Goal: Answer question/provide support: Share knowledge or assist other users

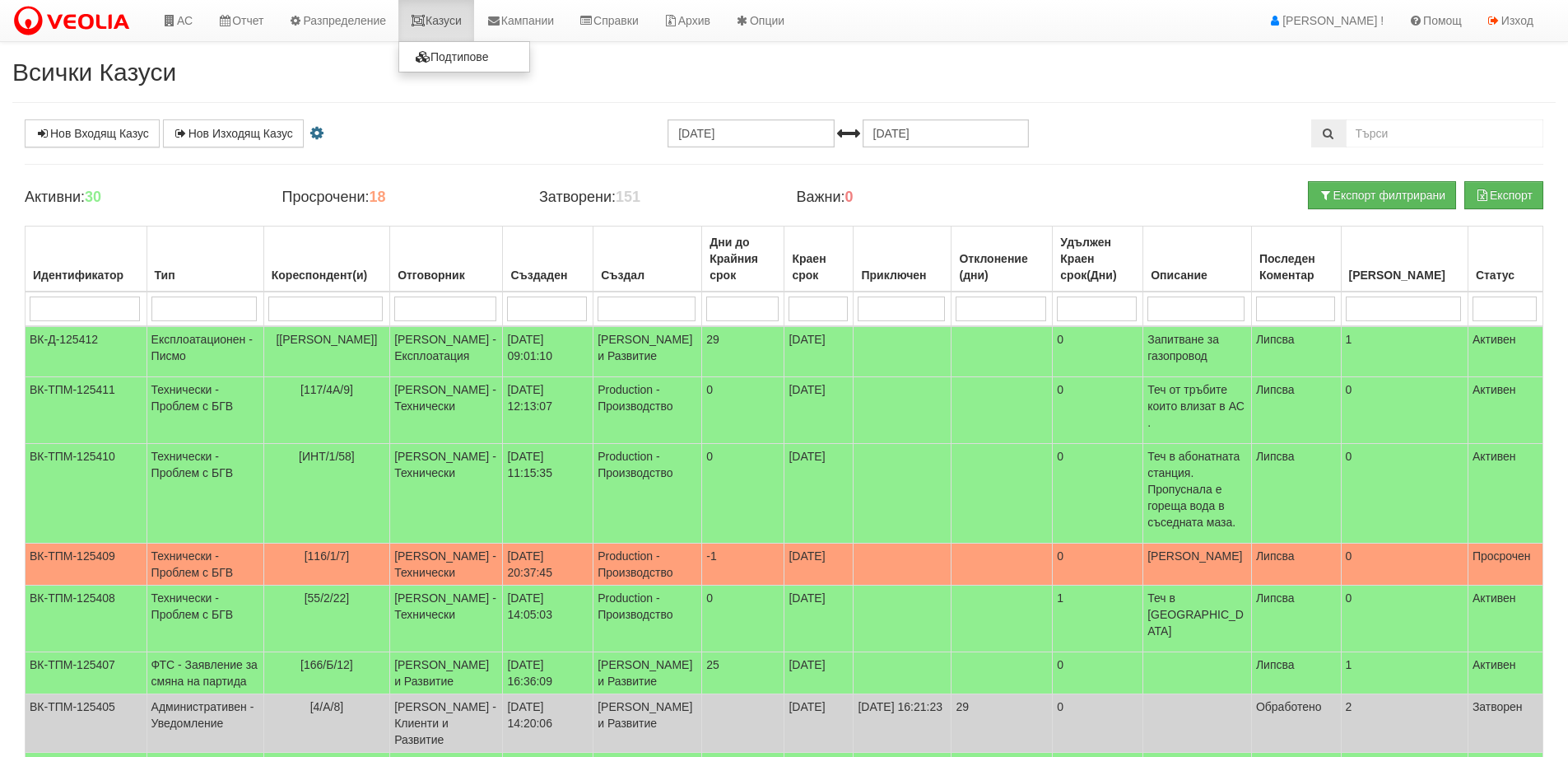
click at [450, 20] on link "Казуси" at bounding box center [436, 20] width 75 height 41
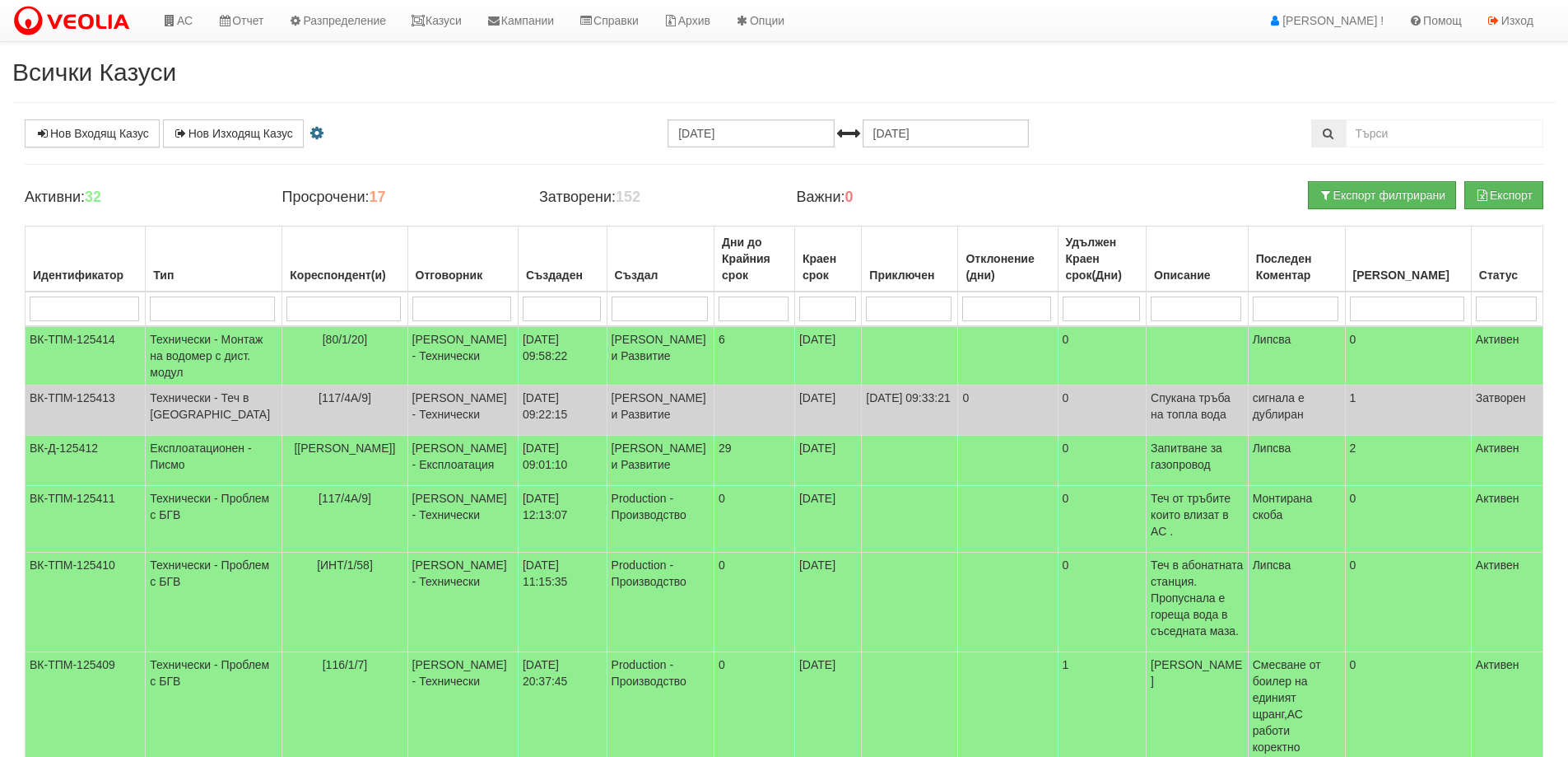
click at [206, 305] on input "search" at bounding box center [213, 308] width 126 height 25
type input "081"
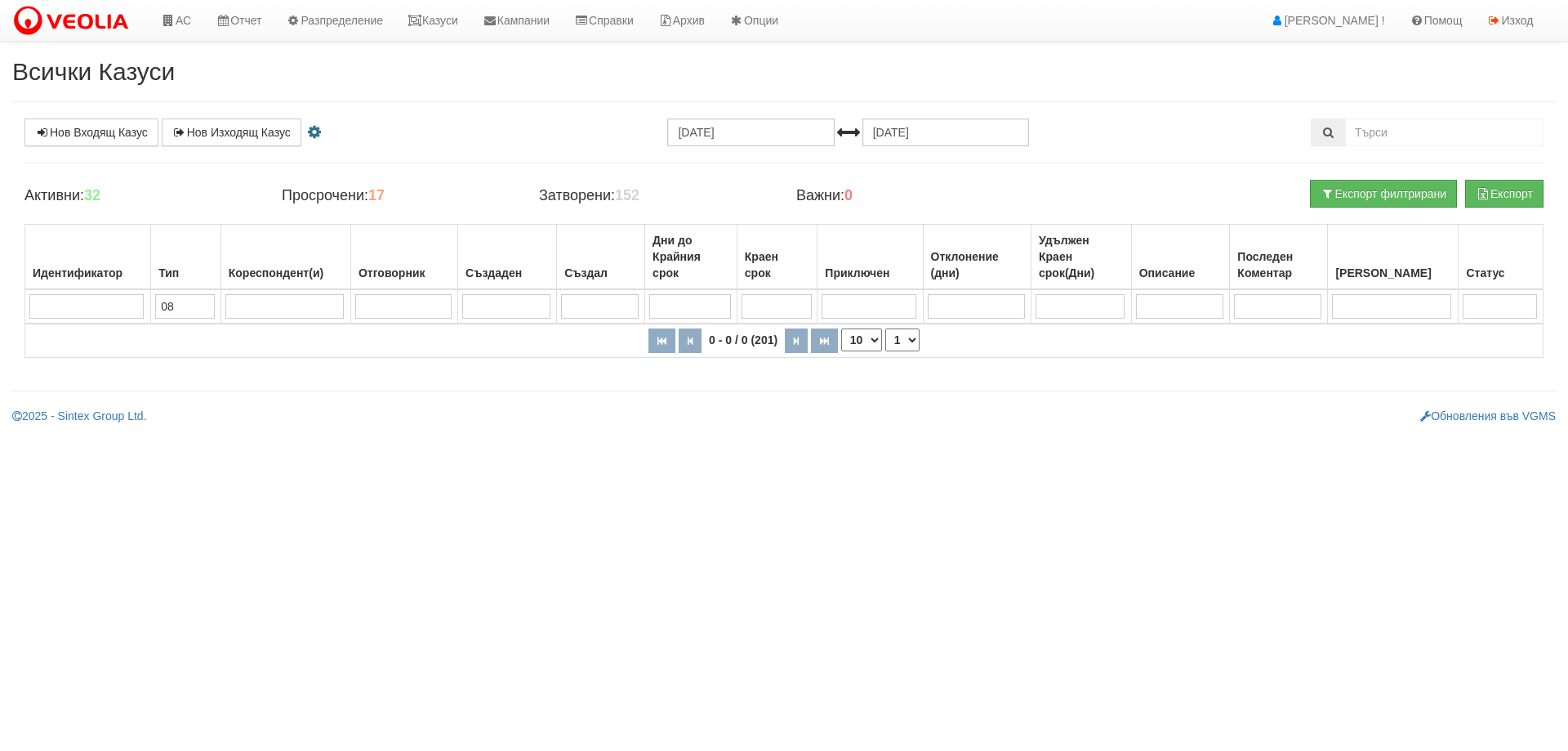
type input "0"
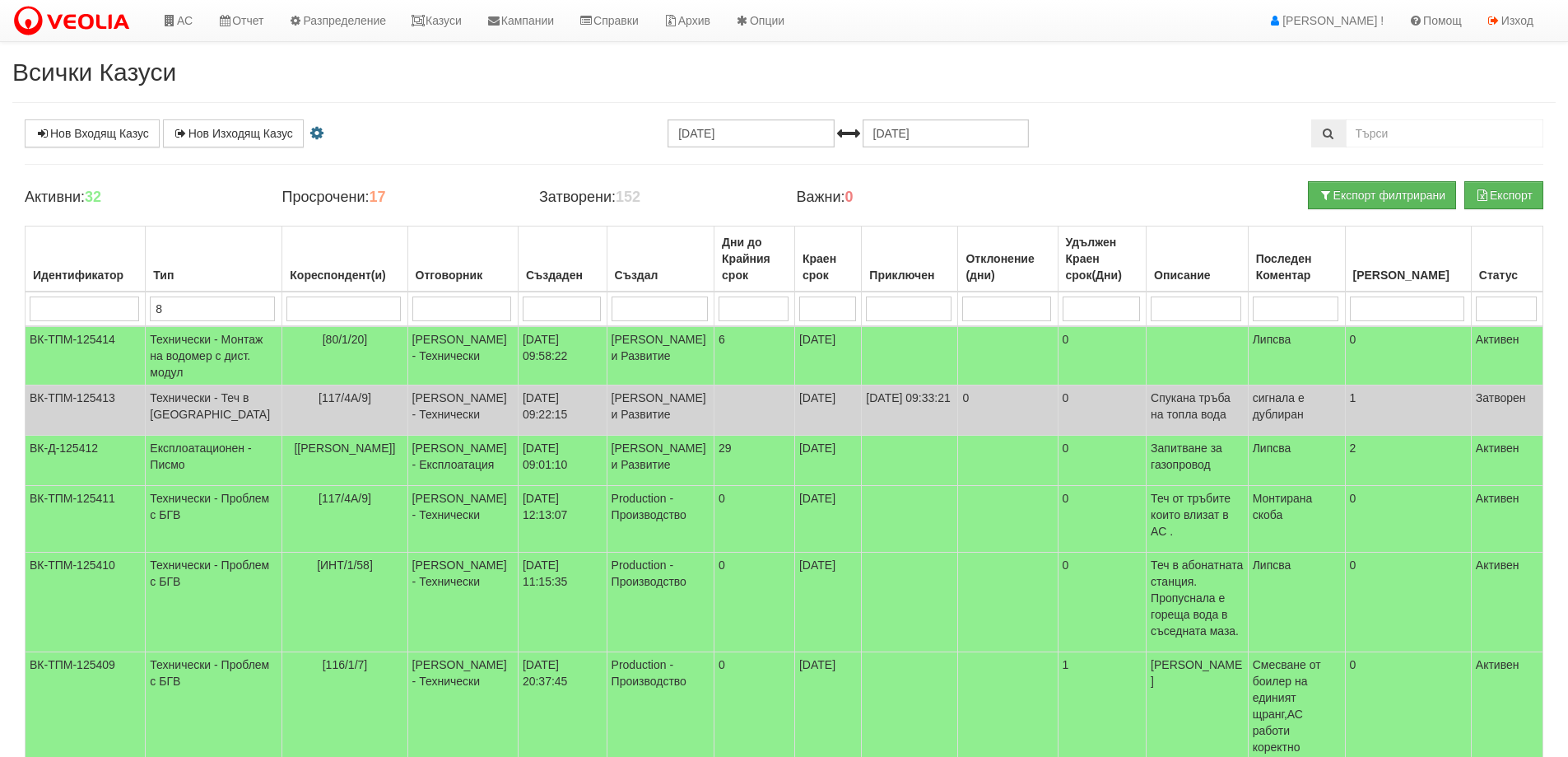
type input "81"
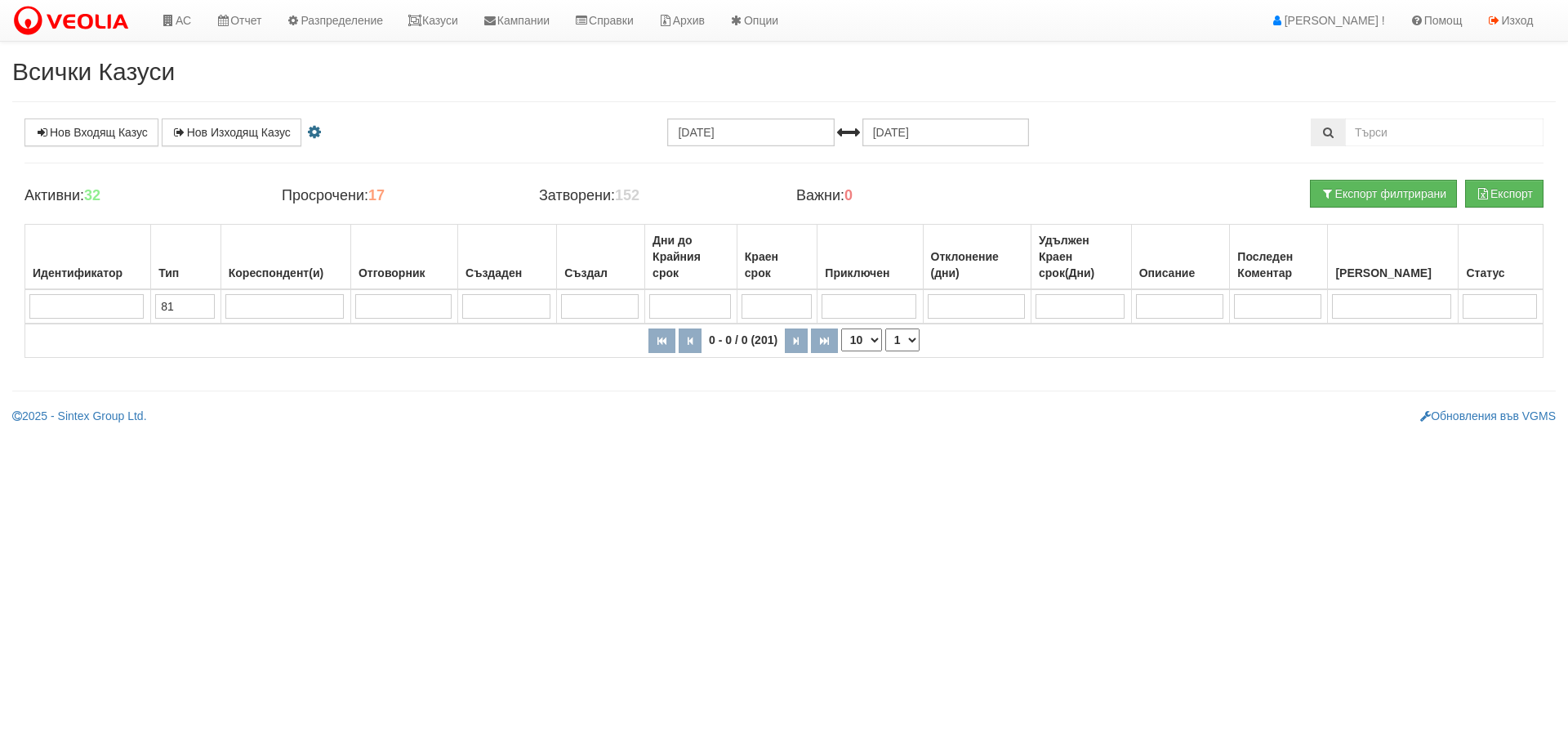
type input "8"
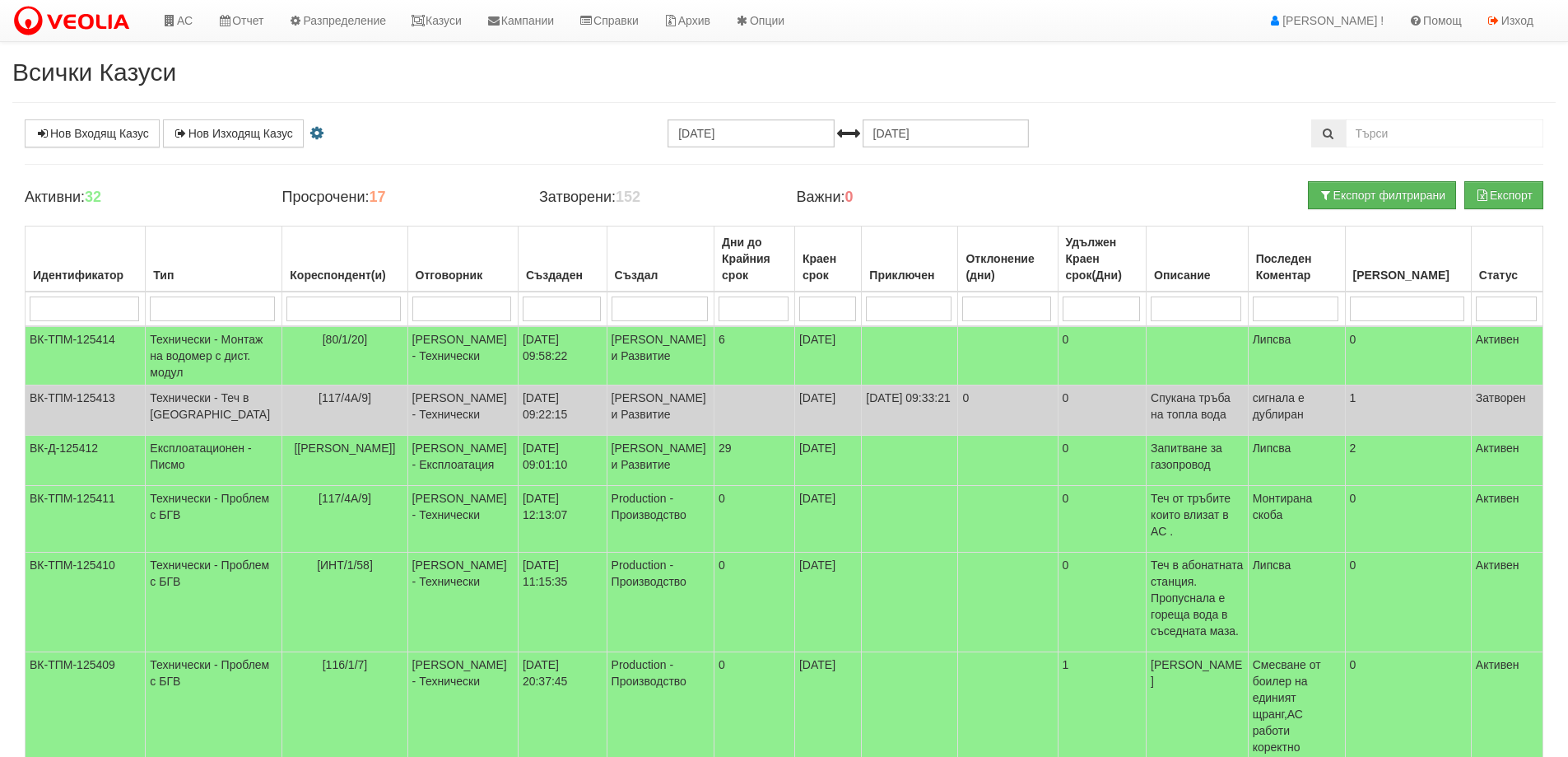
click at [335, 311] on input "search" at bounding box center [343, 308] width 114 height 25
type input "81"
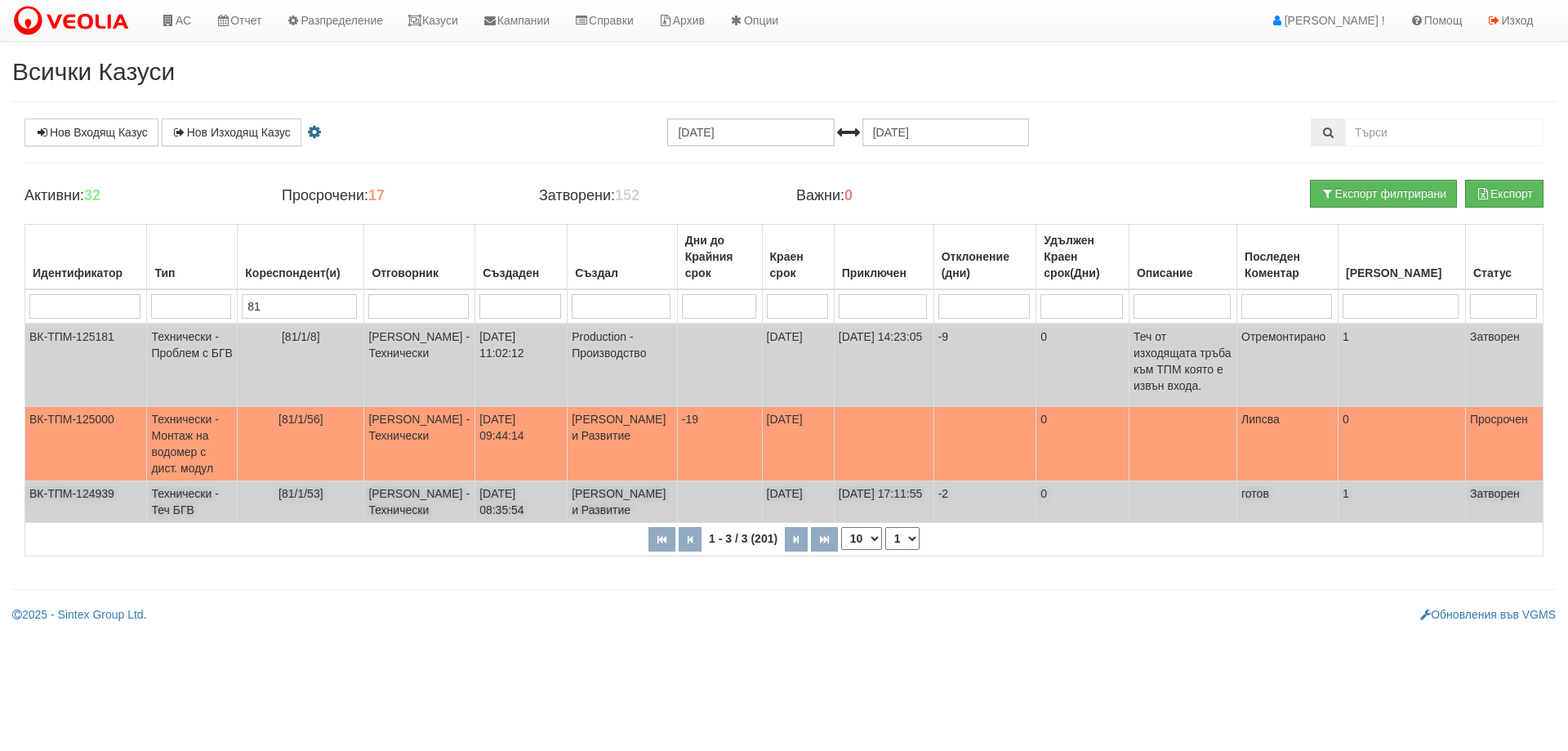
click at [305, 489] on span "[81/1/53]" at bounding box center [301, 494] width 45 height 13
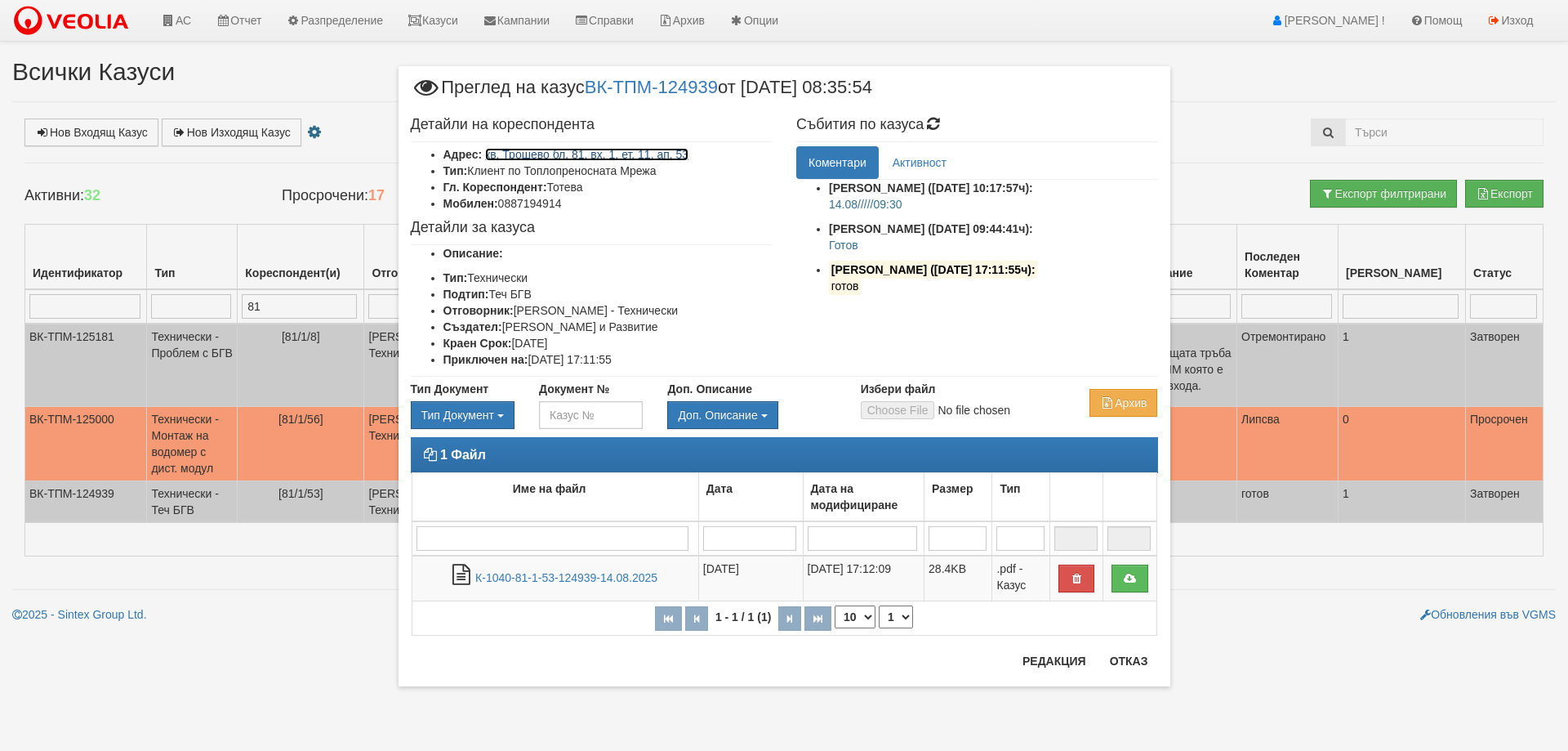
click at [530, 154] on link "кв. Трошево бл. 81, вх. 1, ет. 11, ап. 53" at bounding box center [586, 154] width 203 height 13
click at [1125, 651] on div "1 Файл Име на файл Дата Дата на модифициране Размер Тип 1 - 1 / 1 (1) 10 20 30 …" at bounding box center [784, 544] width 771 height 215
click at [1129, 664] on button "Отказ" at bounding box center [1129, 661] width 58 height 26
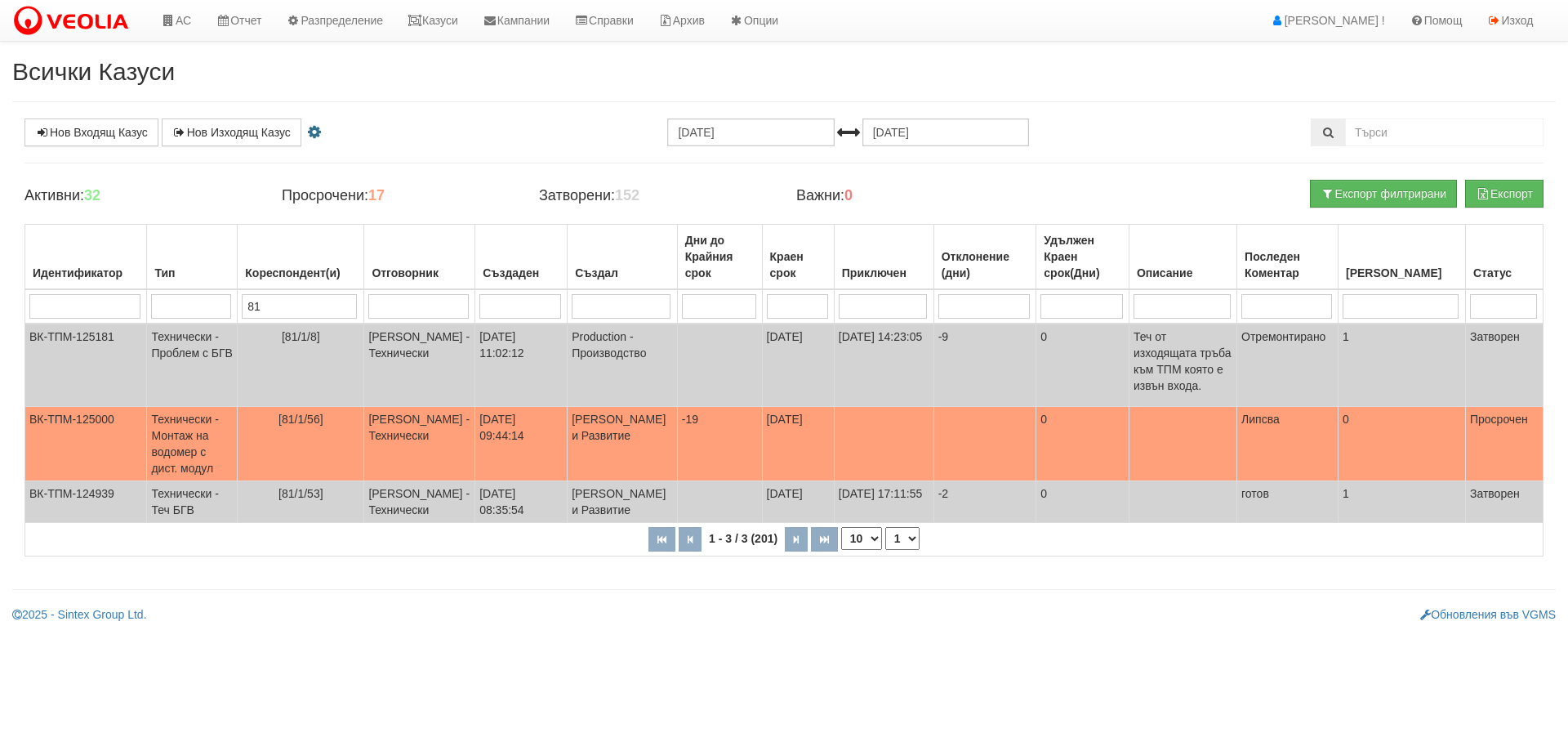
click at [272, 303] on input "81" at bounding box center [300, 306] width 115 height 24
type input "016"
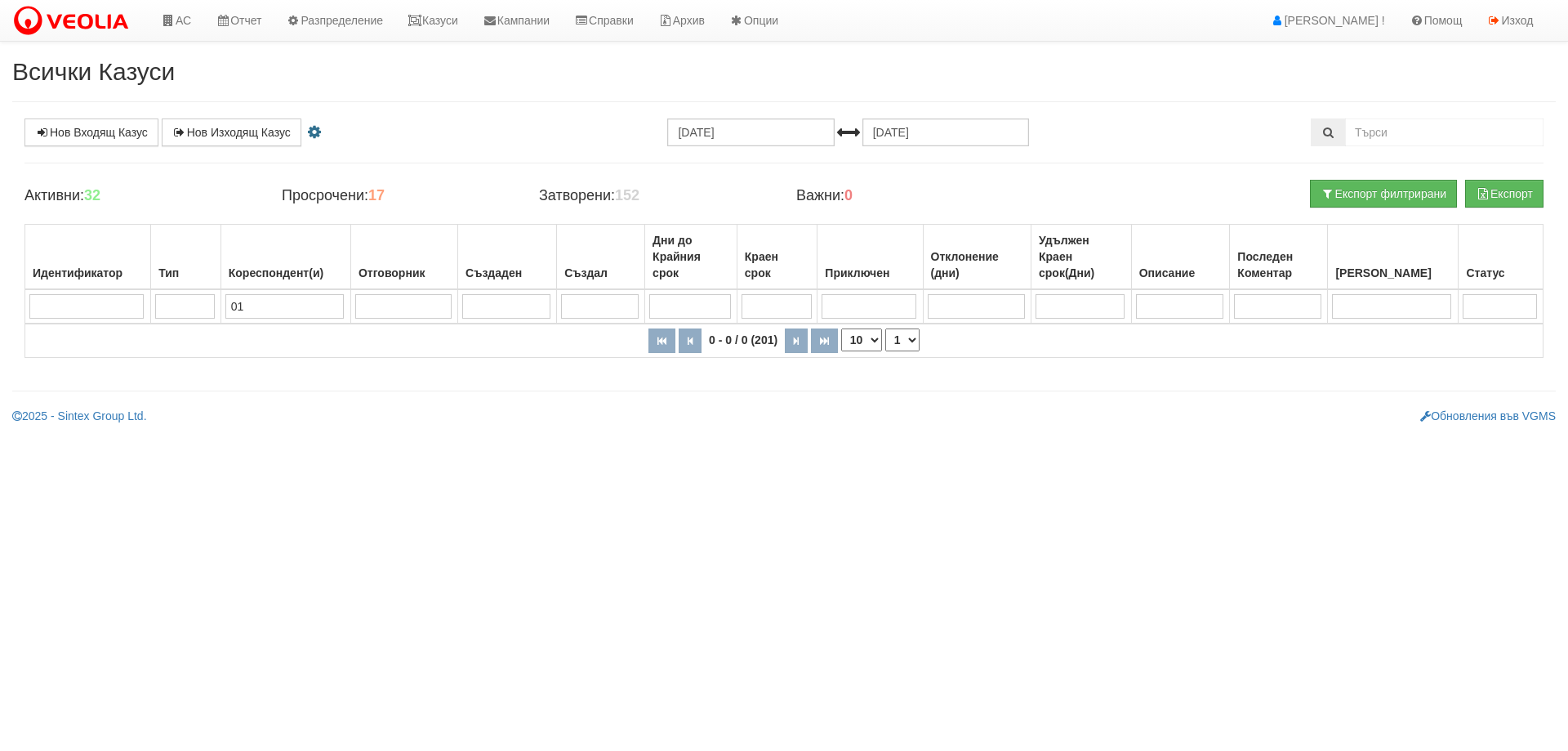
type input "0"
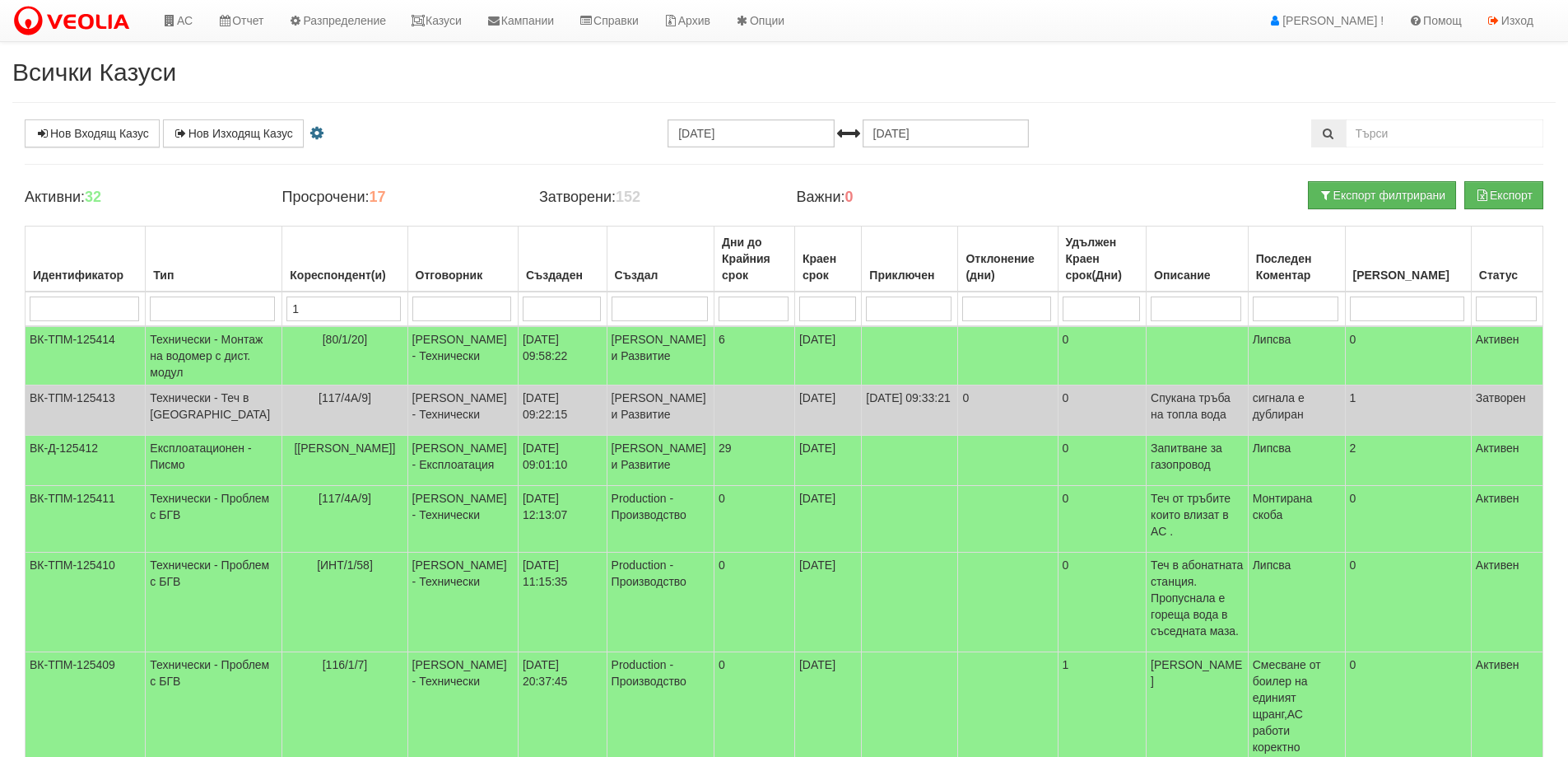
type input "16"
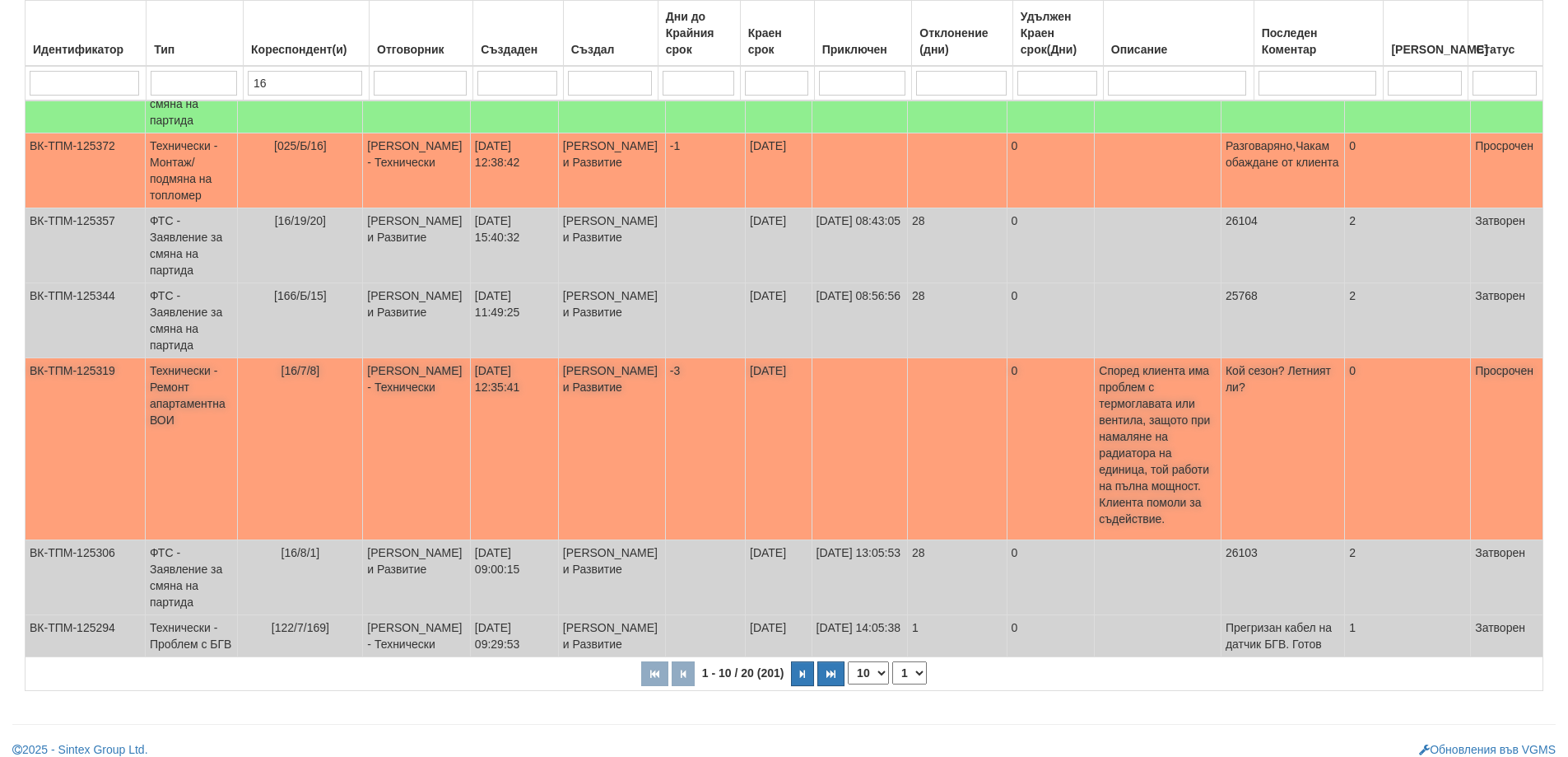
scroll to position [490, 0]
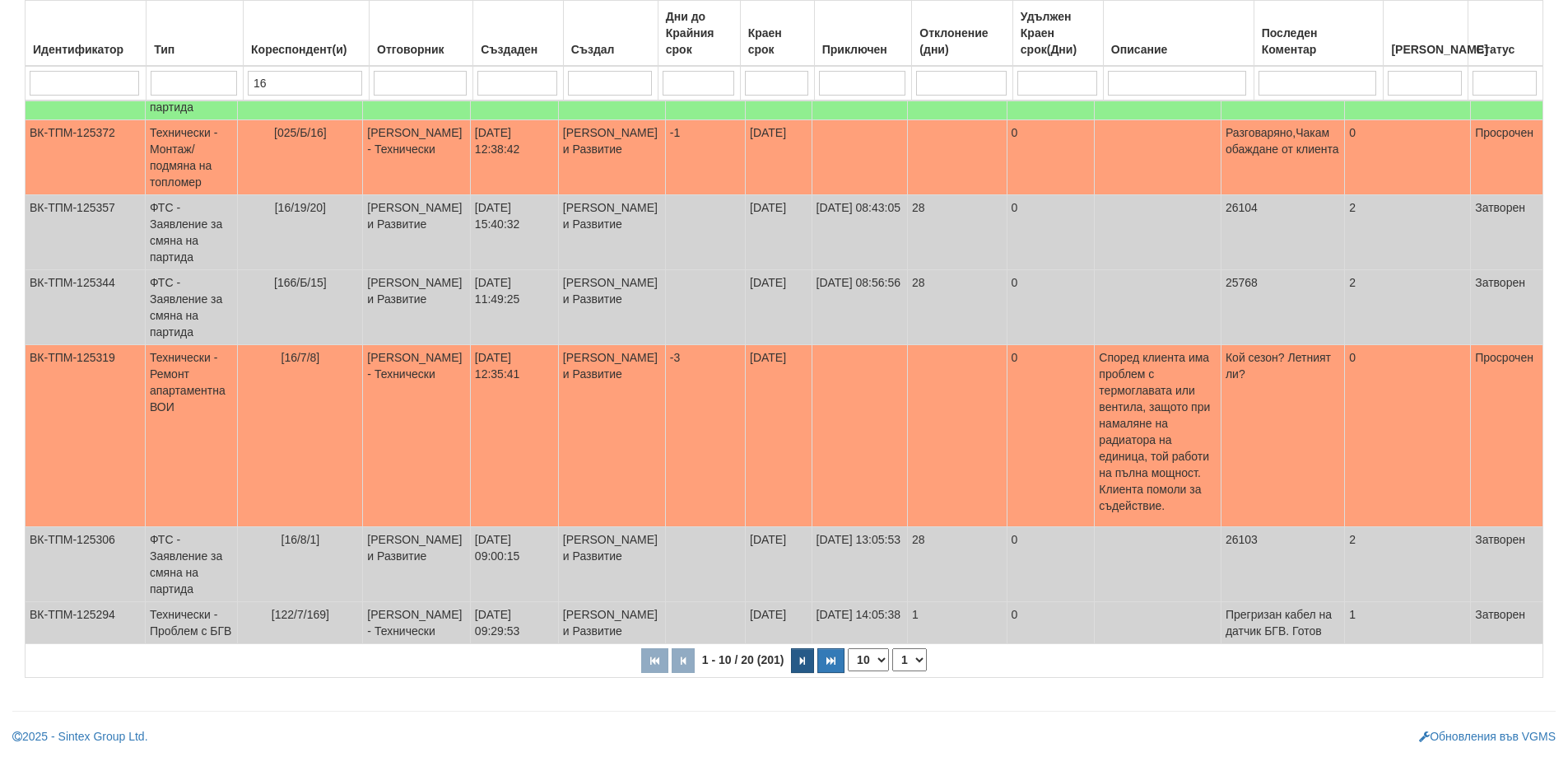
type input "16"
click at [798, 659] on button "button" at bounding box center [802, 660] width 23 height 25
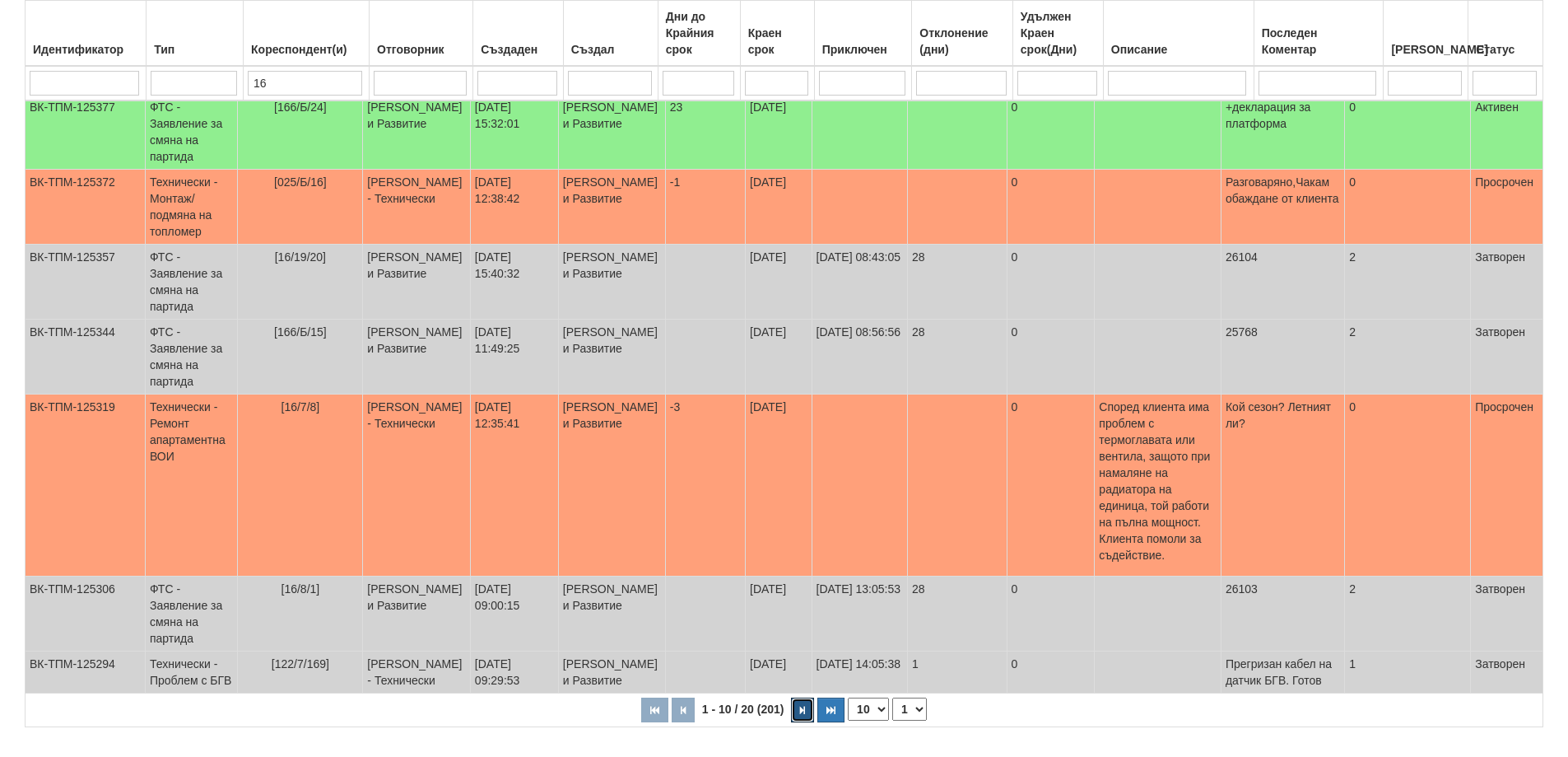
select select "2"
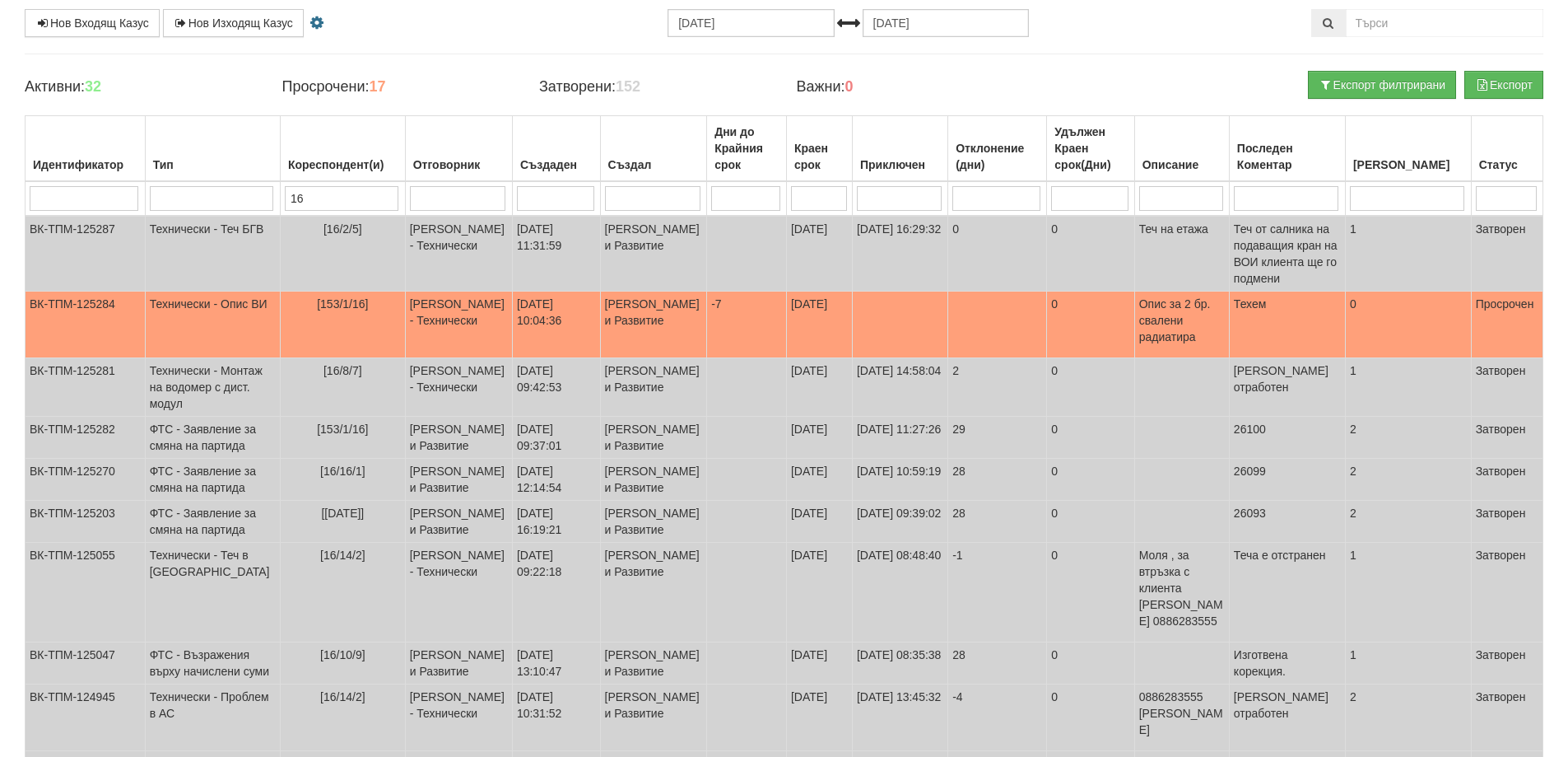
scroll to position [0, 0]
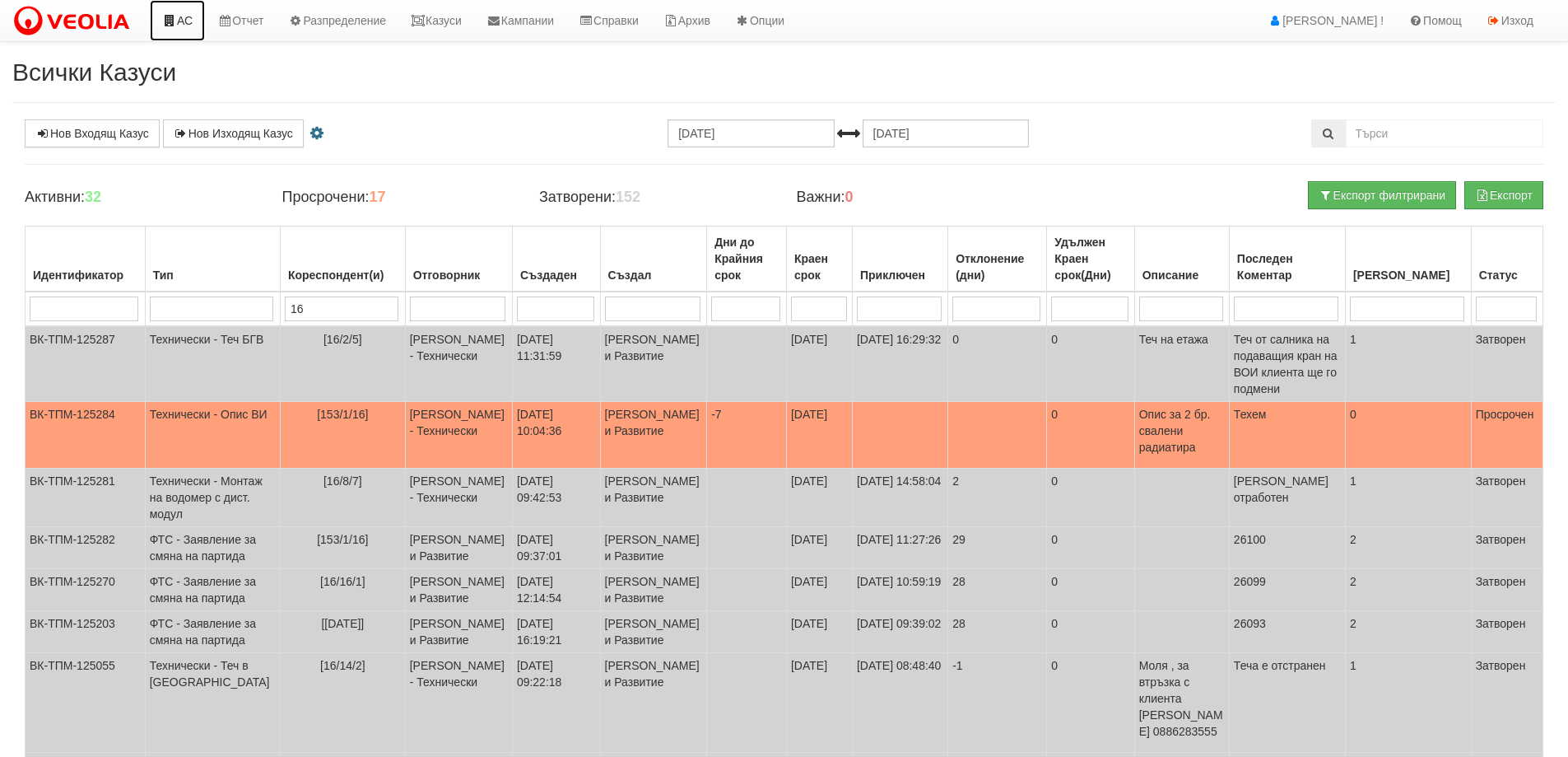
click at [175, 23] on icon at bounding box center [169, 20] width 15 height 12
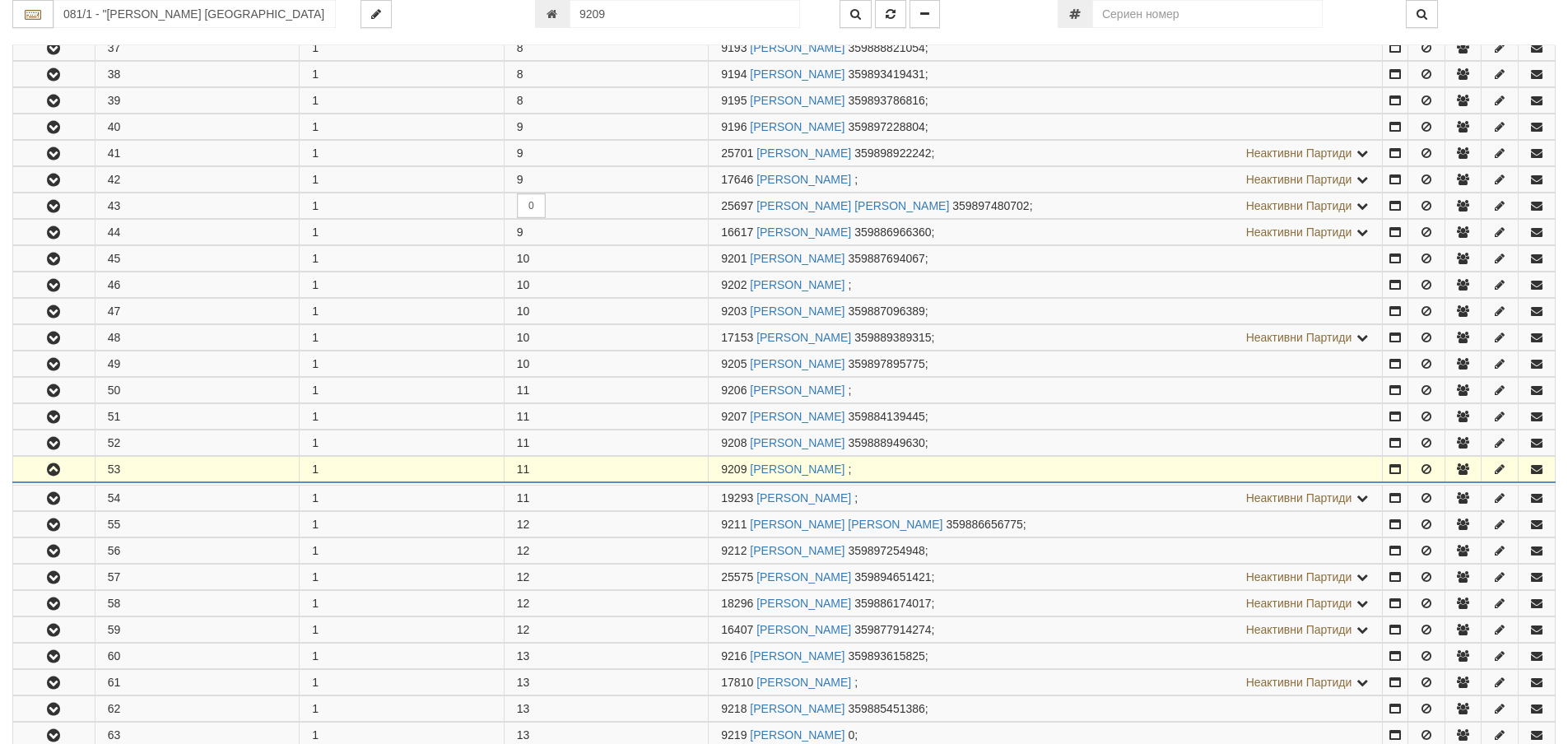
scroll to position [1695, 0]
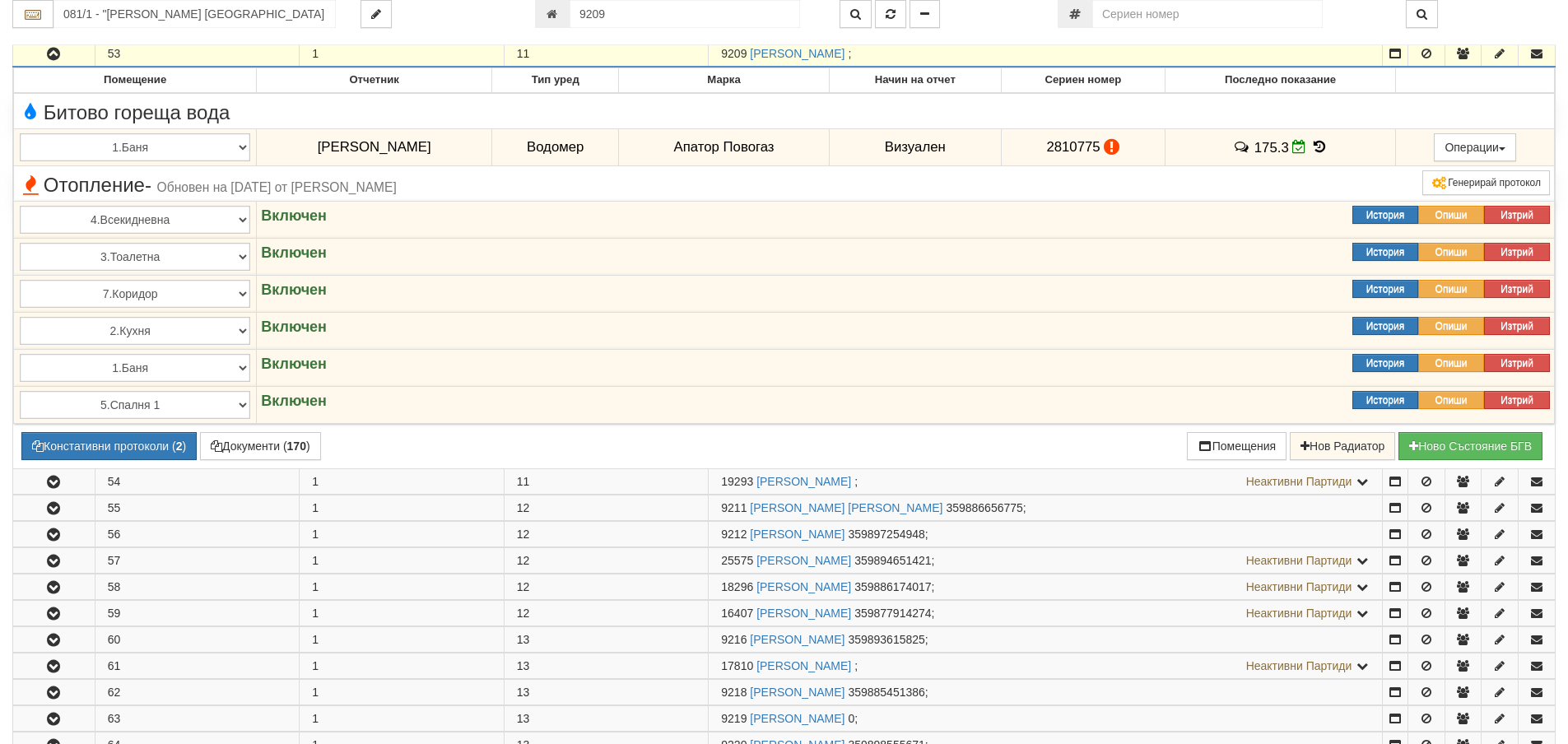
click at [56, 48] on icon "button" at bounding box center [54, 54] width 20 height 12
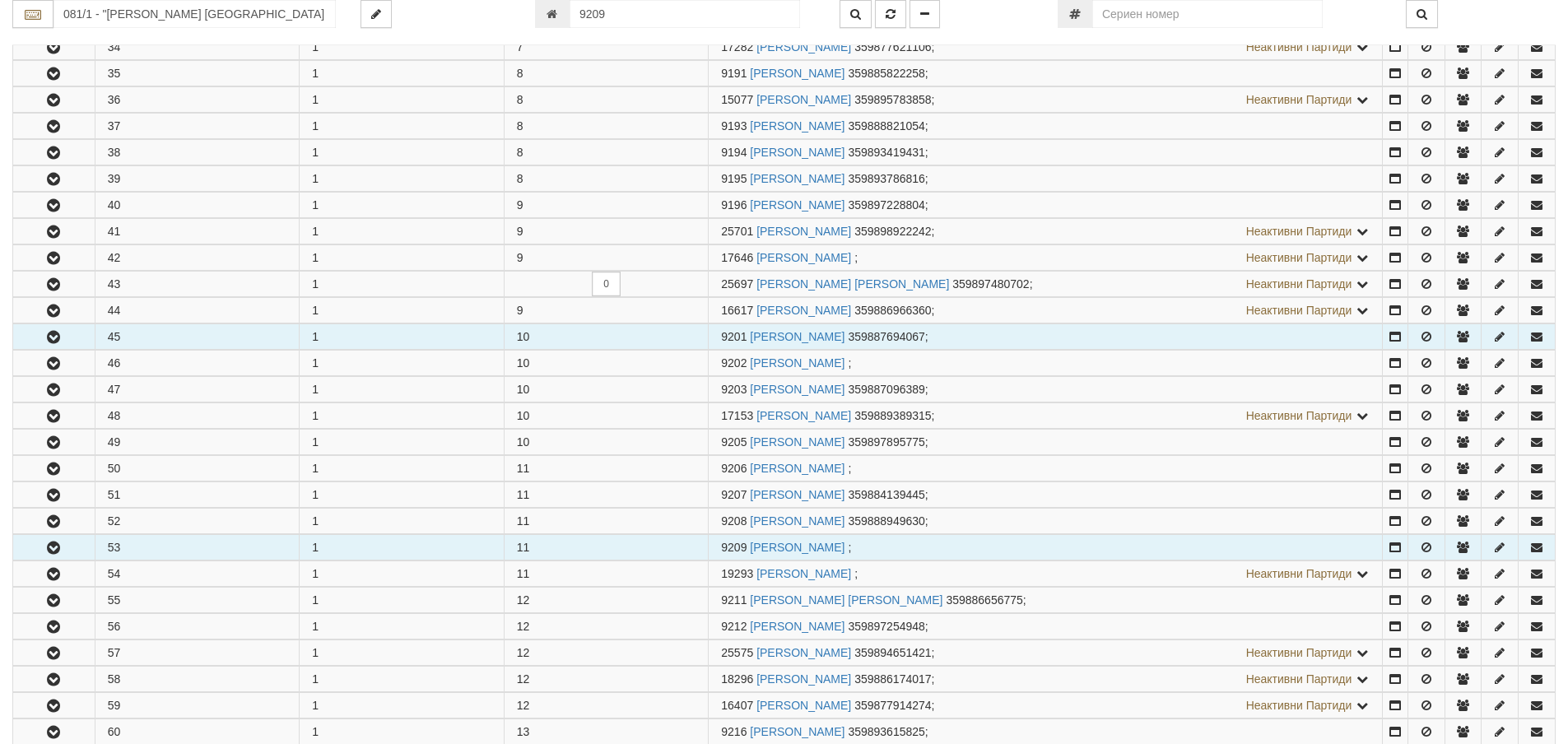
scroll to position [1119, 0]
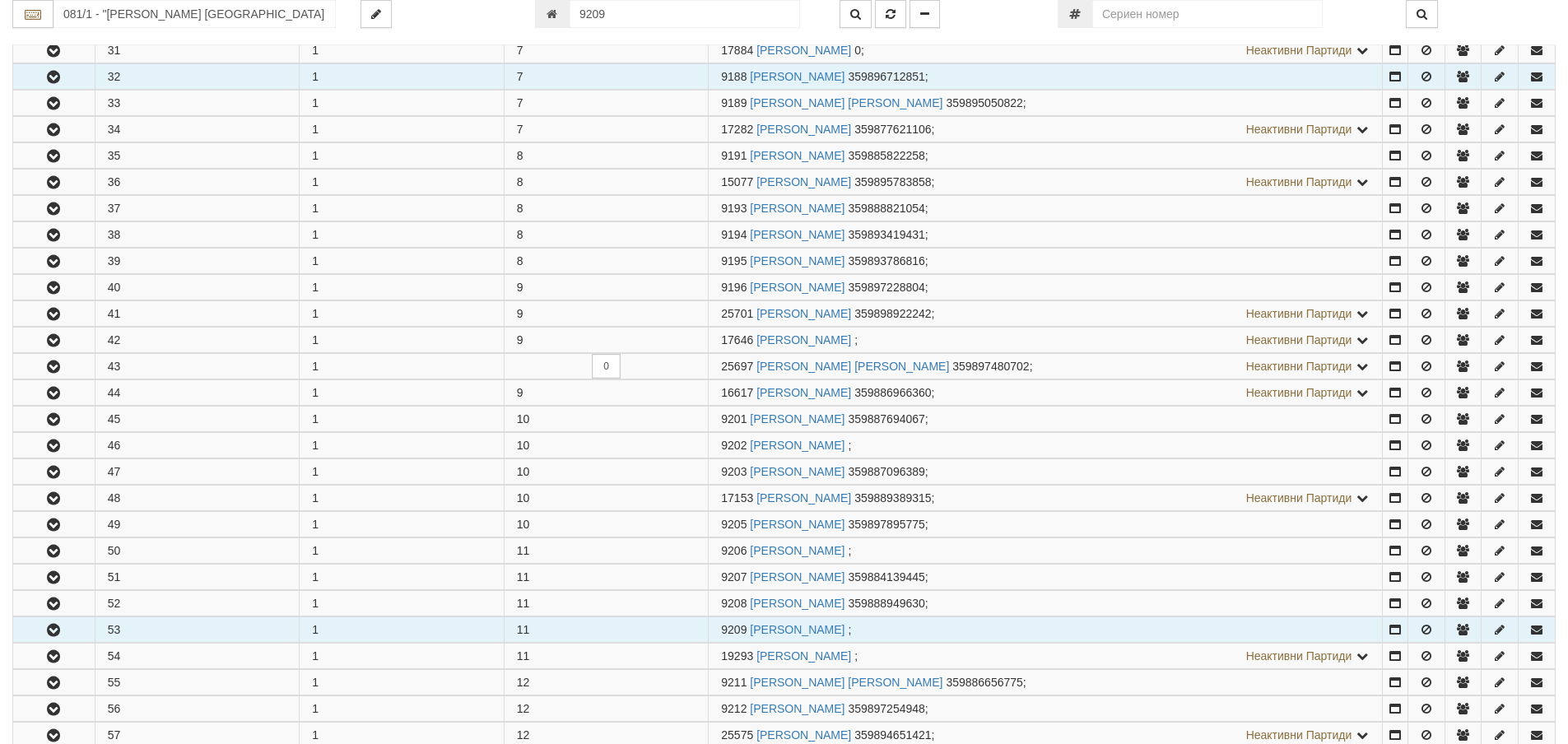
click at [74, 80] on button "button" at bounding box center [54, 76] width 82 height 25
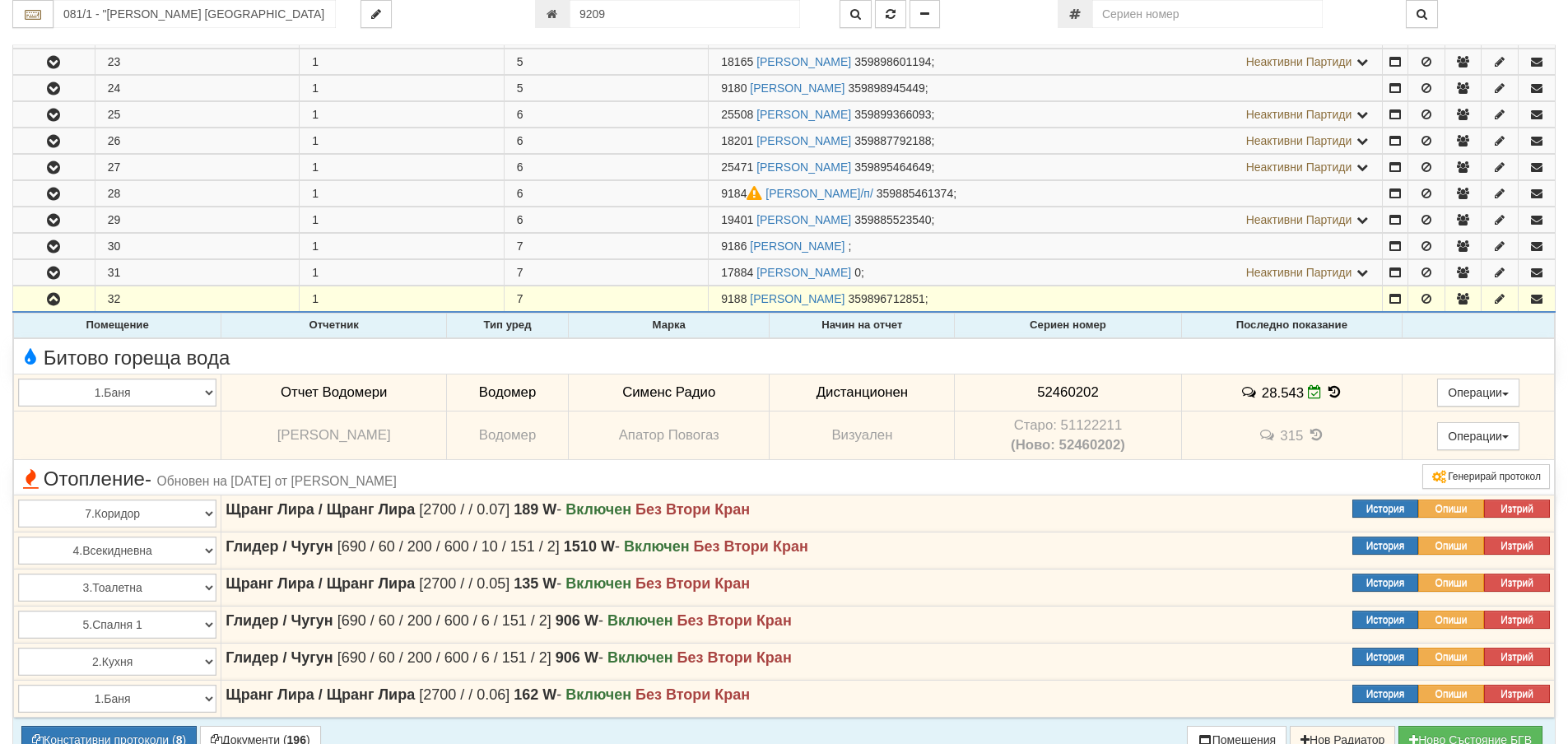
scroll to position [708, 0]
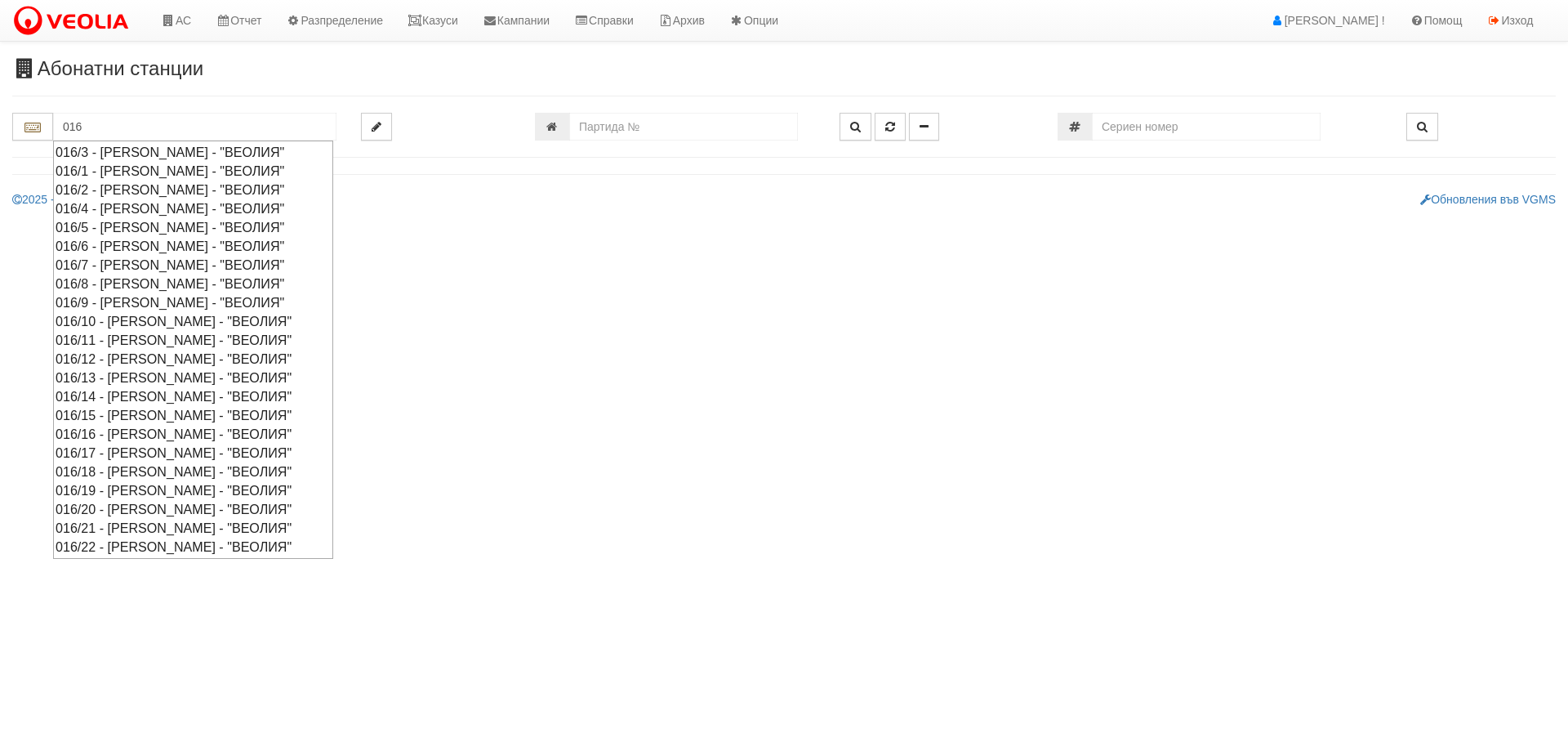
click at [80, 209] on div "016/4 - Орхид Хилс - "ВЕОЛИЯ"" at bounding box center [193, 209] width 275 height 19
type input "016/4 - Орхид Хилс - "ВЕОЛИЯ""
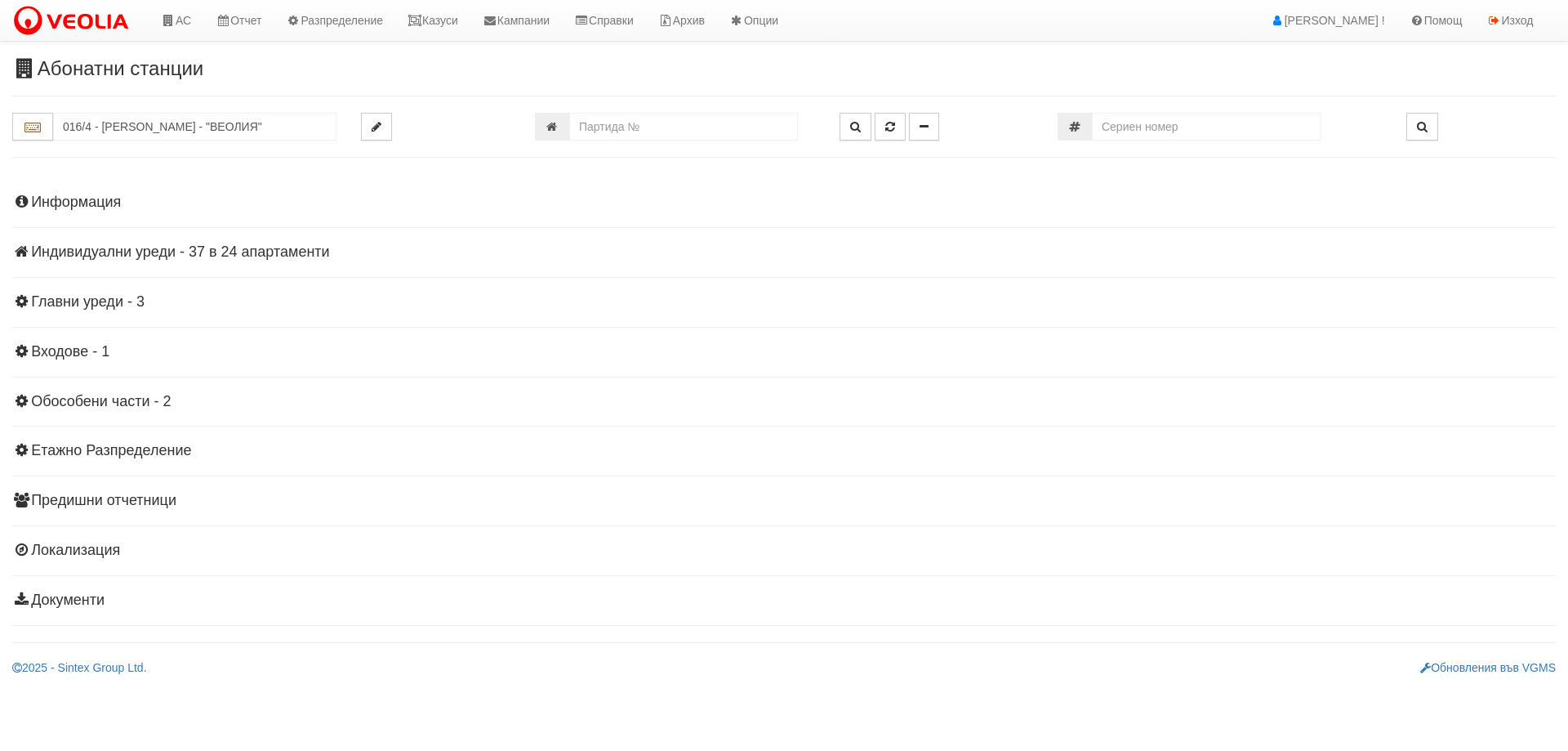
click at [103, 254] on h4 "Индивидуални уреди - 37 в 24 апартаменти" at bounding box center [784, 253] width 1544 height 16
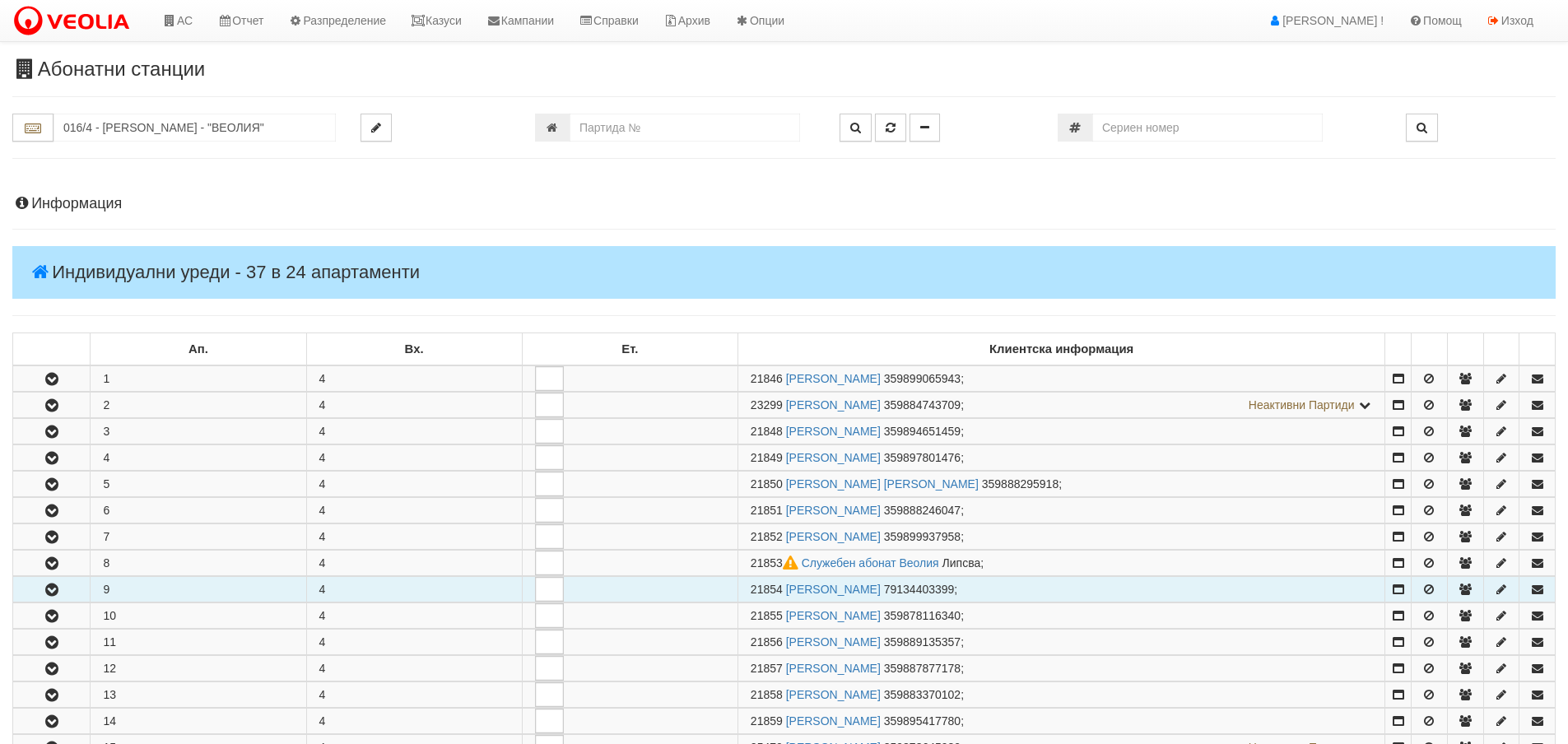
click at [63, 591] on button "button" at bounding box center [51, 589] width 76 height 25
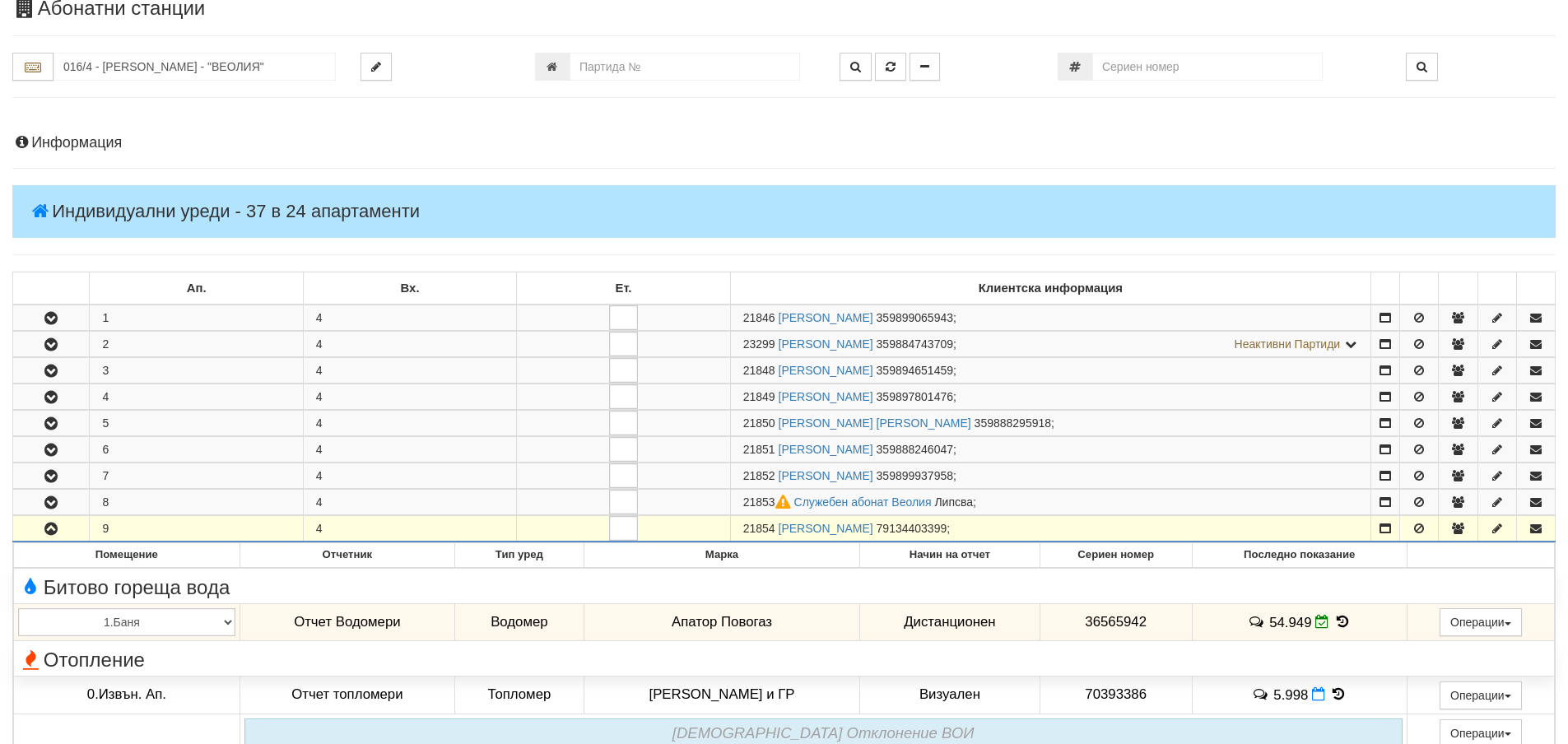
scroll to position [329, 0]
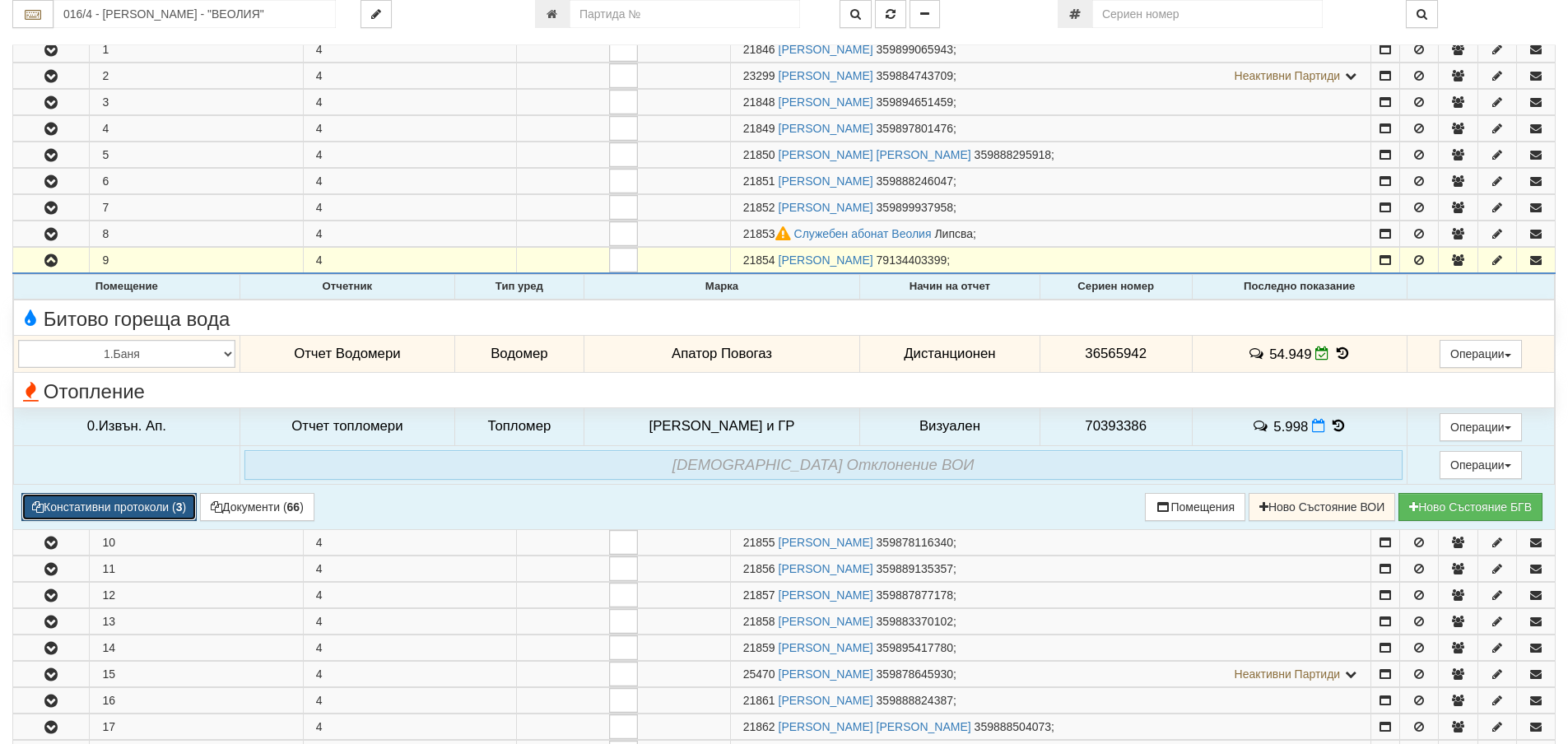
click at [116, 504] on button "Констативни протоколи ( 3 )" at bounding box center [109, 507] width 176 height 28
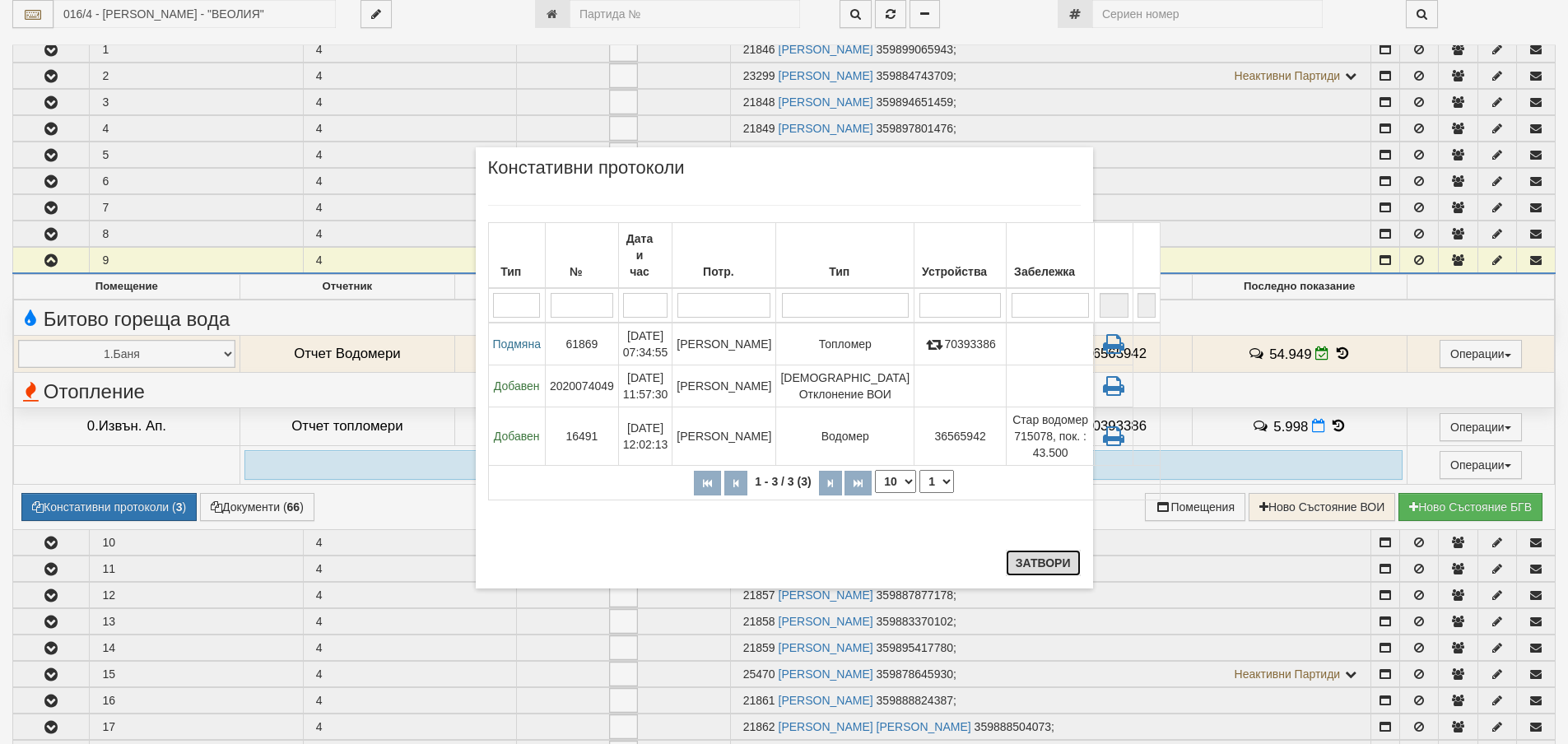
click at [1042, 568] on button "Затвори" at bounding box center [1043, 563] width 75 height 26
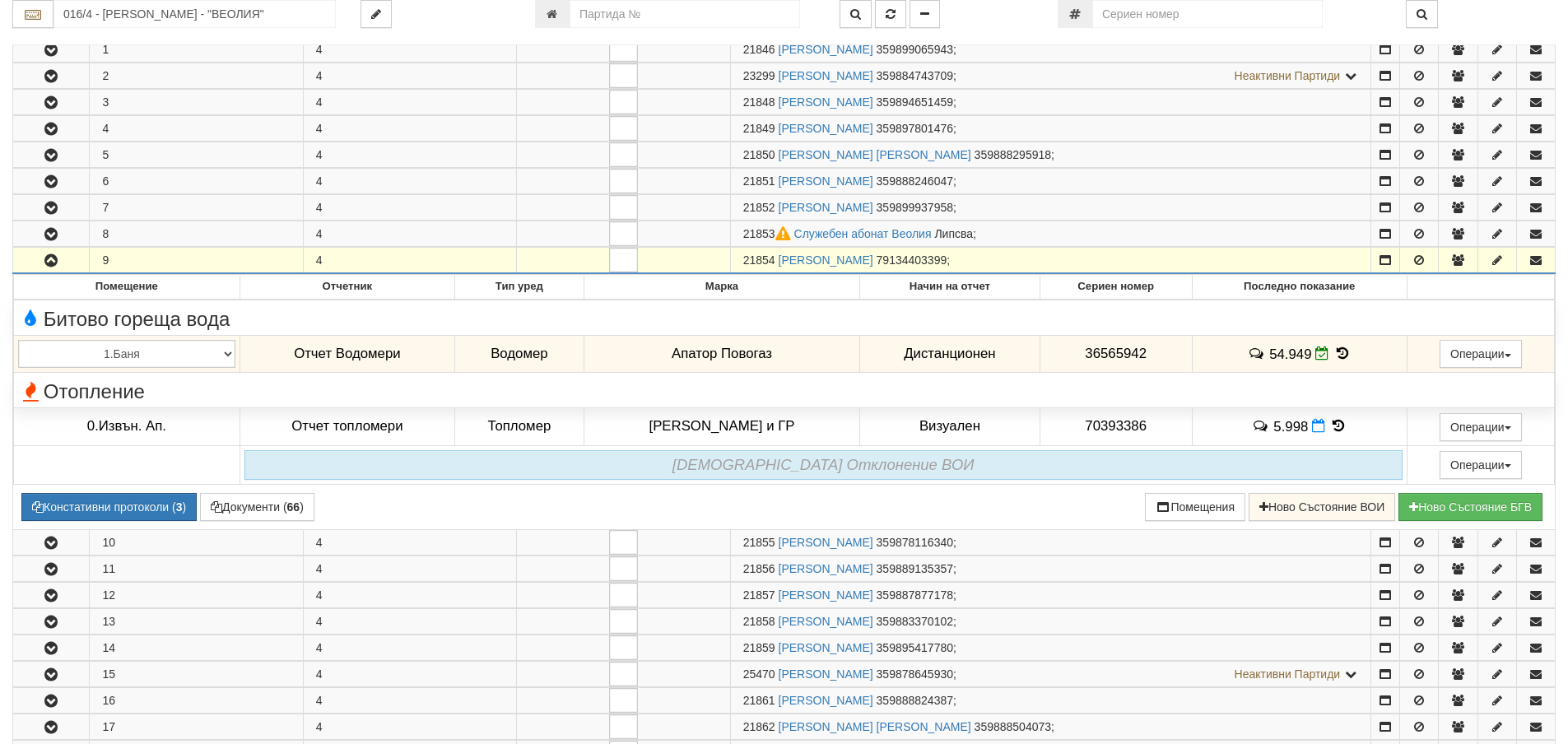
click at [56, 257] on icon "button" at bounding box center [51, 261] width 20 height 12
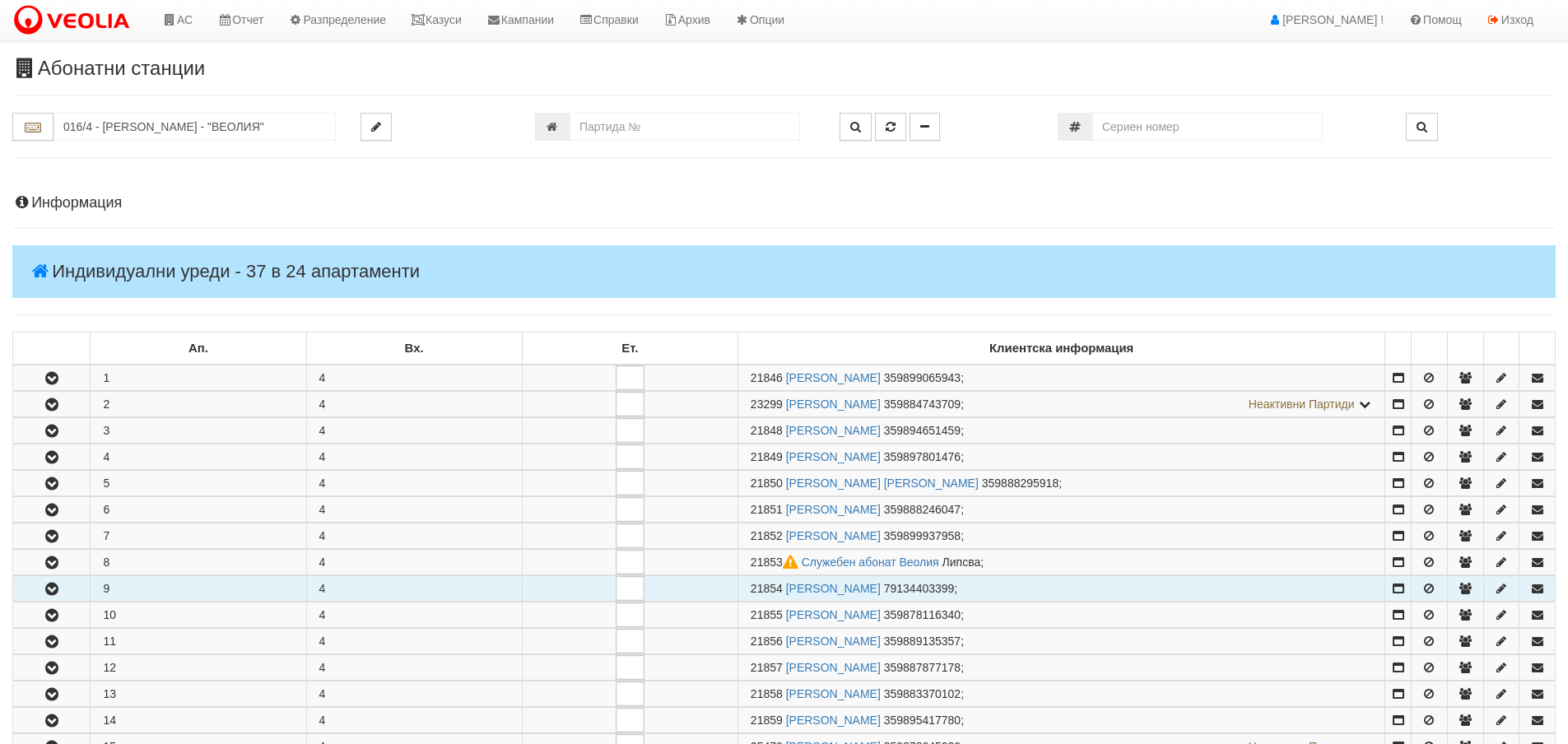
scroll to position [0, 0]
click at [451, 25] on link "Казуси" at bounding box center [436, 20] width 75 height 41
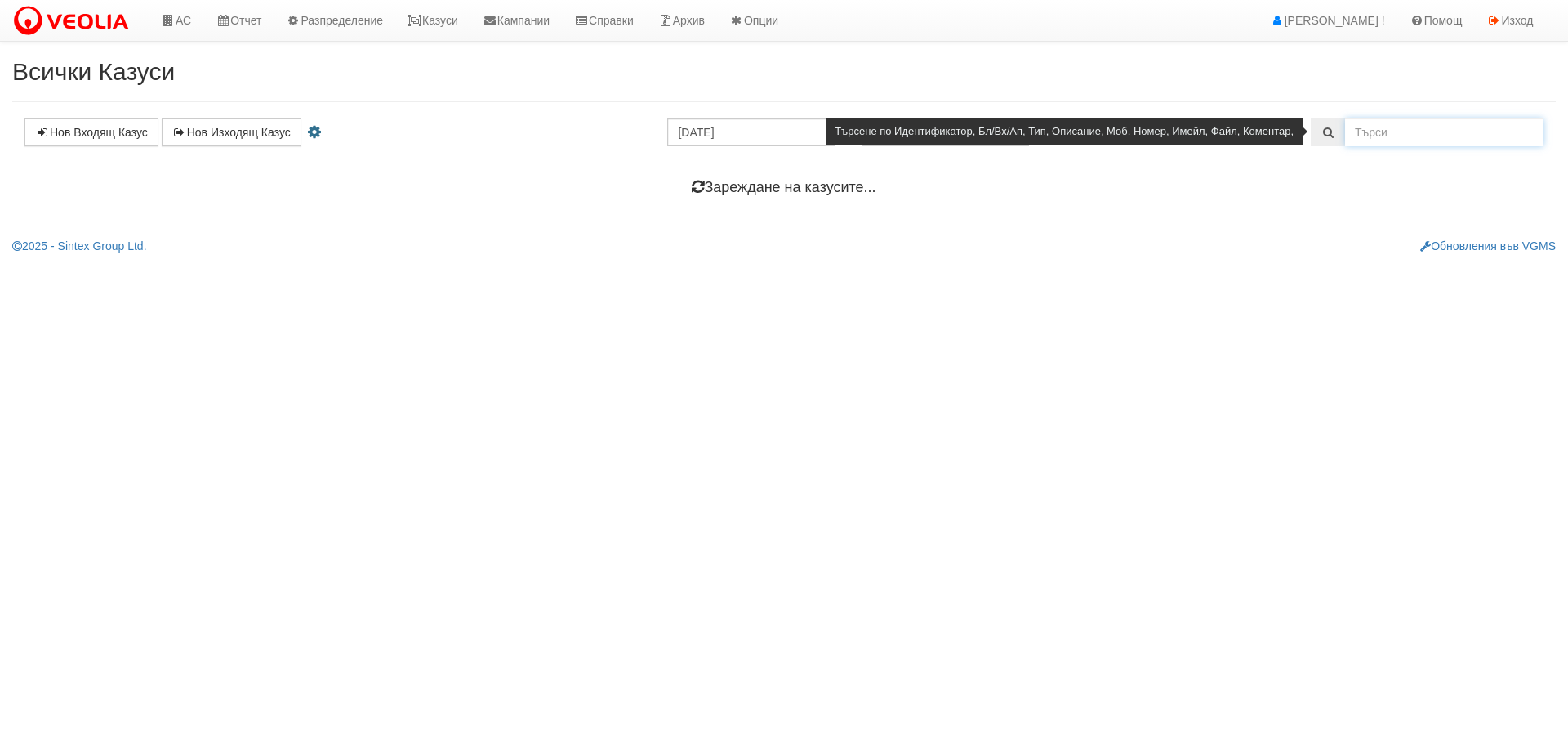
click at [1403, 143] on input "text" at bounding box center [1444, 132] width 198 height 28
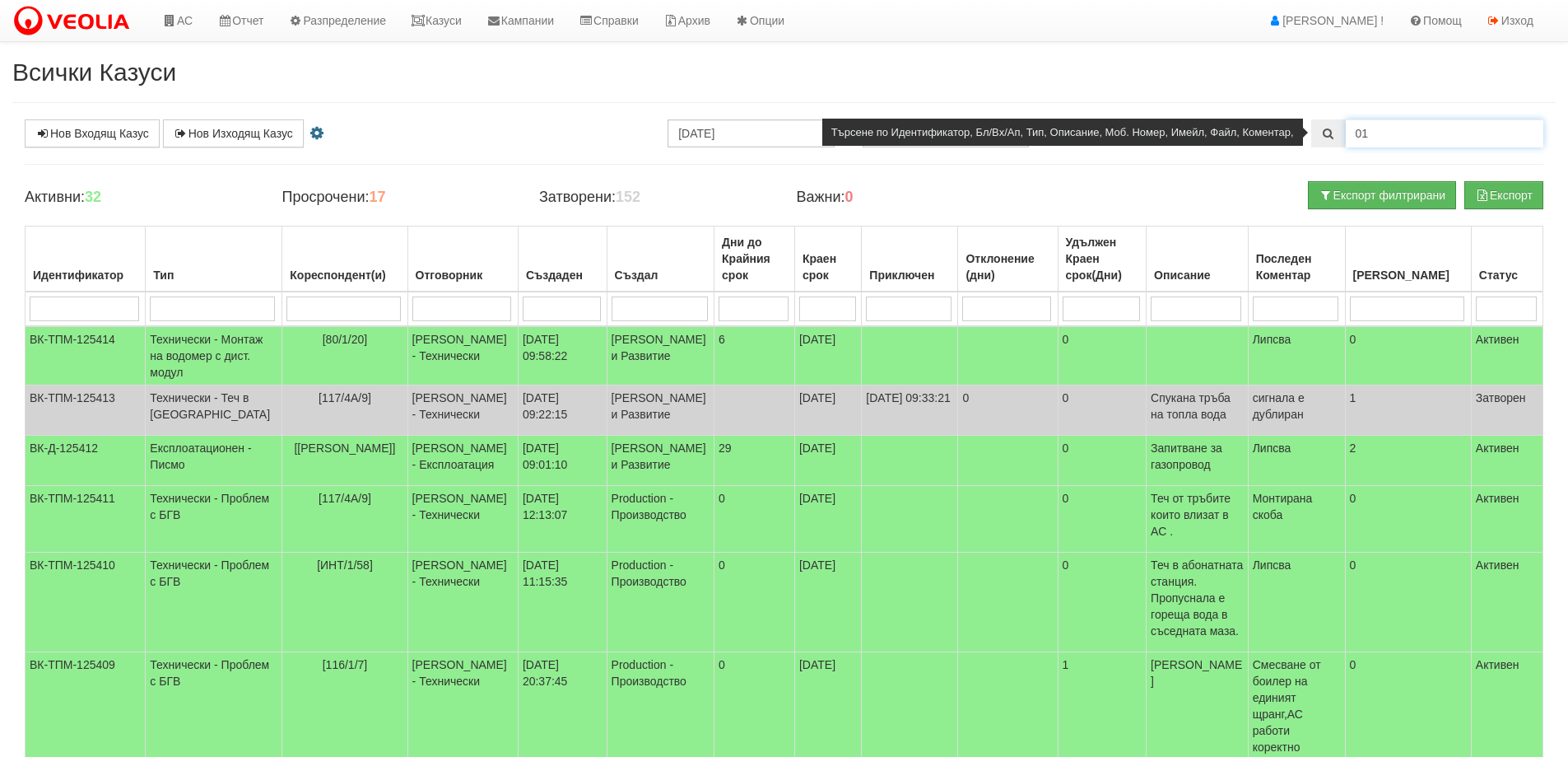
type input "0"
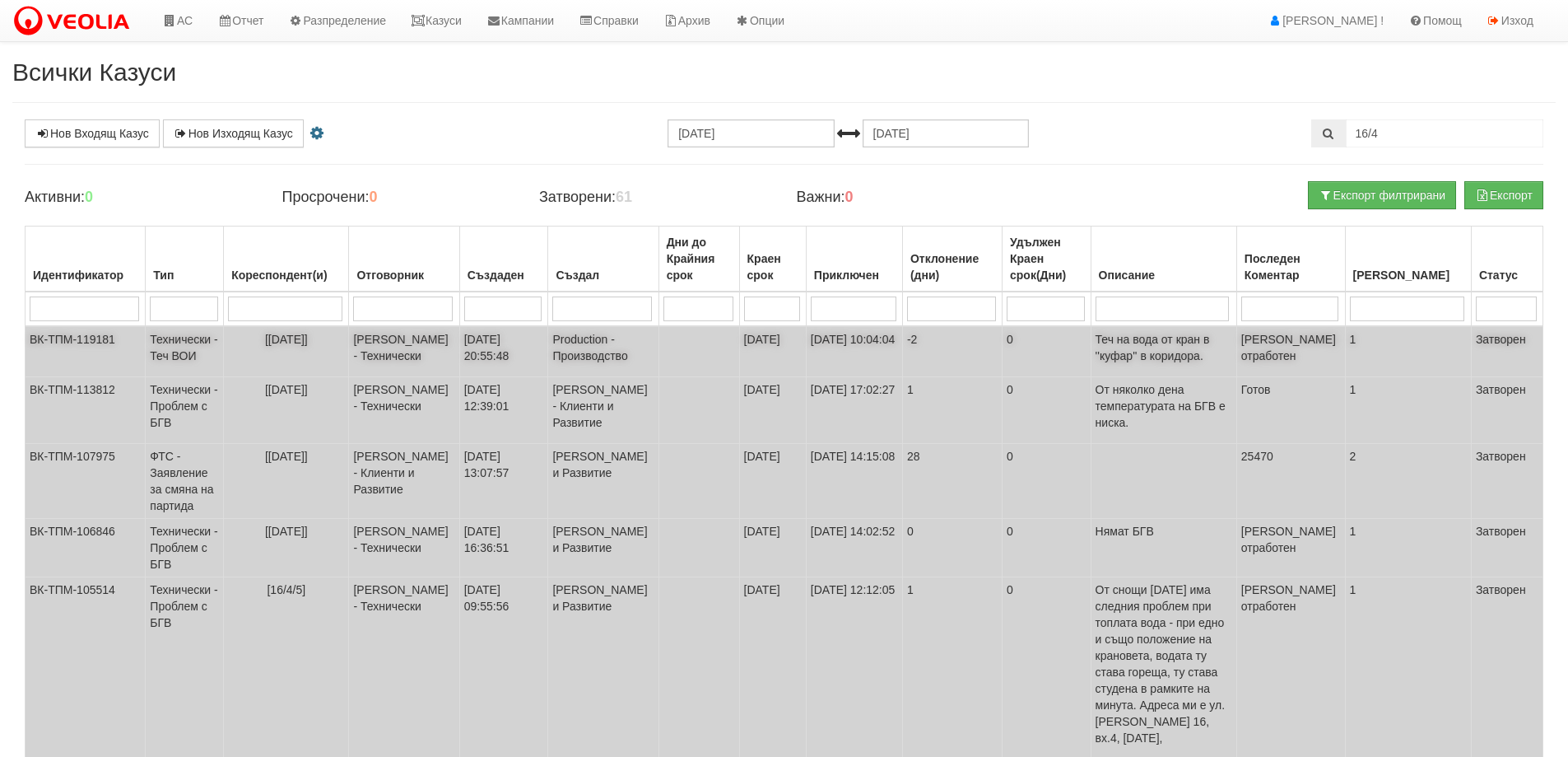
click at [291, 335] on span "[16/4/24]" at bounding box center [286, 339] width 43 height 13
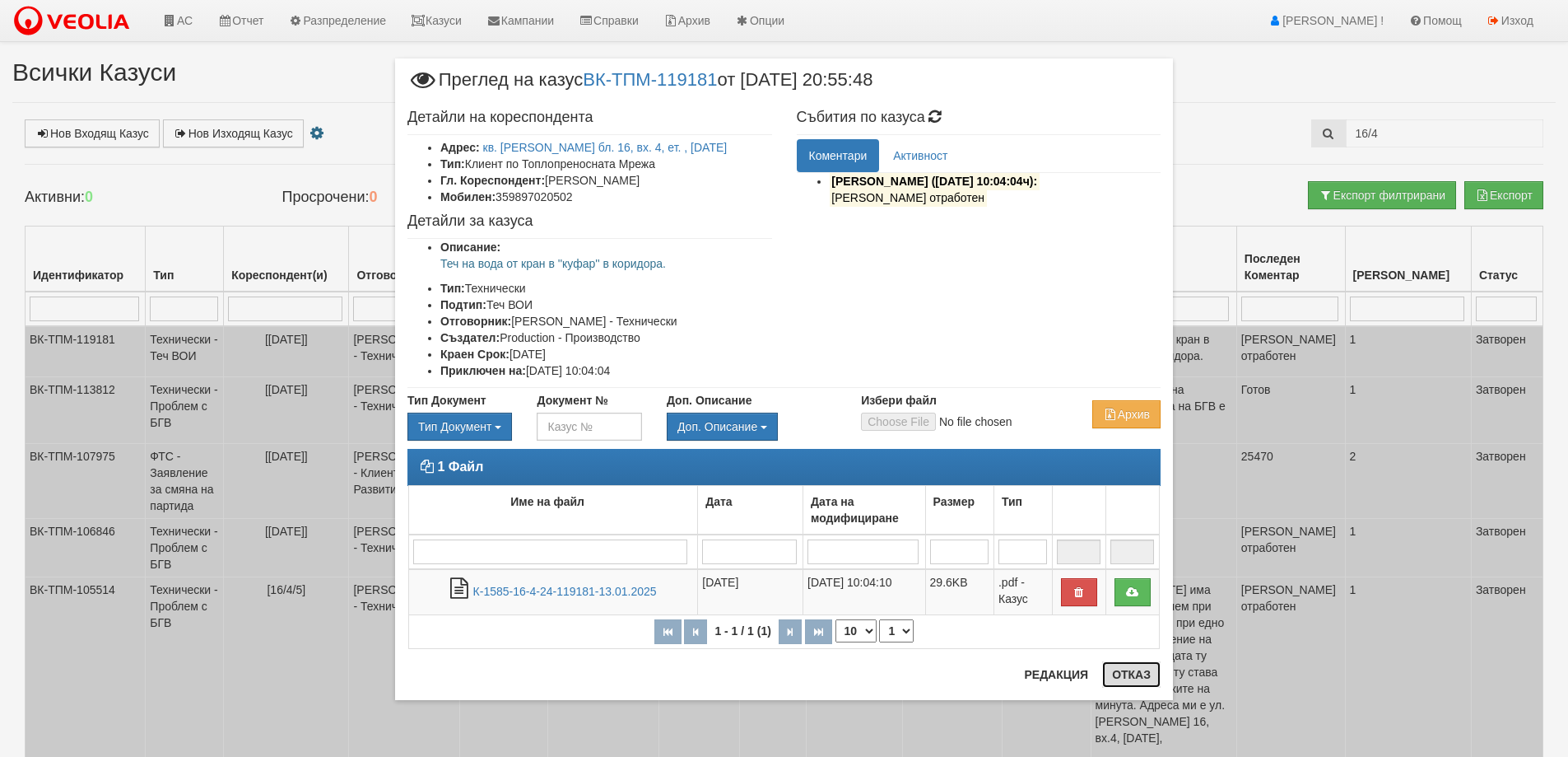
click at [1148, 678] on button "Отказ" at bounding box center [1131, 674] width 58 height 26
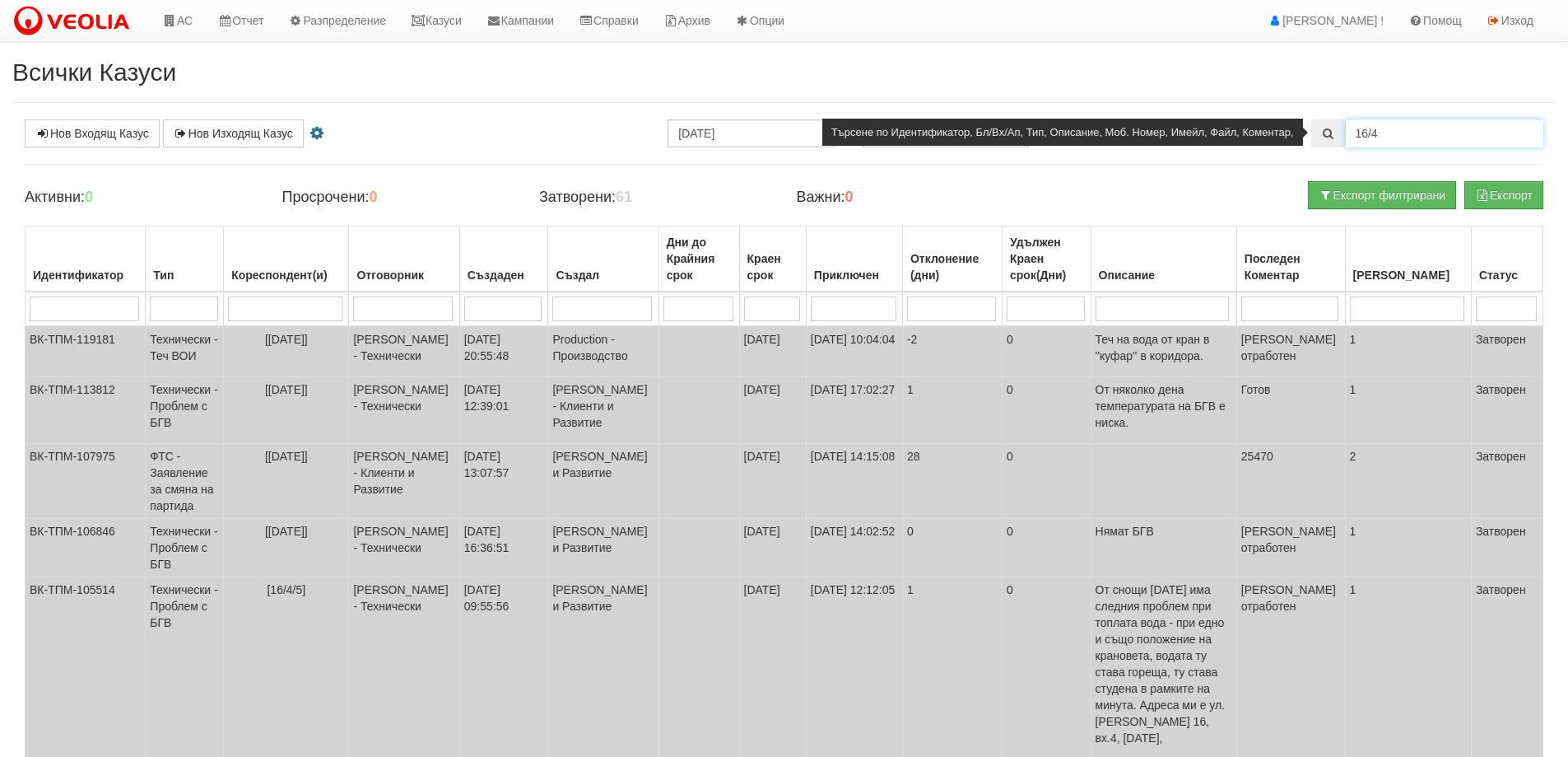
click at [1397, 136] on input "16/4" at bounding box center [1444, 133] width 197 height 28
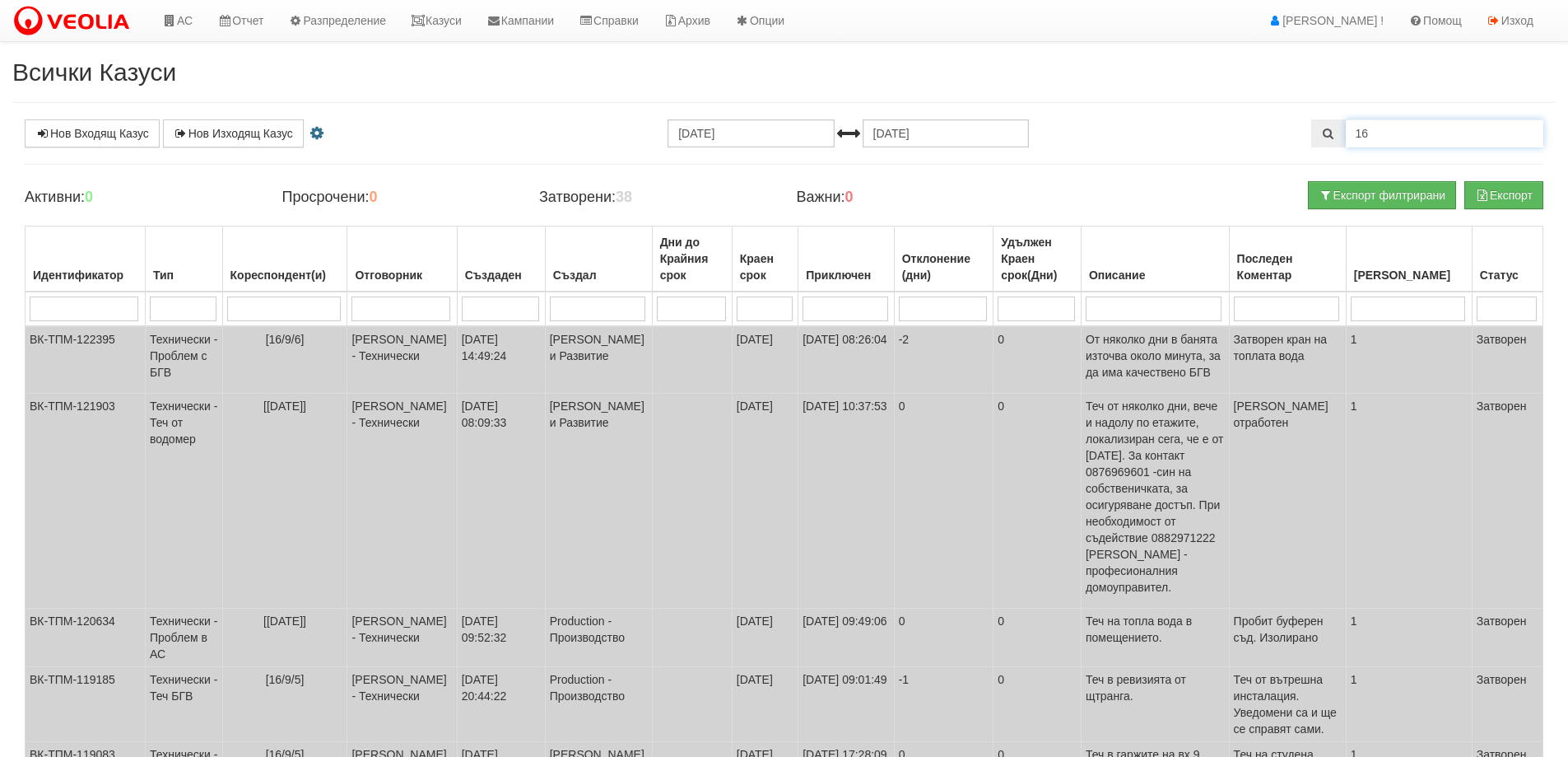
type input "1"
type input "80/1/10"
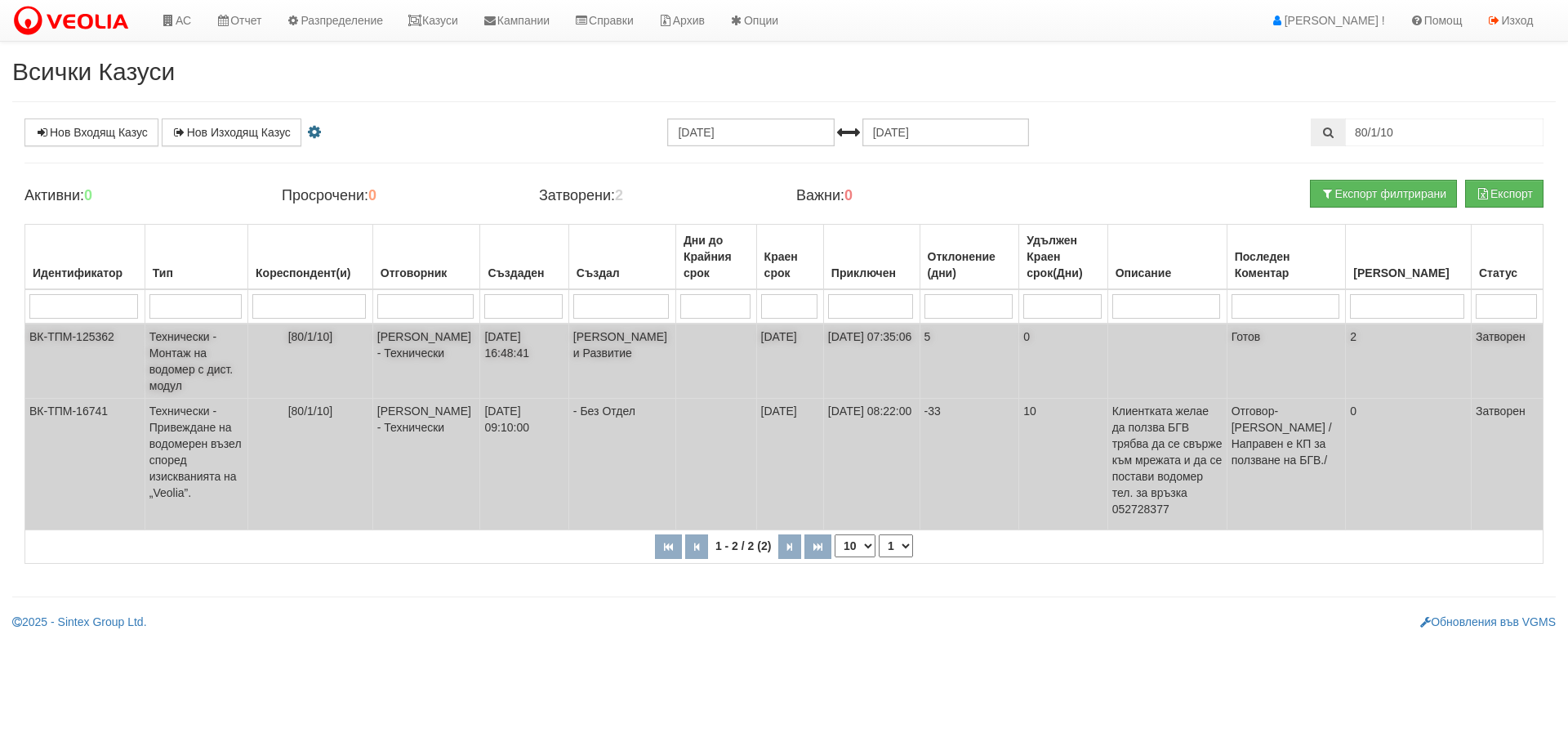
click at [326, 337] on span "[80/1/10]" at bounding box center [311, 337] width 45 height 13
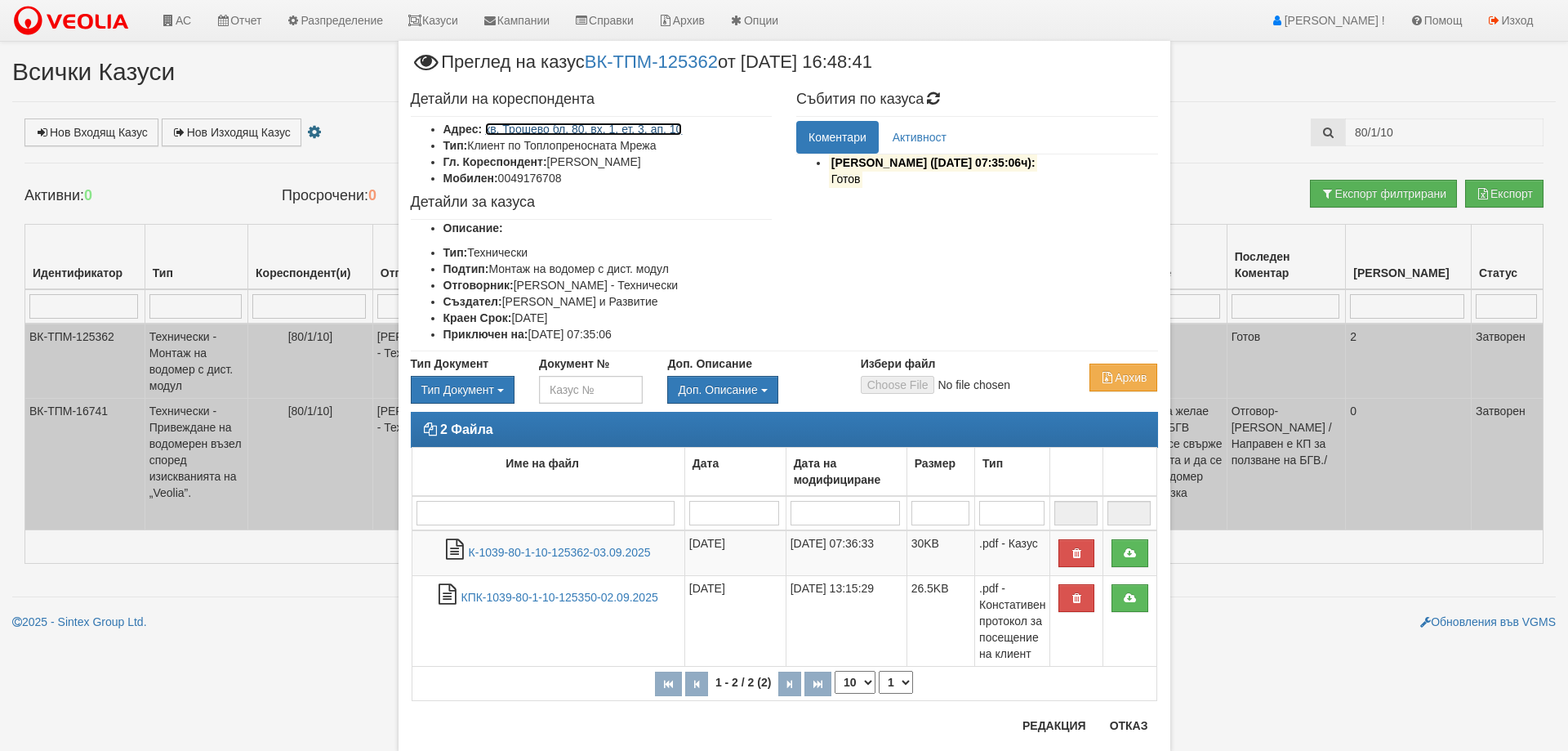
click at [584, 129] on link "кв. Трошево бл. 80, вх. 1, ет. 3, ап. 10" at bounding box center [584, 129] width 197 height 13
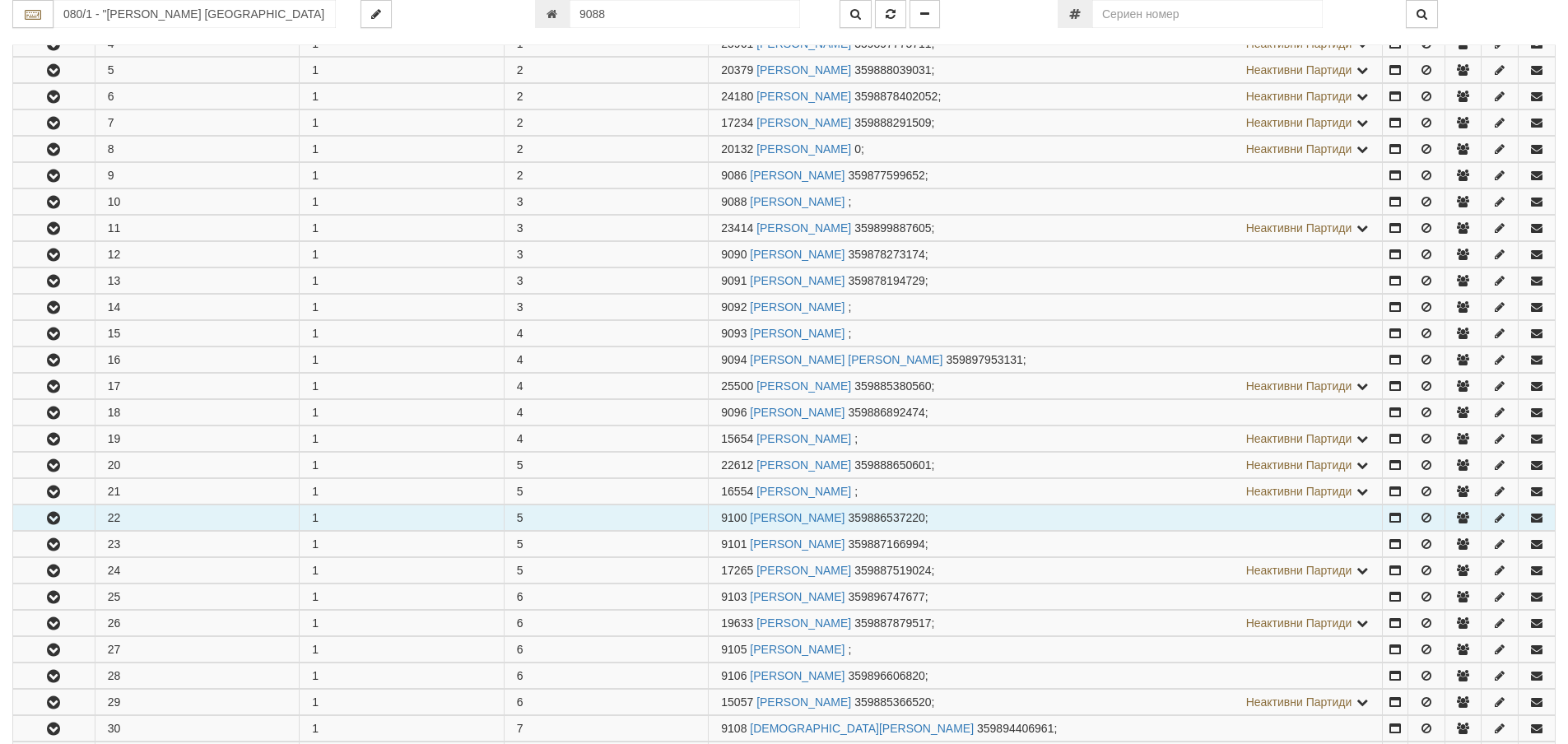
scroll to position [562, 0]
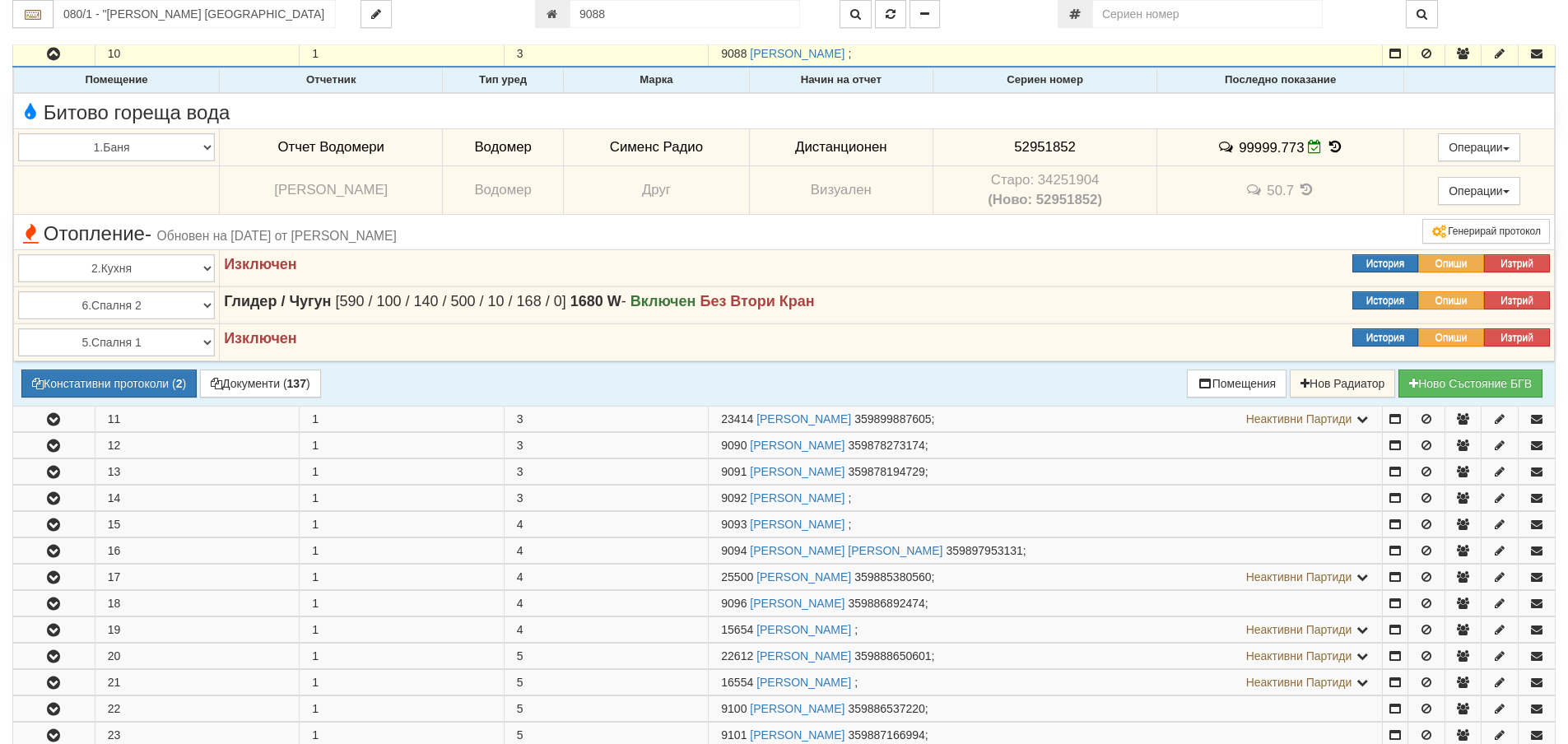
click at [1040, 146] on span "52951852" at bounding box center [1045, 146] width 62 height 15
copy span "52951852"
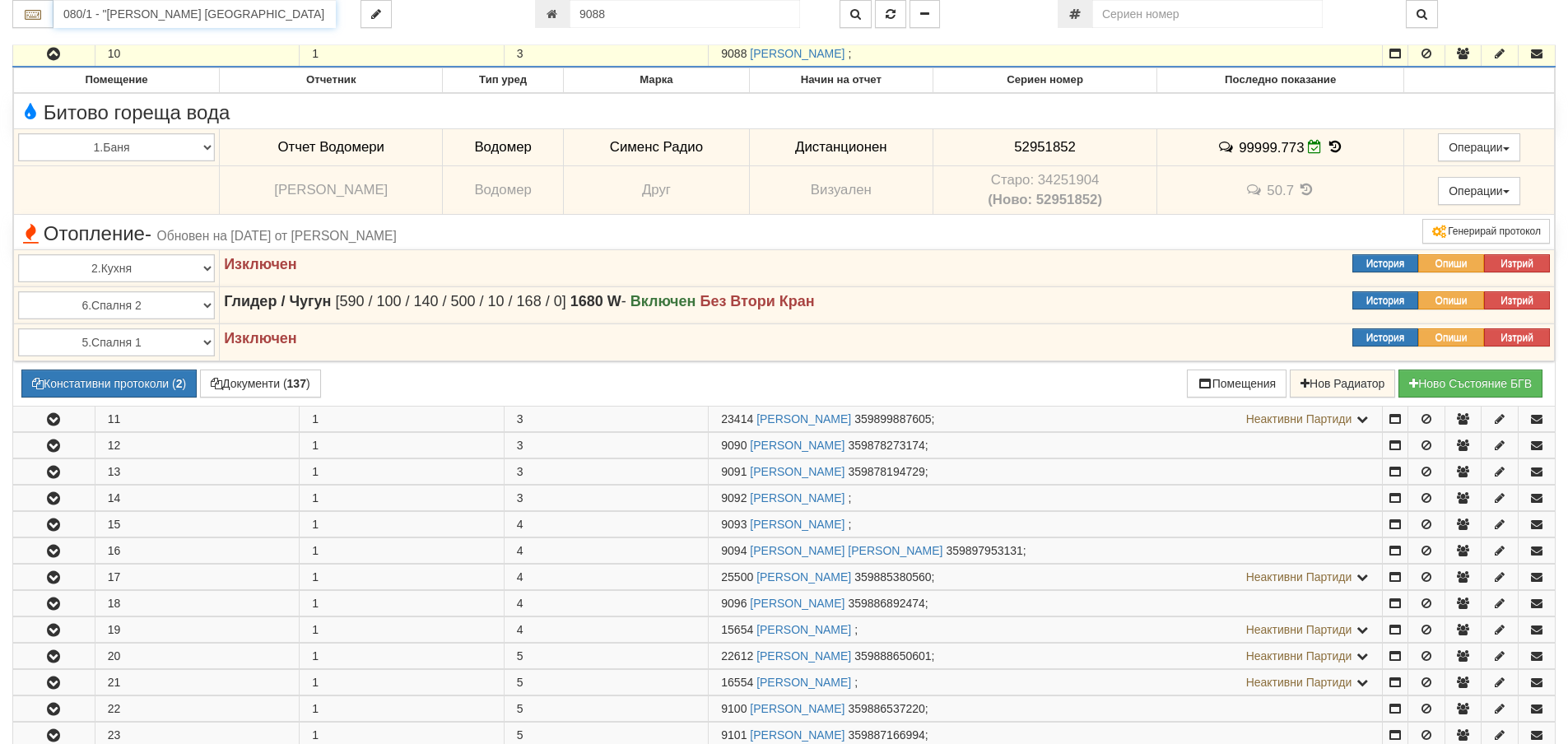
click at [185, 19] on input "080/1 - "[PERSON_NAME] [GEOGRAPHIC_DATA] " ЕАД" at bounding box center [195, 14] width 282 height 28
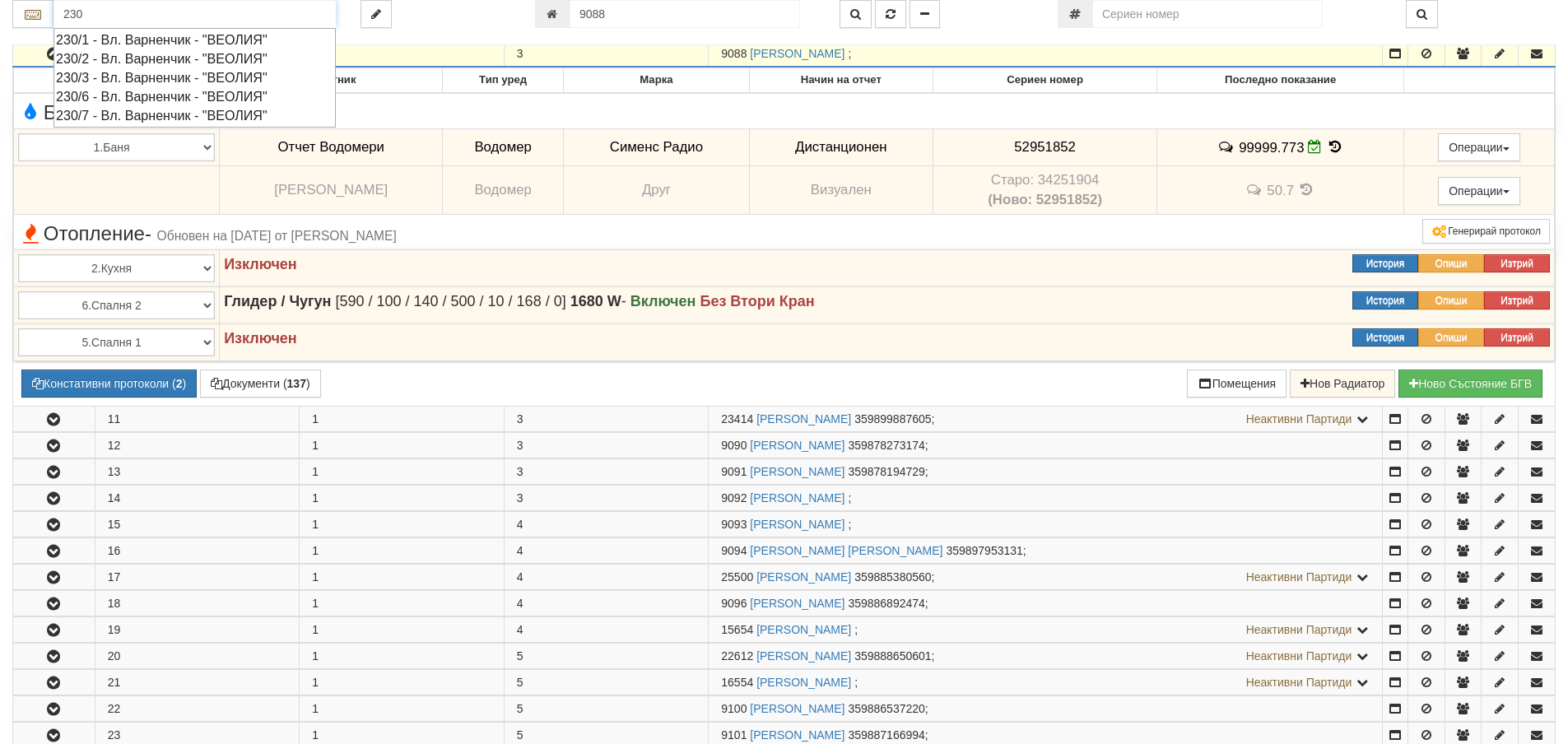
click at [146, 116] on div "230/7 - Вл. Варненчик - "ВЕОЛИЯ"" at bounding box center [195, 116] width 277 height 19
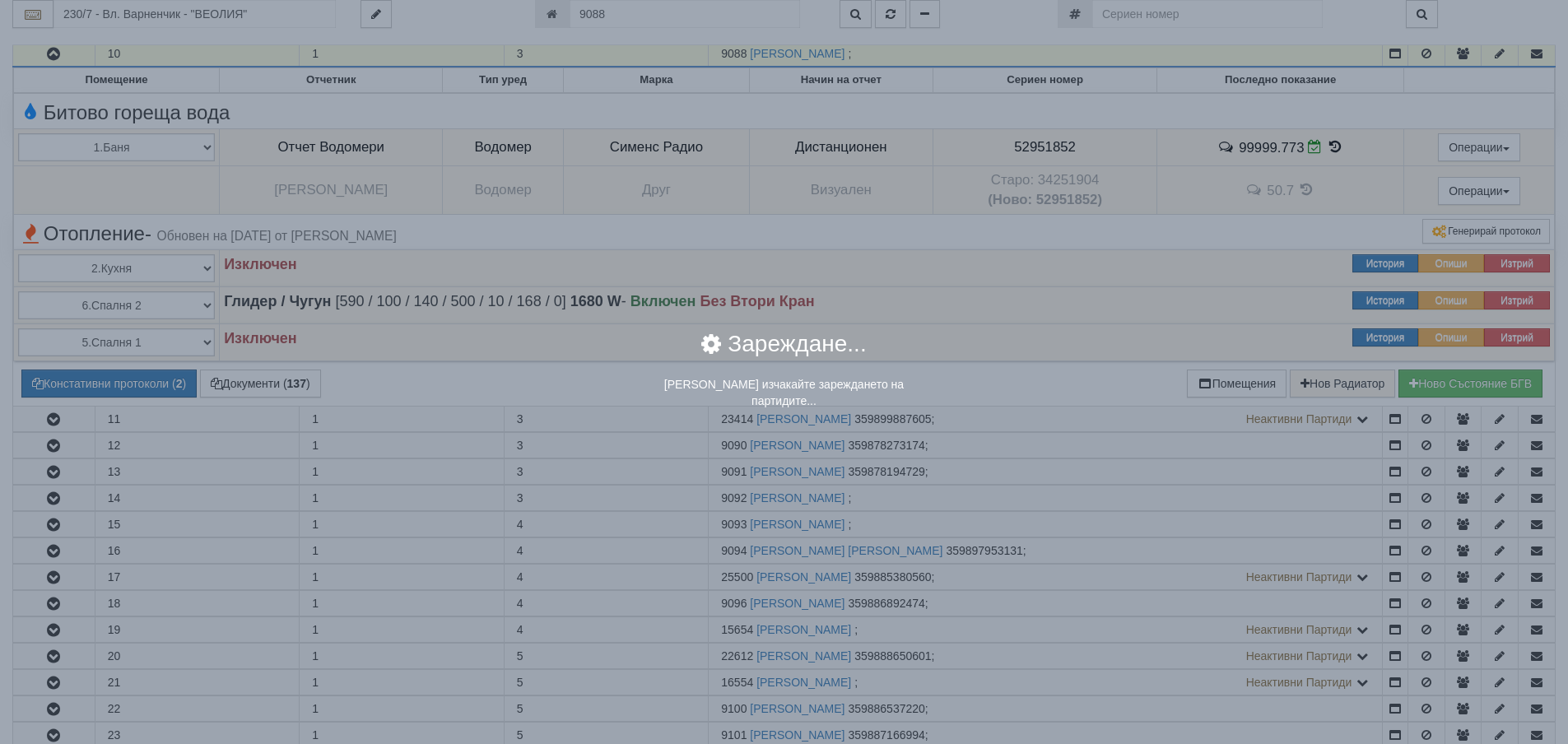
scroll to position [0, 0]
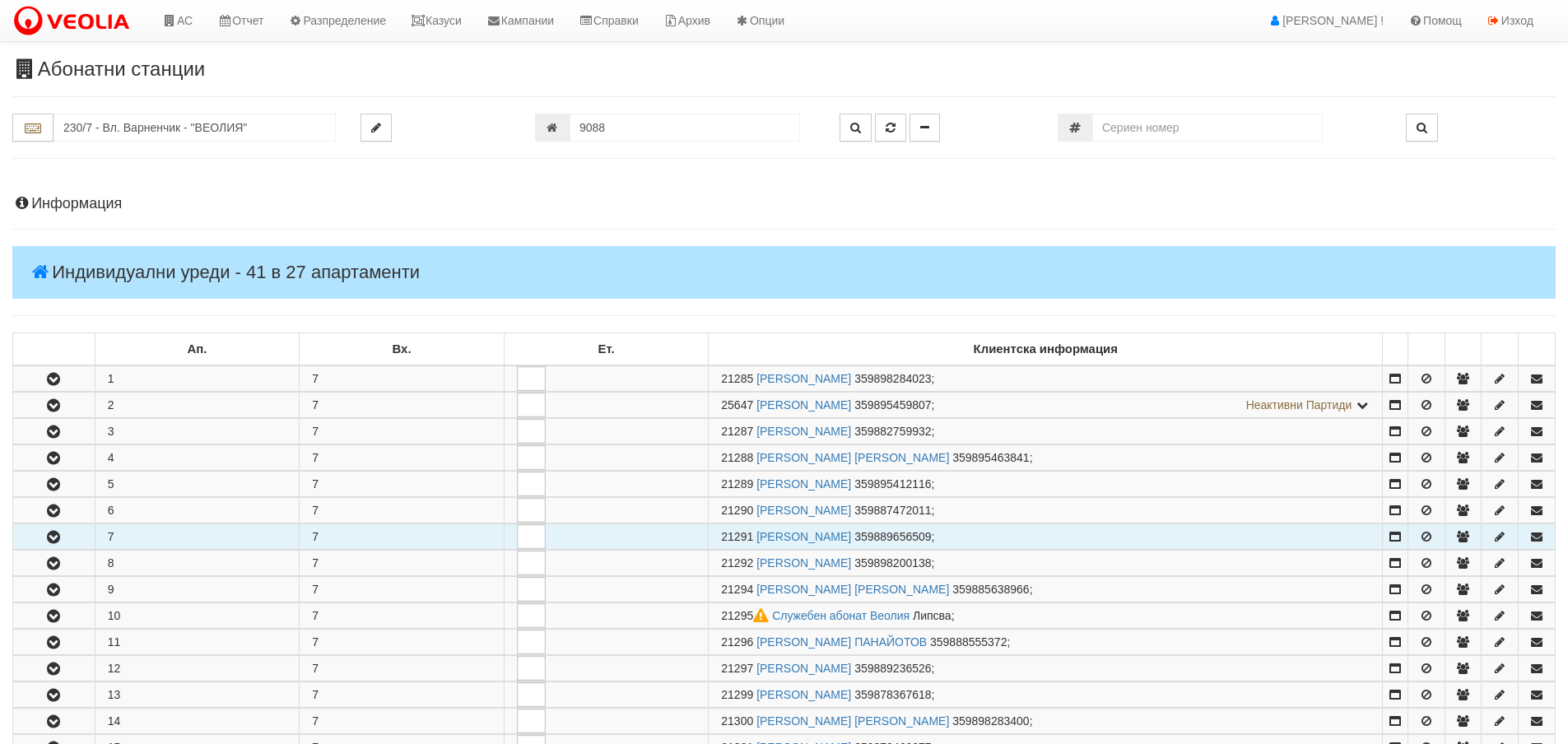
click at [54, 533] on icon "button" at bounding box center [54, 538] width 20 height 12
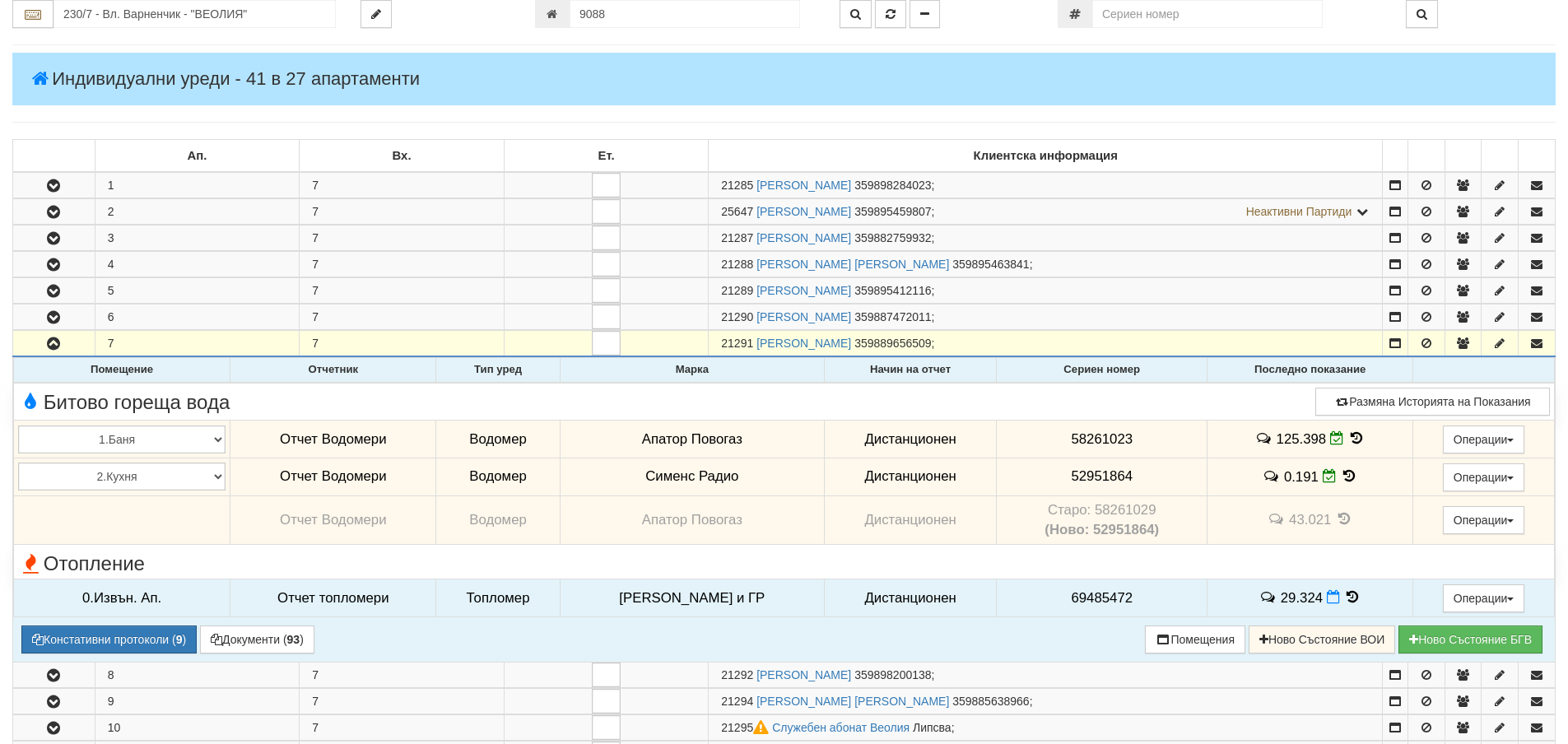
scroll to position [247, 0]
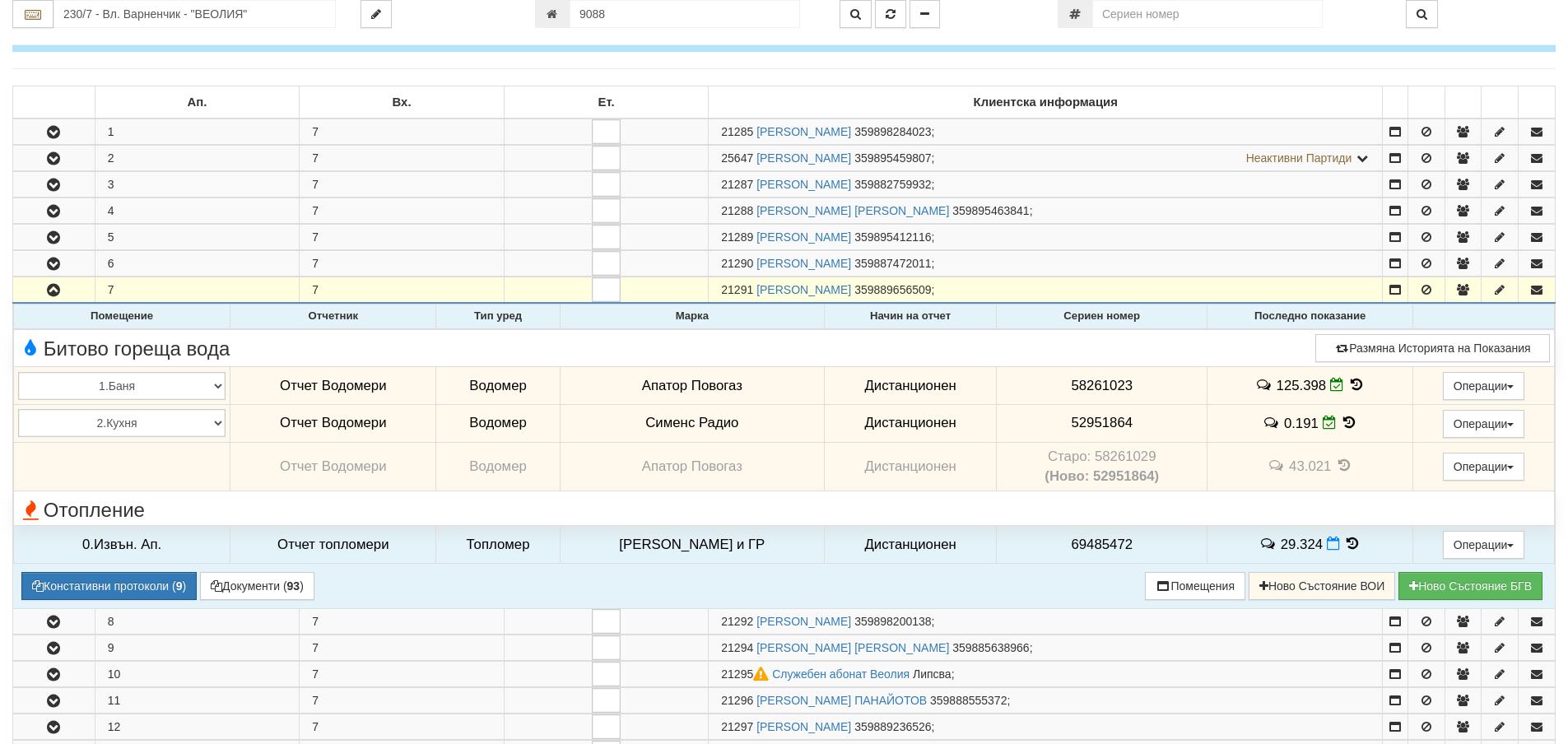
click at [1083, 422] on span "52951864" at bounding box center [1102, 422] width 62 height 15
copy span "52951864"
click at [131, 584] on button "Констативни протоколи ( 9 )" at bounding box center [109, 586] width 176 height 28
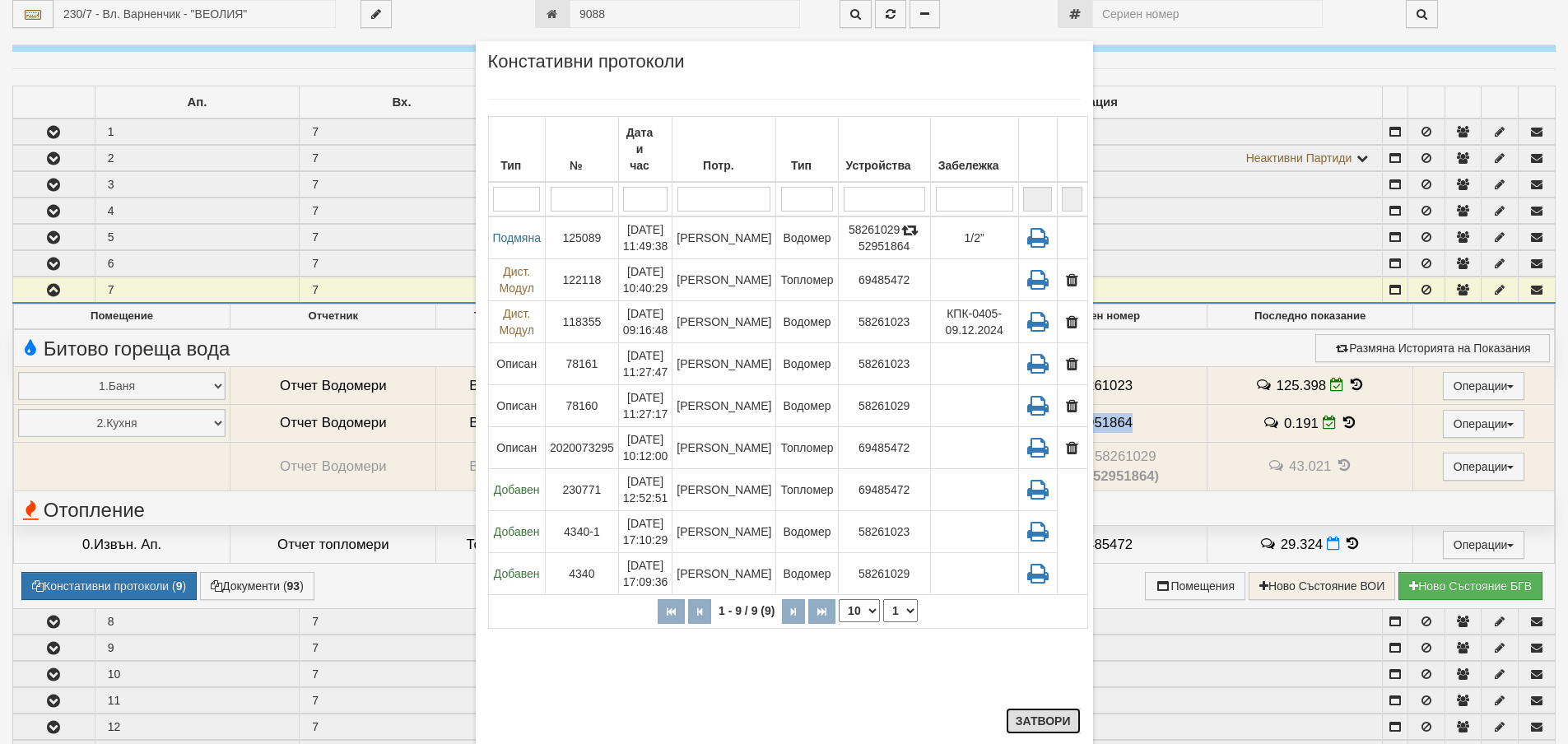
click at [1054, 718] on button "Затвори" at bounding box center [1043, 720] width 75 height 26
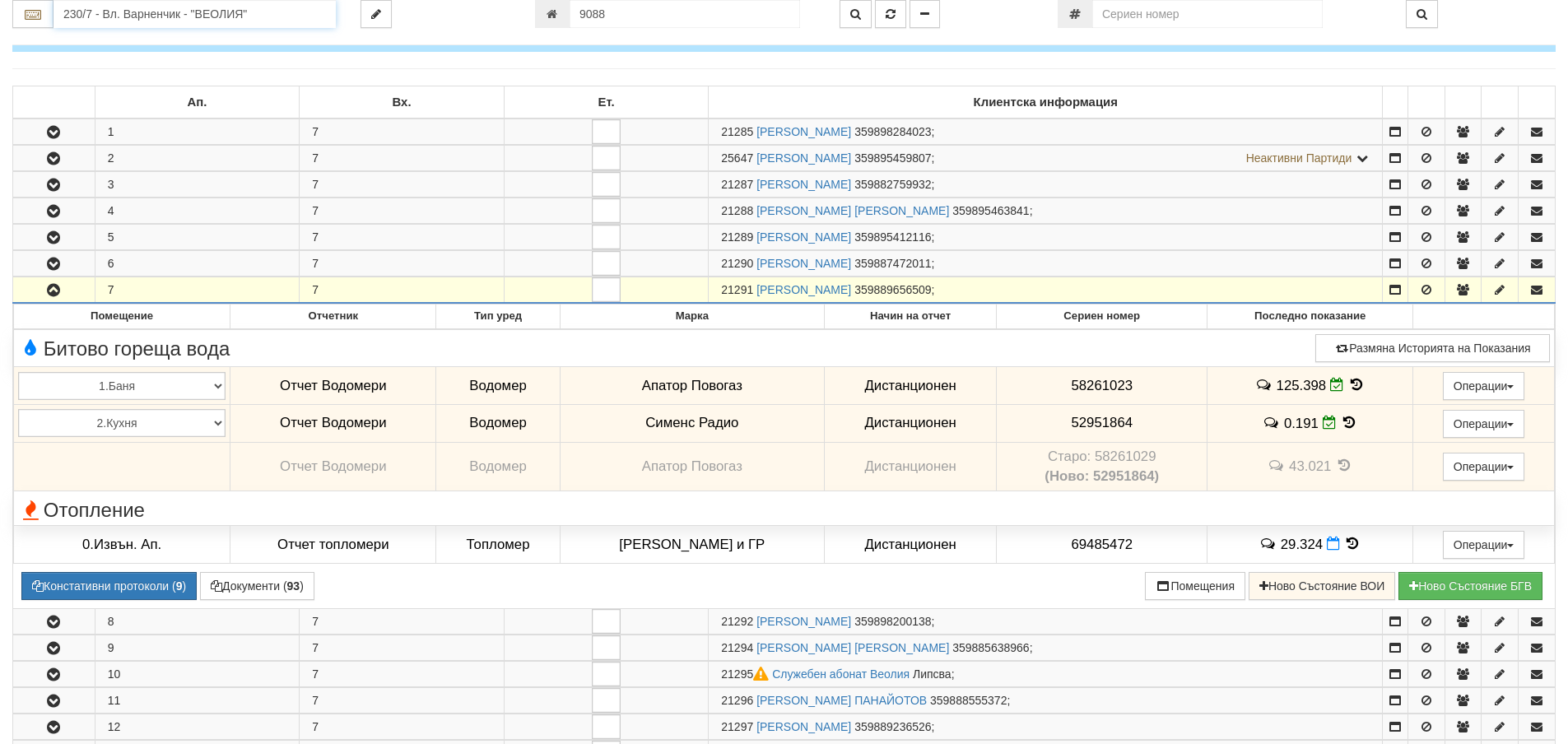
click at [160, 21] on input "230/7 - Вл. Варненчик - "ВЕОЛИЯ"" at bounding box center [195, 14] width 282 height 28
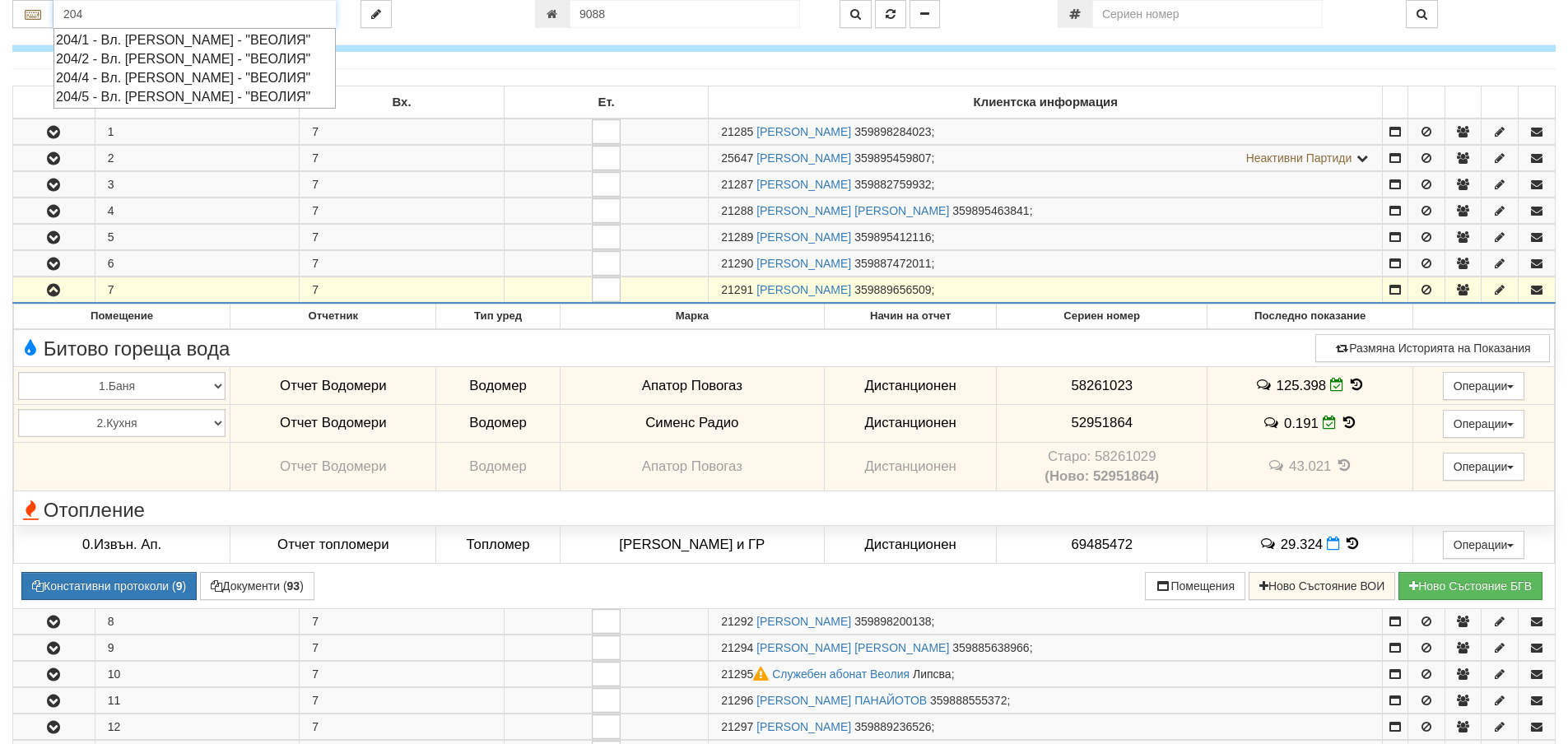
click at [81, 90] on div "204/5 - Вл. Варненчик - "ВЕОЛИЯ"" at bounding box center [195, 96] width 277 height 19
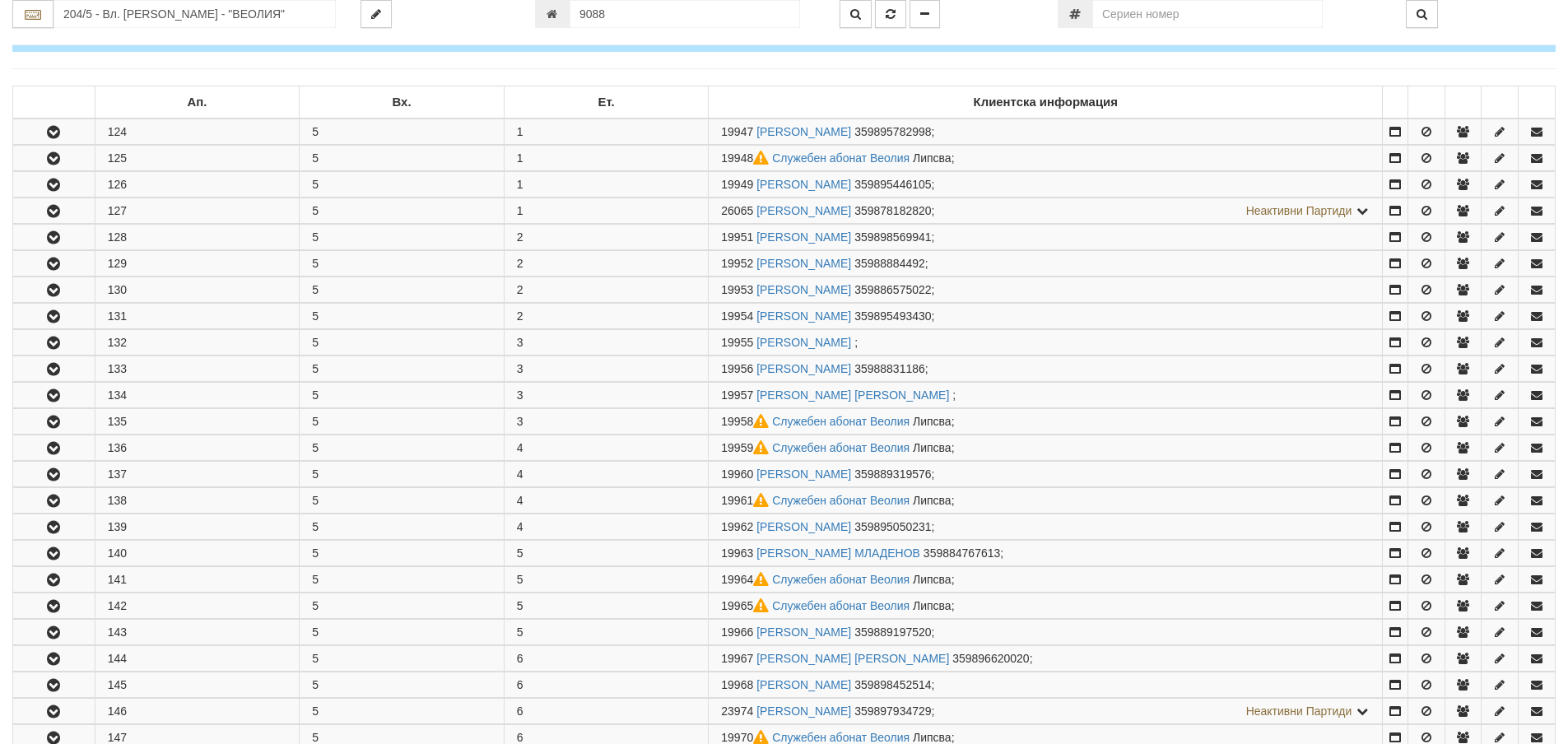
scroll to position [0, 0]
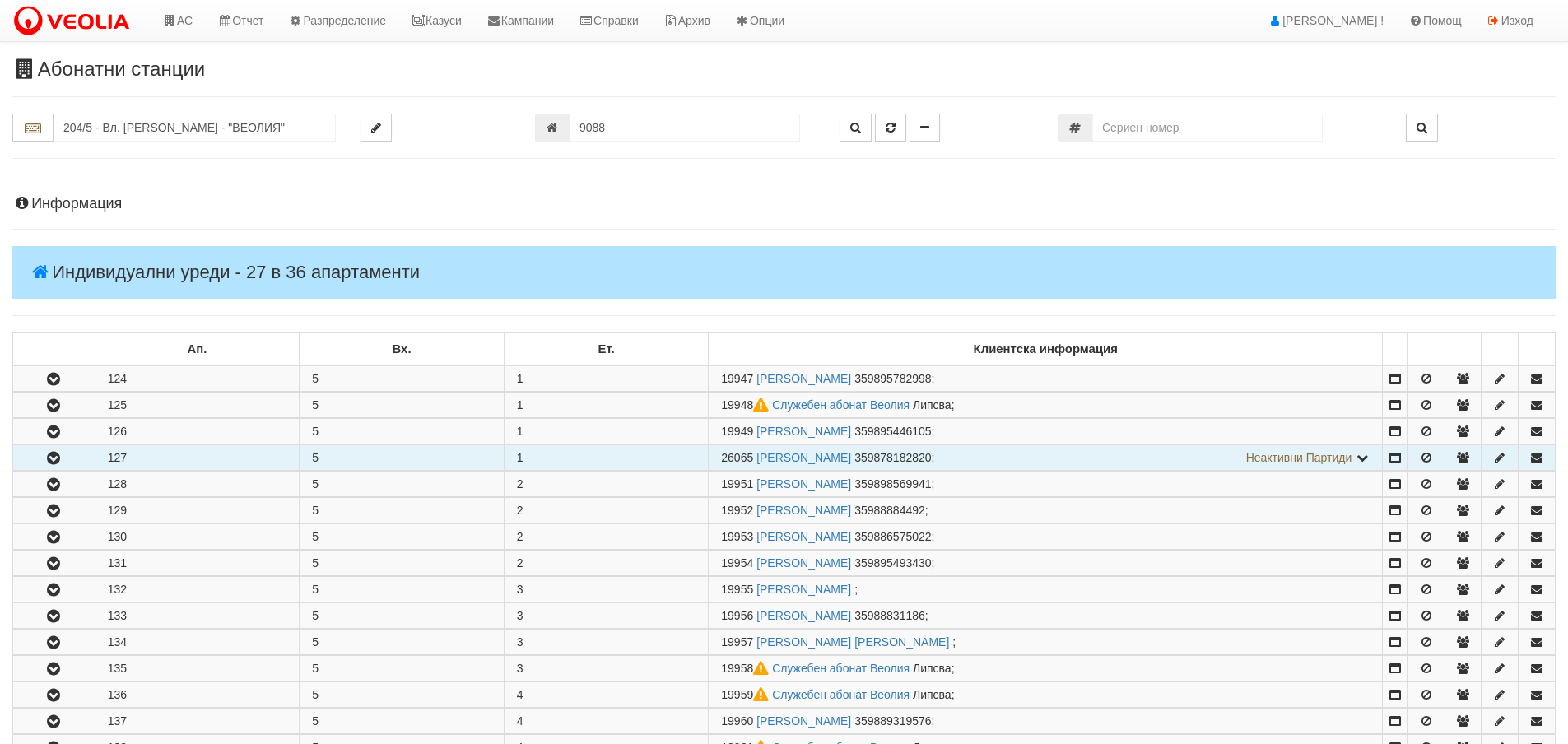
click at [69, 455] on button "button" at bounding box center [54, 457] width 82 height 25
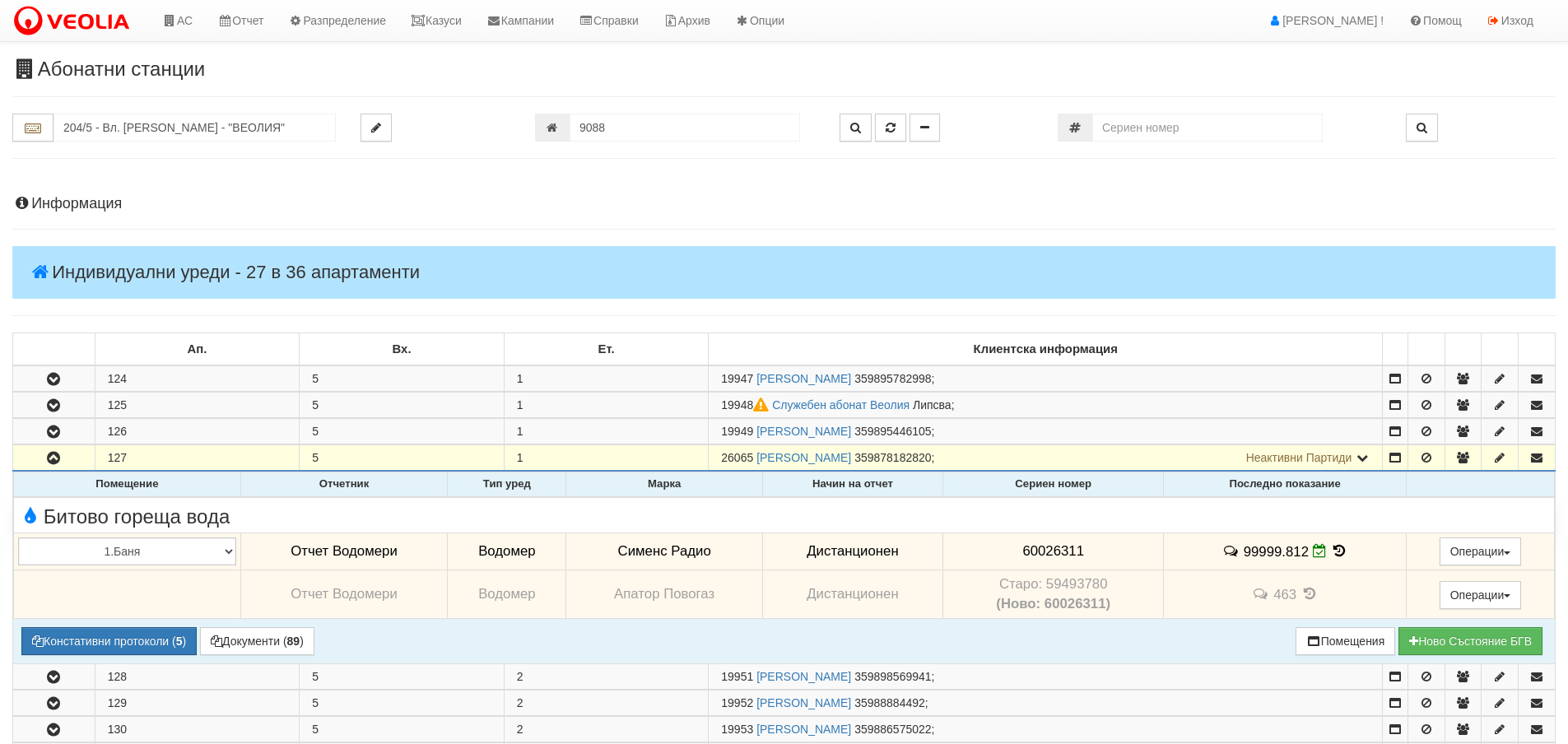
click at [1050, 549] on span "60026311" at bounding box center [1053, 550] width 62 height 15
copy span "60026311"
click at [87, 638] on button "Констативни протоколи ( 5 )" at bounding box center [109, 641] width 176 height 28
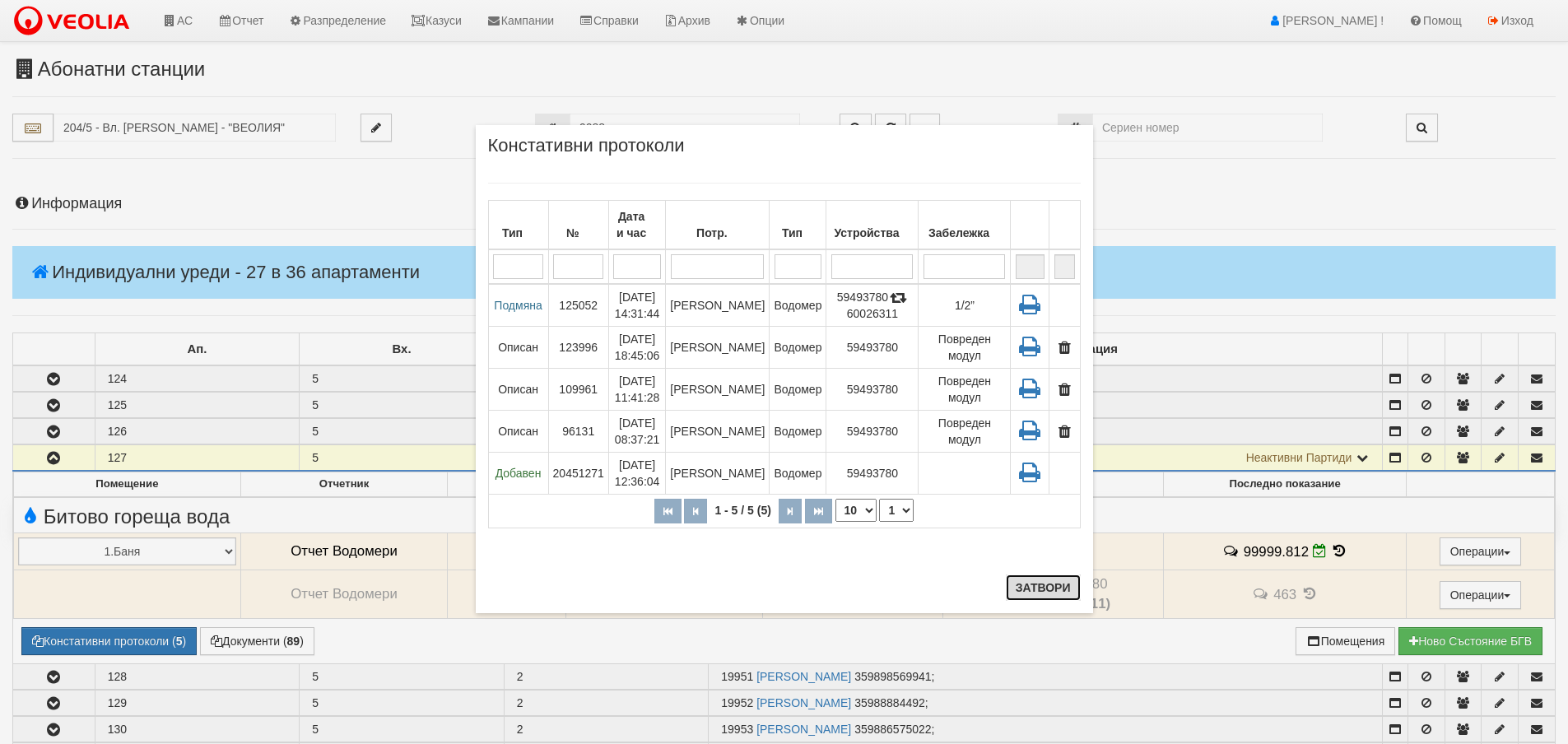
click at [1049, 590] on button "Затвори" at bounding box center [1043, 588] width 75 height 26
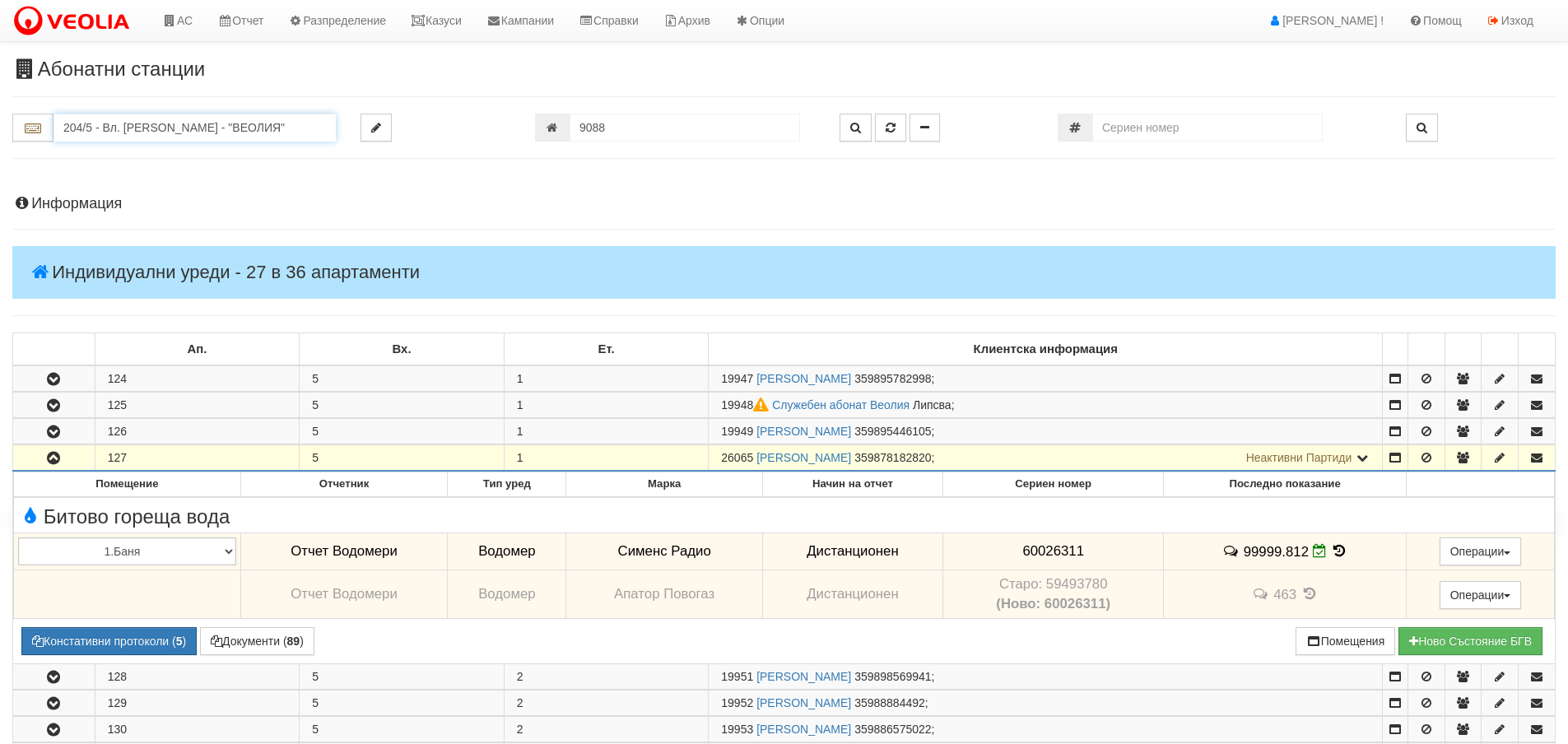
click at [125, 126] on input "204/5 - Вл. Варненчик - "ВЕОЛИЯ"" at bounding box center [195, 127] width 282 height 28
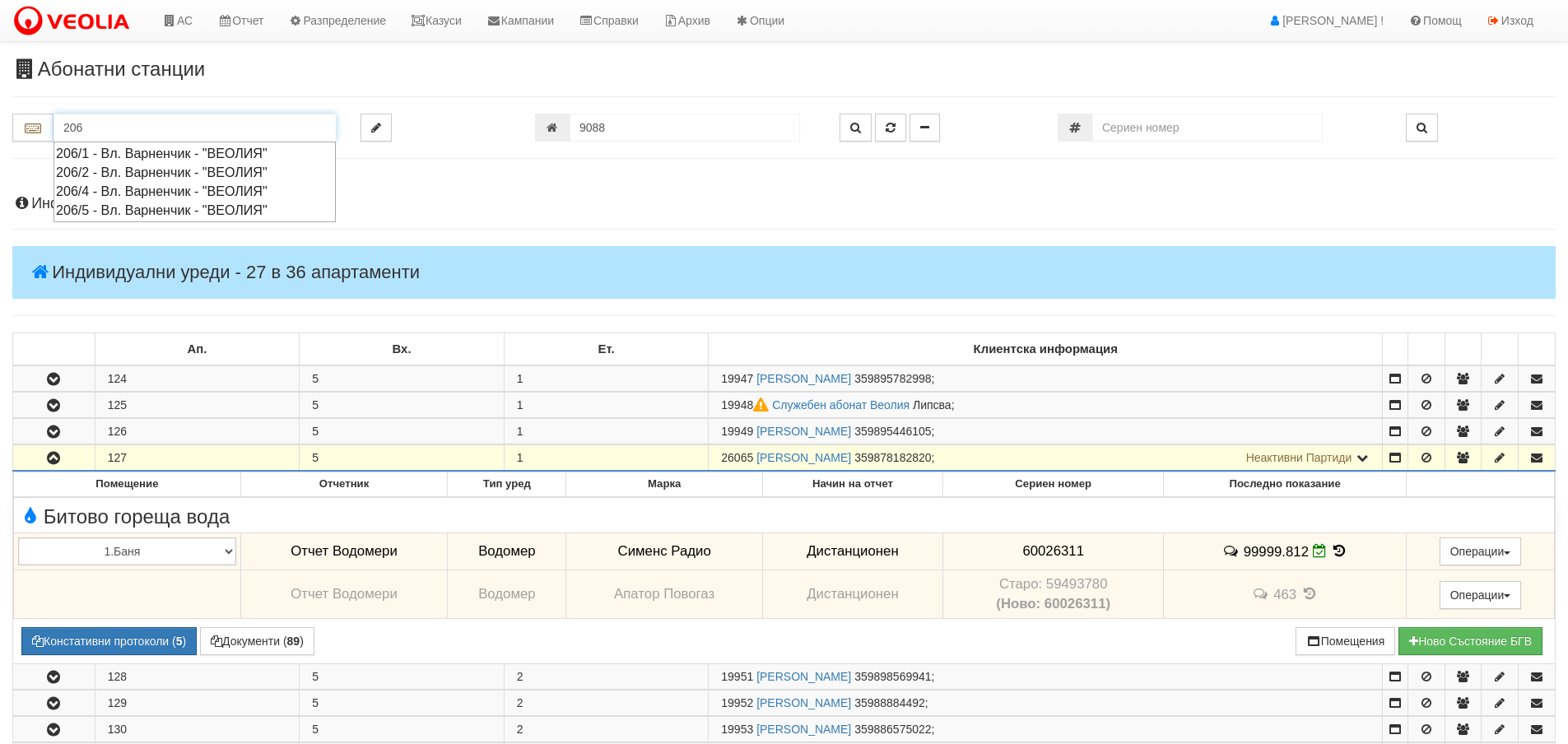
click at [95, 204] on div "206/5 - Вл. Варненчик - "ВЕОЛИЯ"" at bounding box center [195, 210] width 277 height 19
type input "206/5 - Вл. Варненчик - "ВЕОЛИЯ""
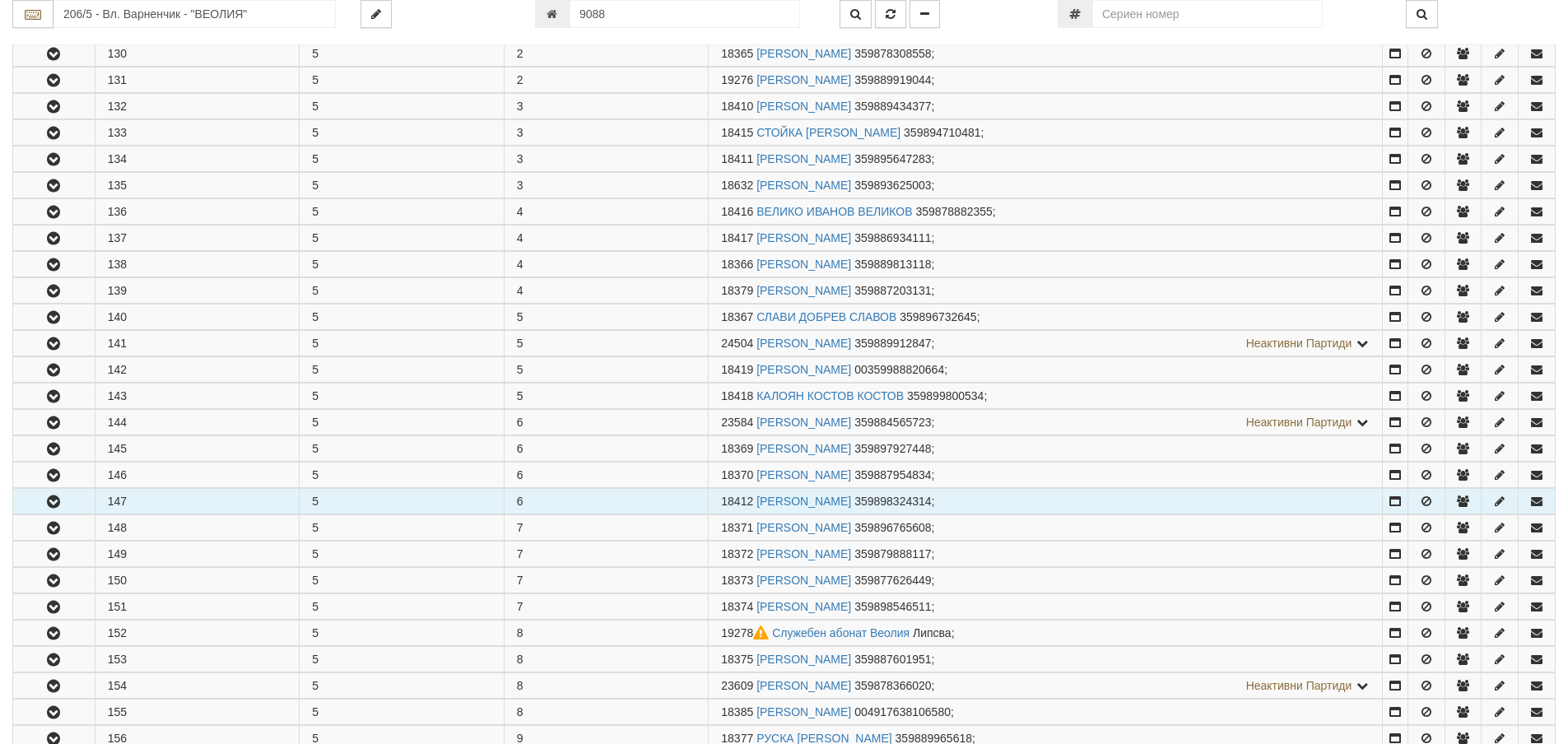
scroll to position [494, 0]
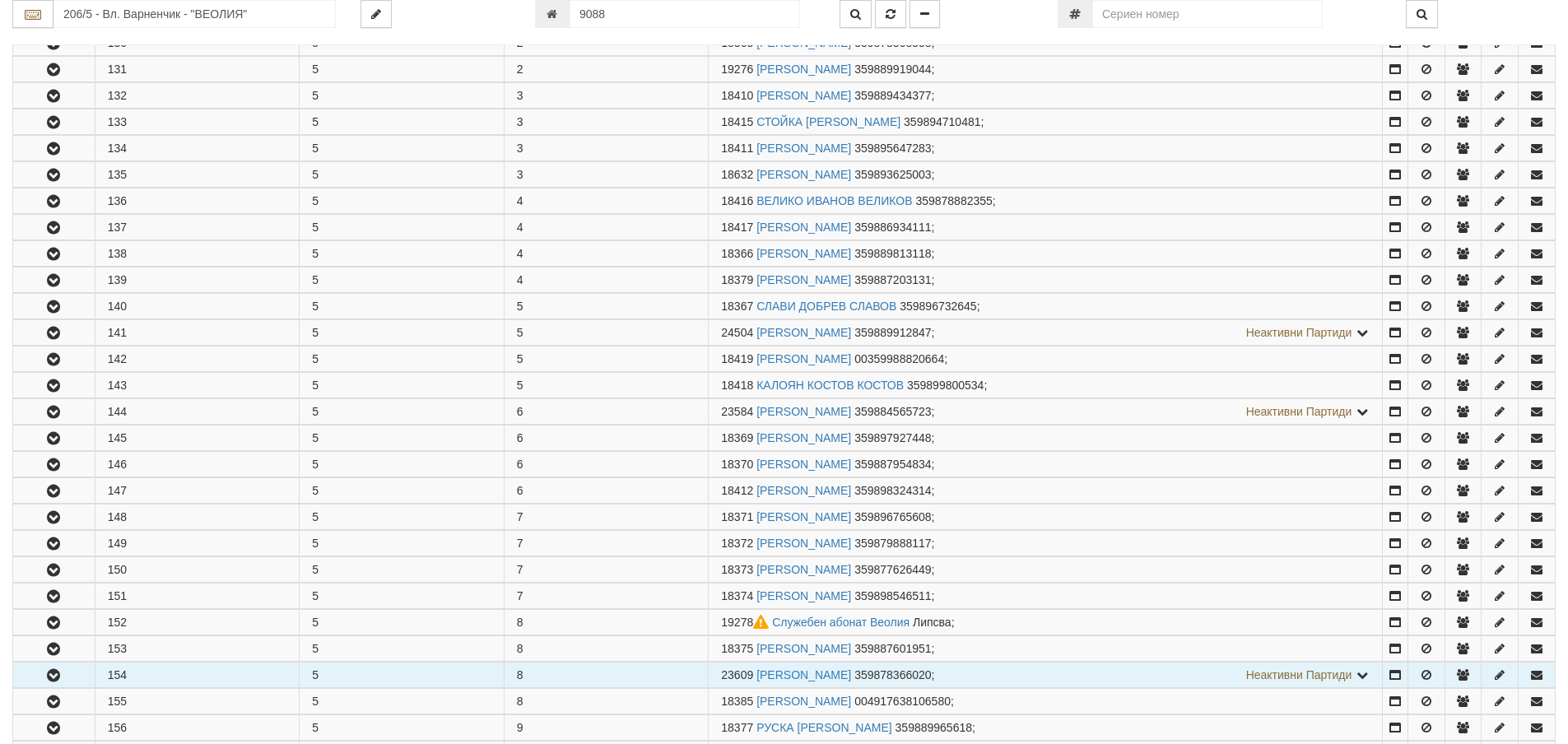
click at [73, 678] on button "button" at bounding box center [54, 675] width 82 height 25
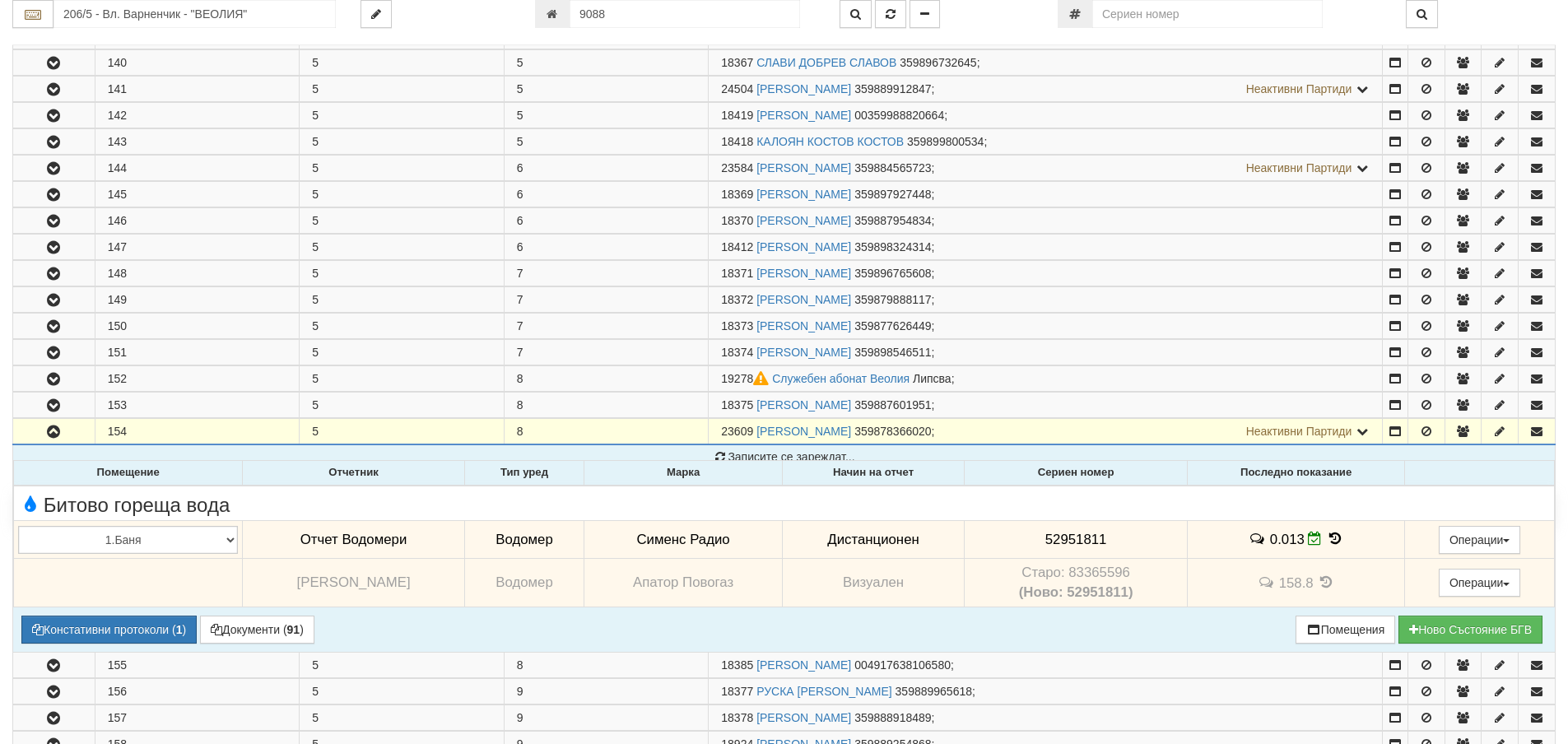
scroll to position [741, 0]
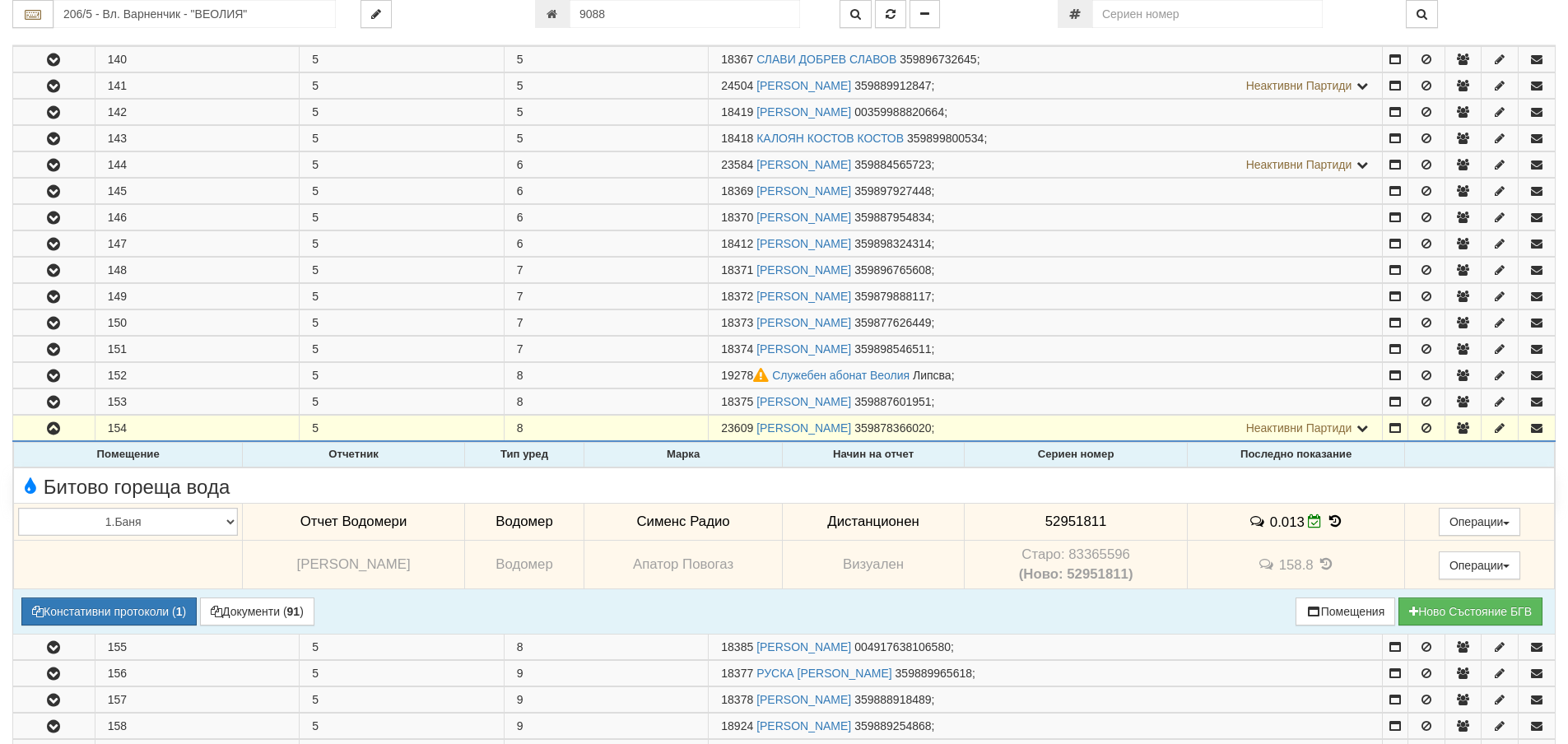
click at [1079, 514] on span "52951811" at bounding box center [1077, 521] width 62 height 15
copy span "52951811"
click at [152, 618] on button "Констативни протоколи ( 1 )" at bounding box center [109, 611] width 176 height 28
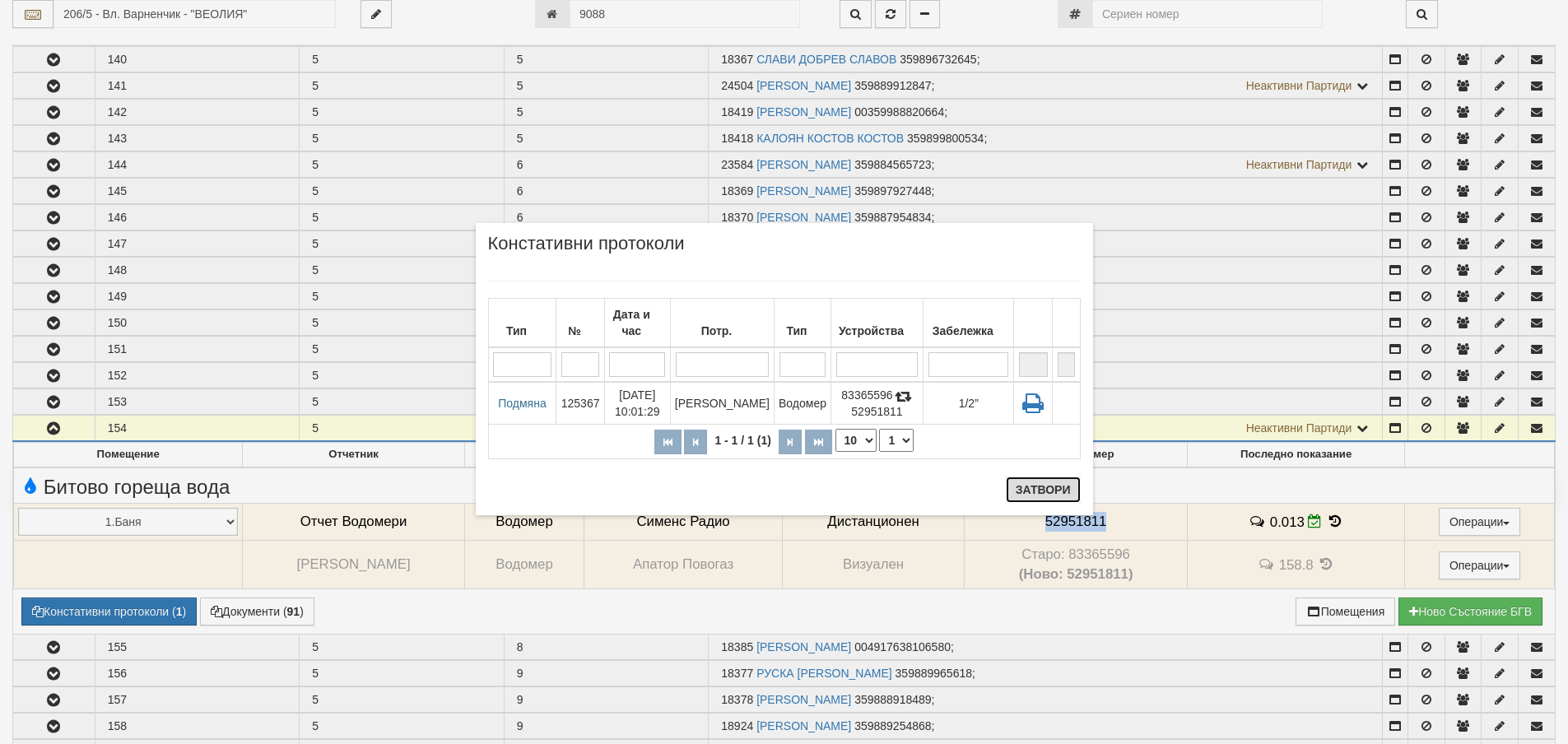
click at [1062, 499] on button "Затвори" at bounding box center [1043, 489] width 75 height 26
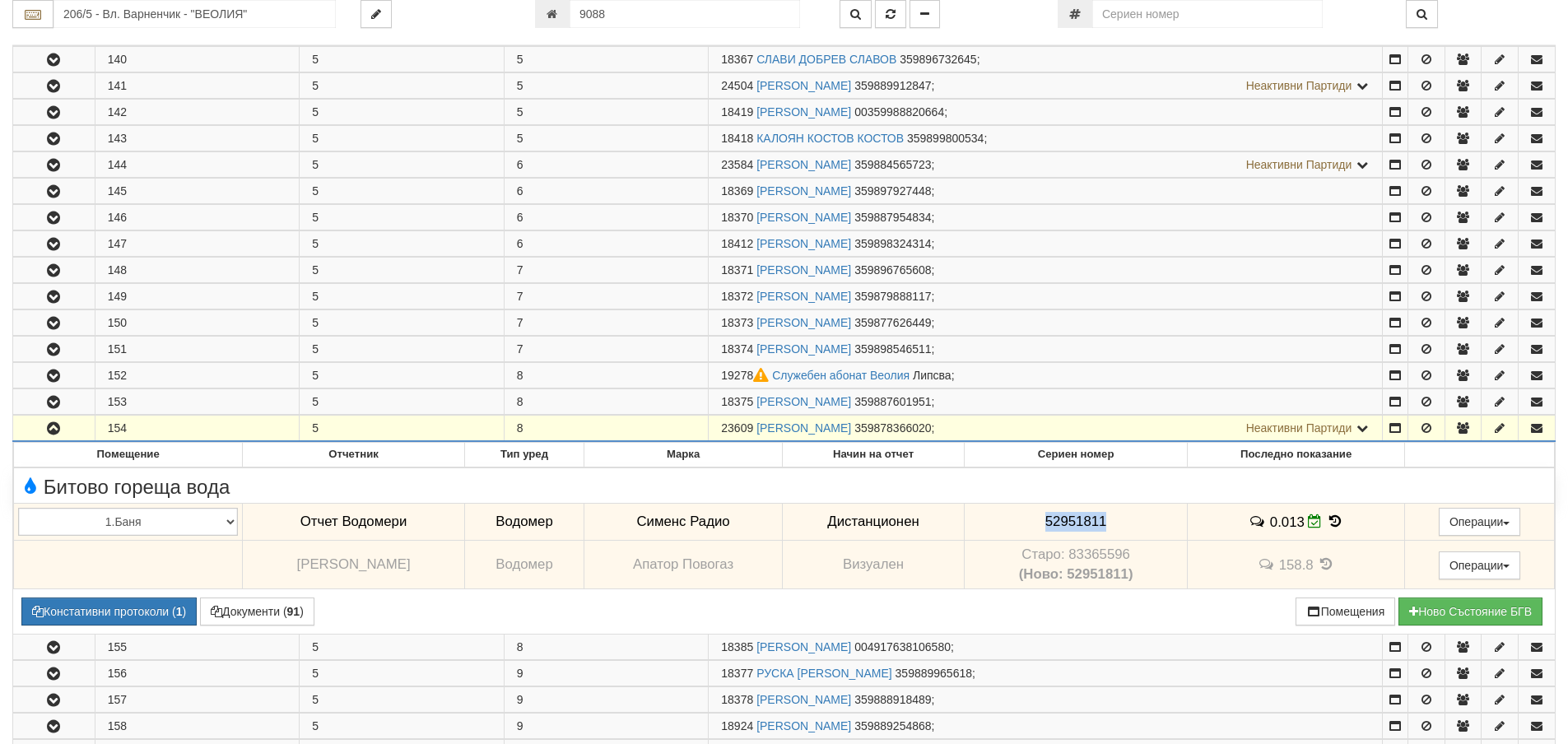
click at [53, 430] on icon "button" at bounding box center [54, 428] width 20 height 12
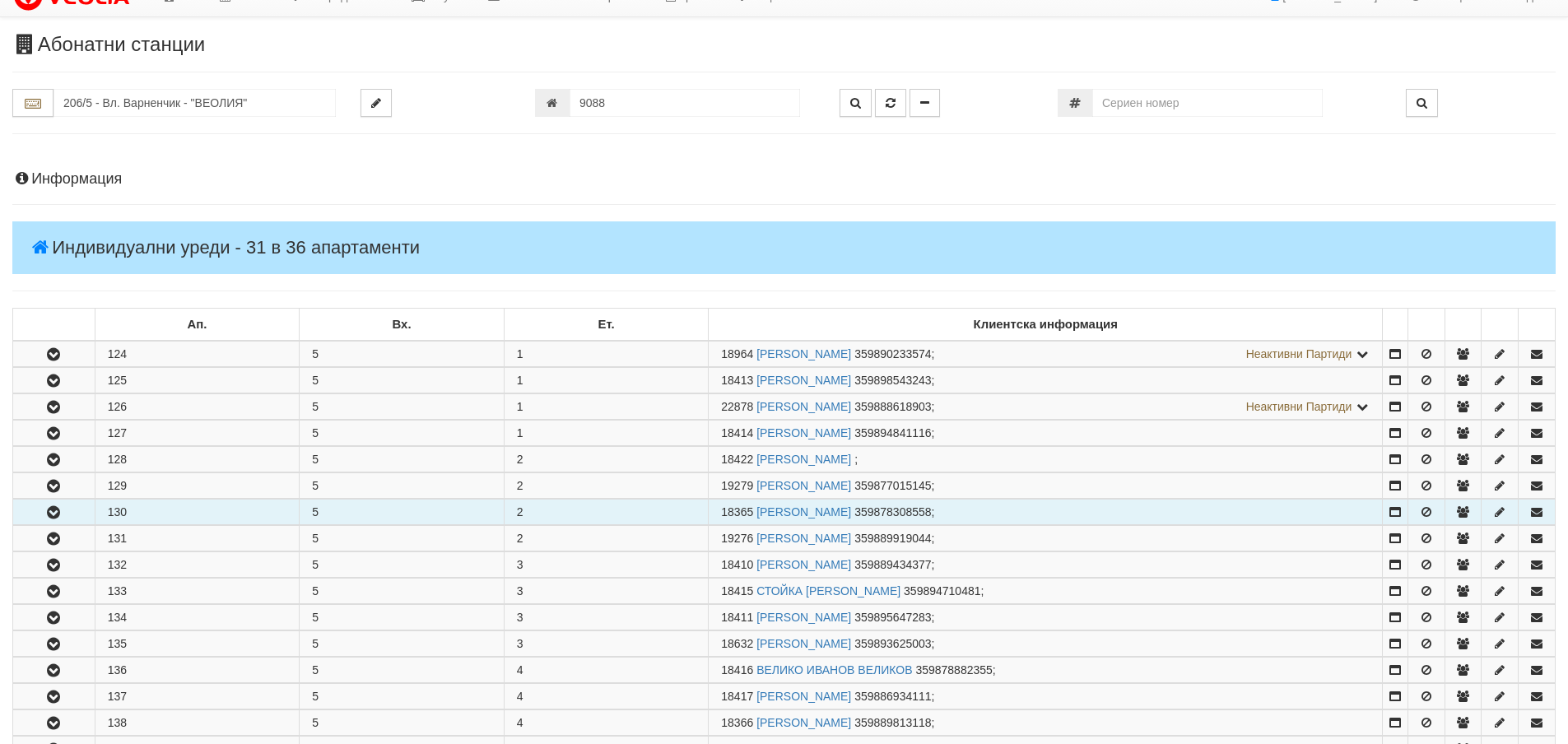
scroll to position [0, 0]
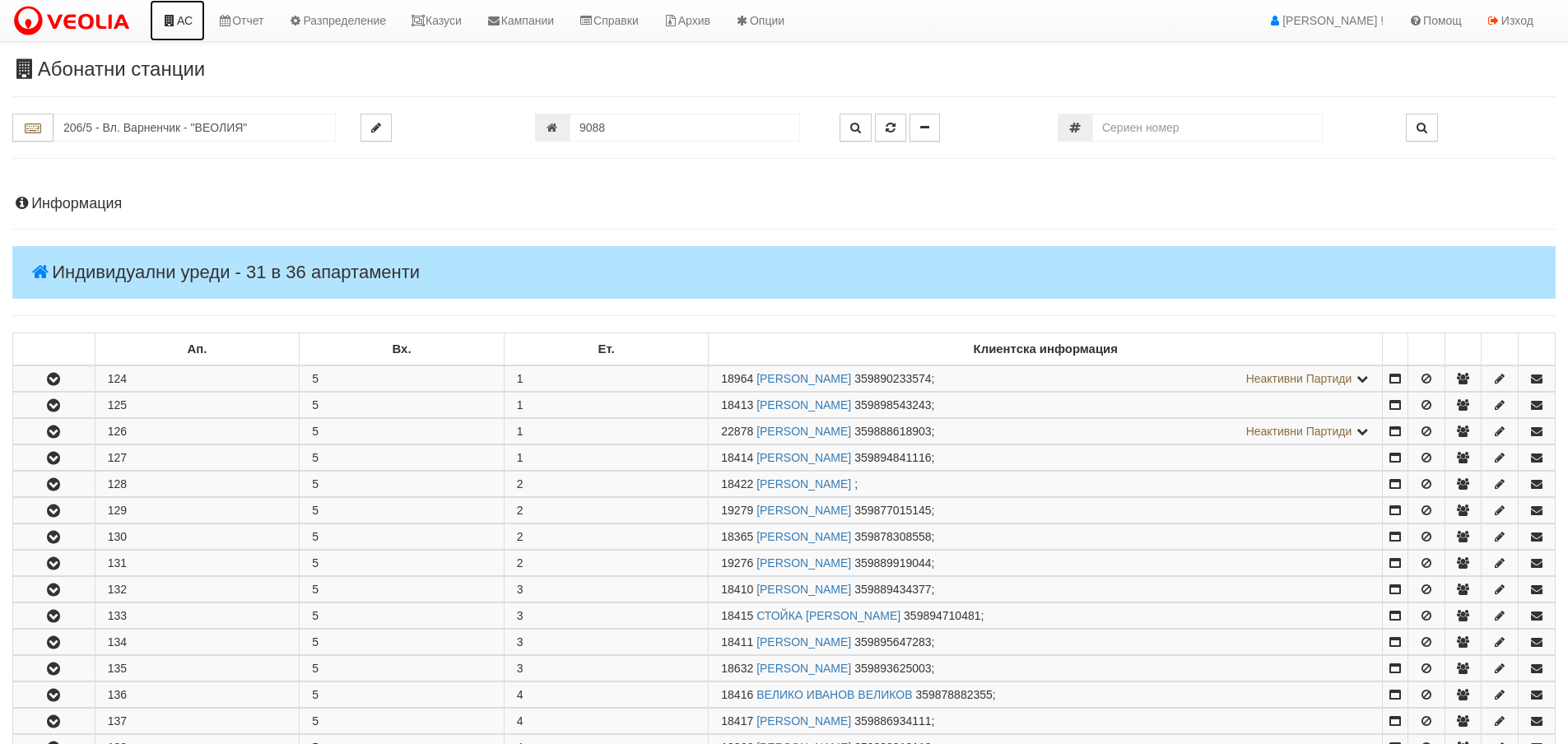
click at [180, 19] on link "АС" at bounding box center [177, 20] width 55 height 41
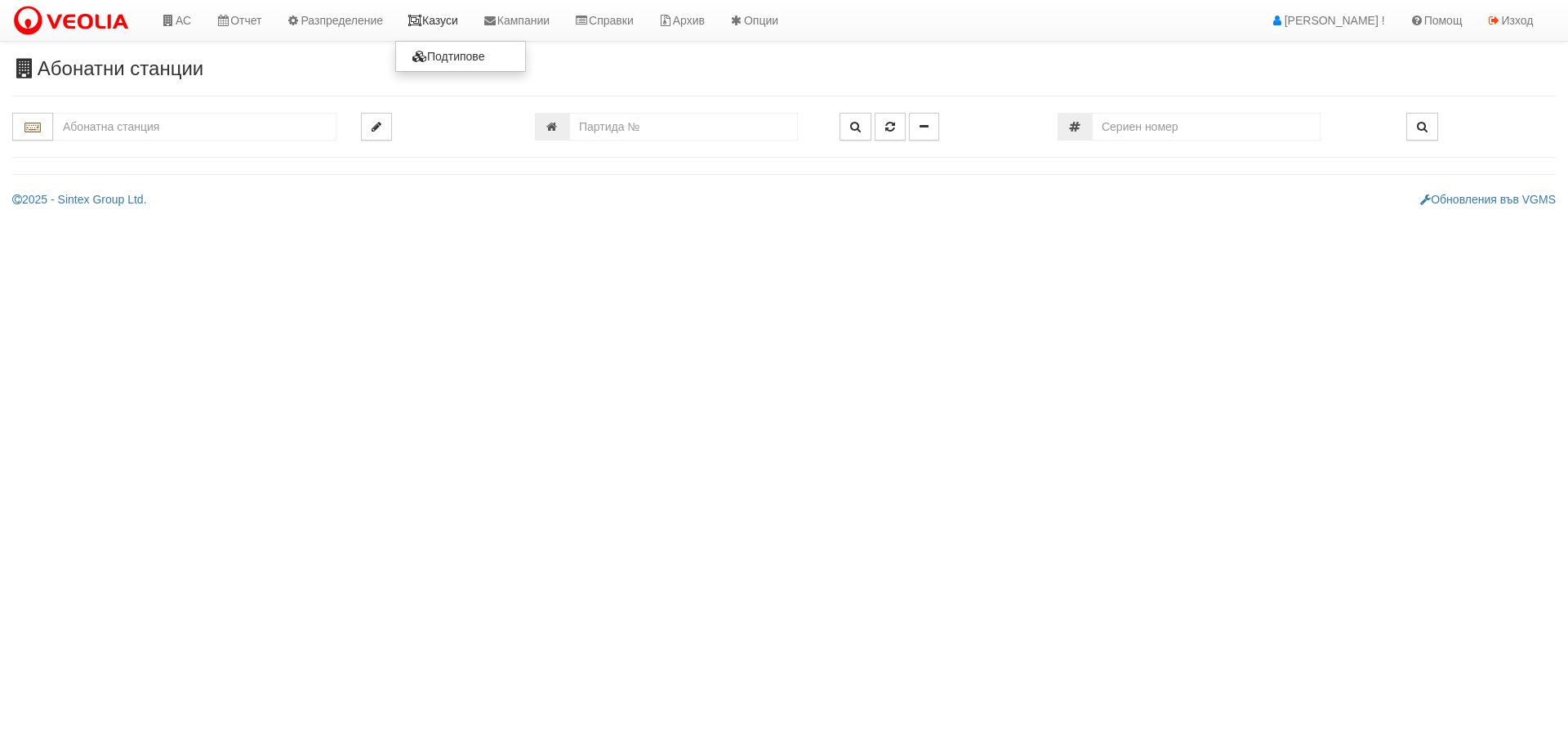
click at [438, 15] on link "Казуси" at bounding box center [432, 20] width 75 height 41
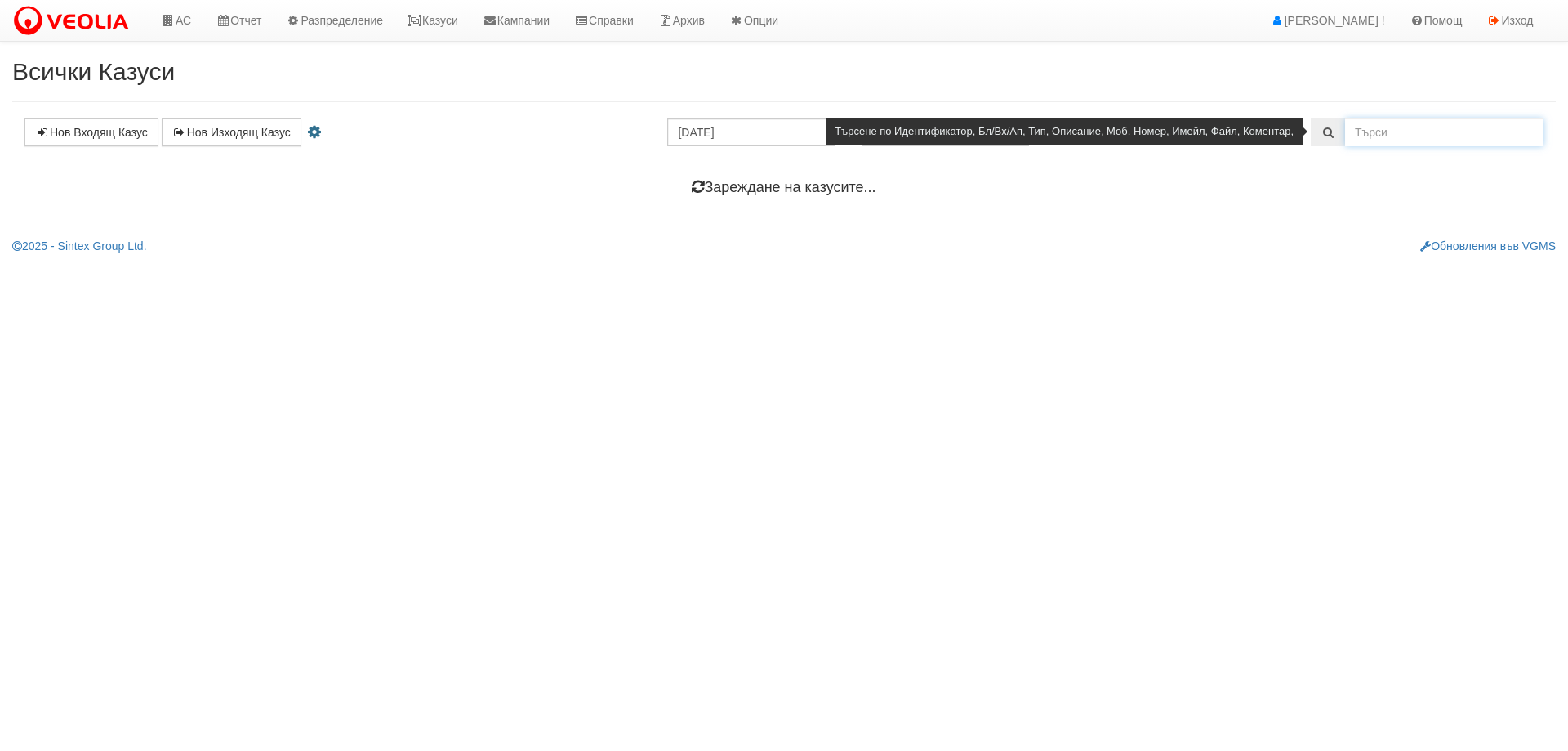
click at [1408, 134] on input "text" at bounding box center [1444, 132] width 198 height 28
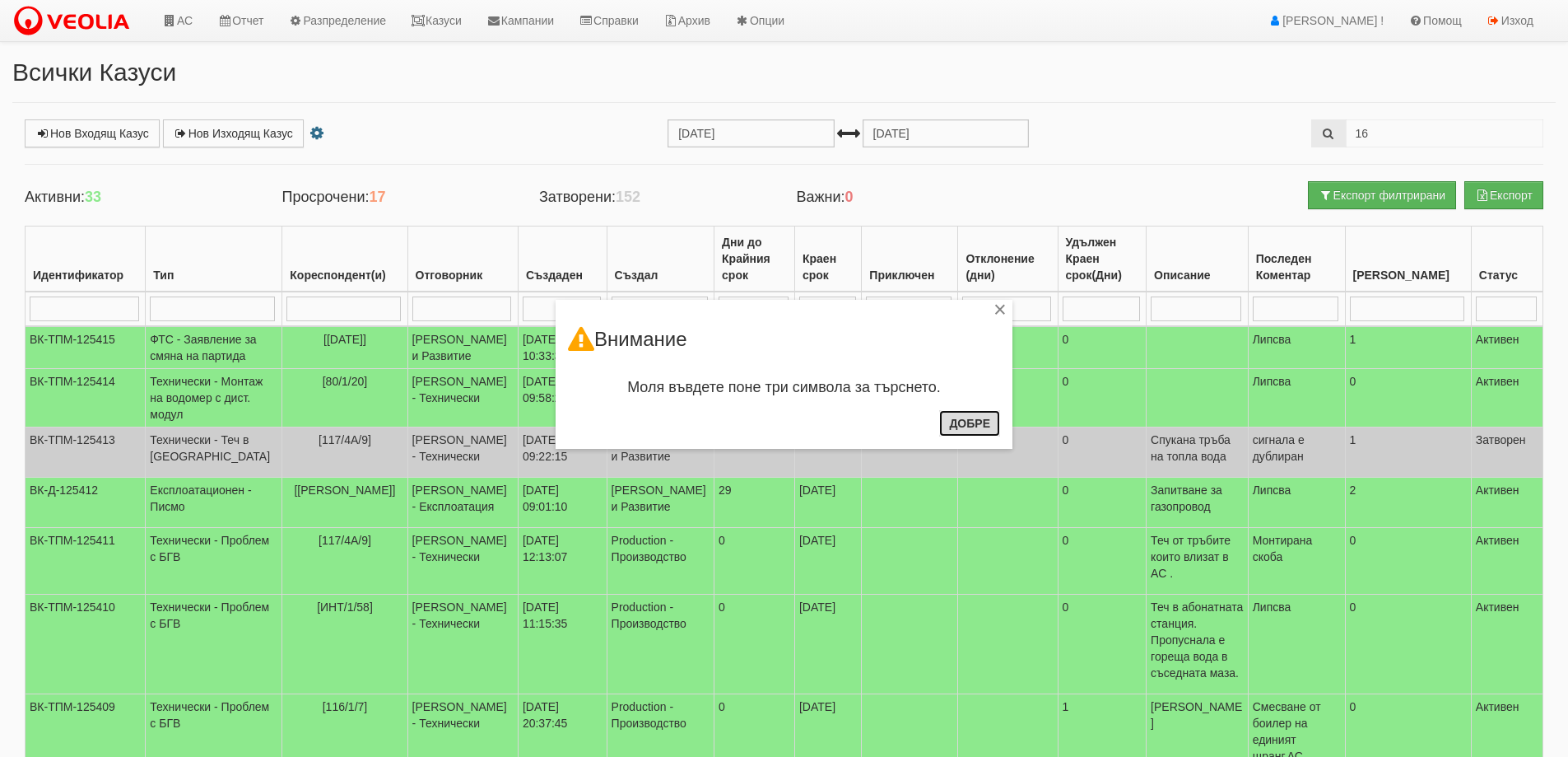
click at [952, 427] on button "Добре" at bounding box center [970, 423] width 61 height 26
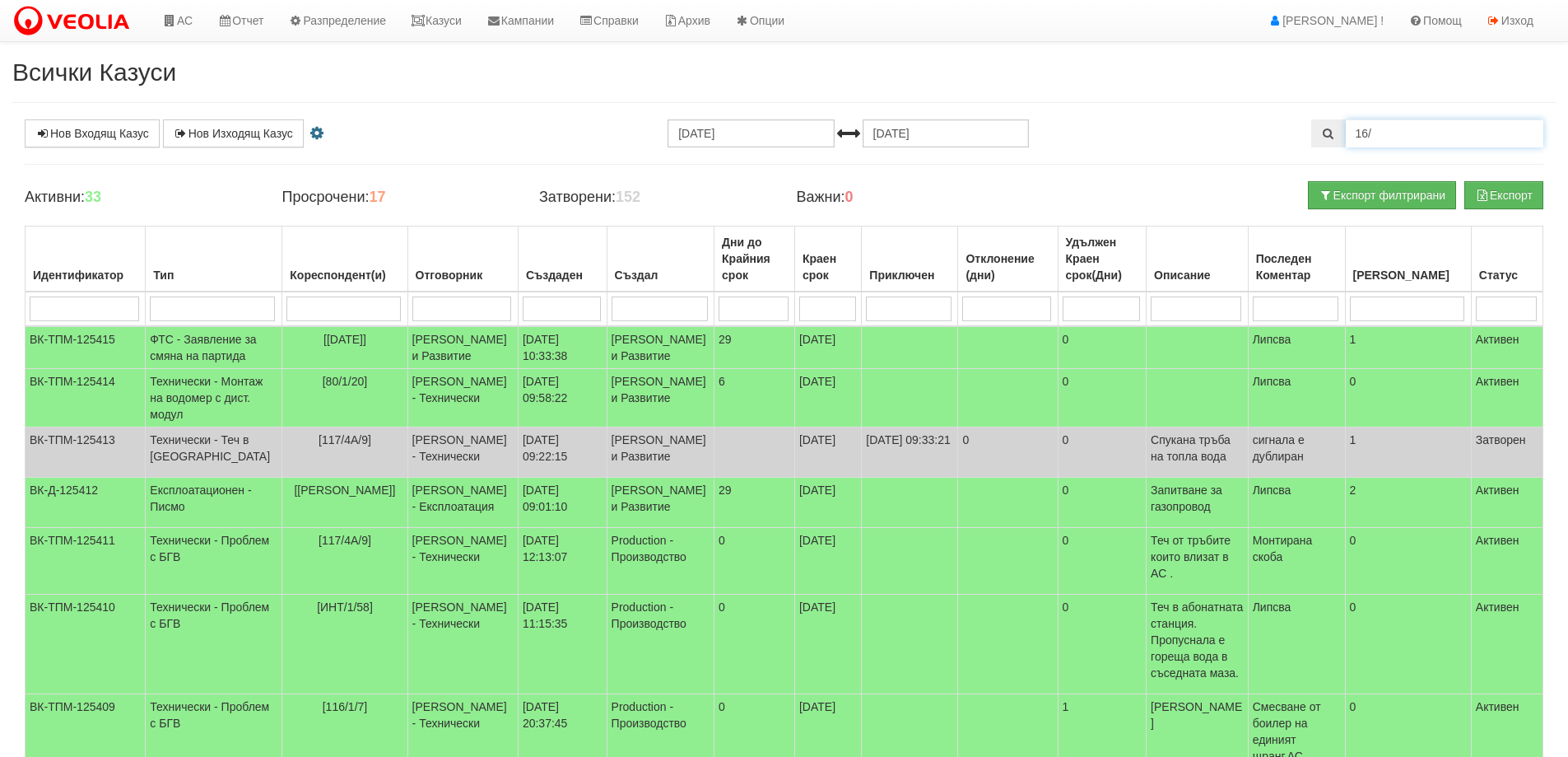
type input "16/"
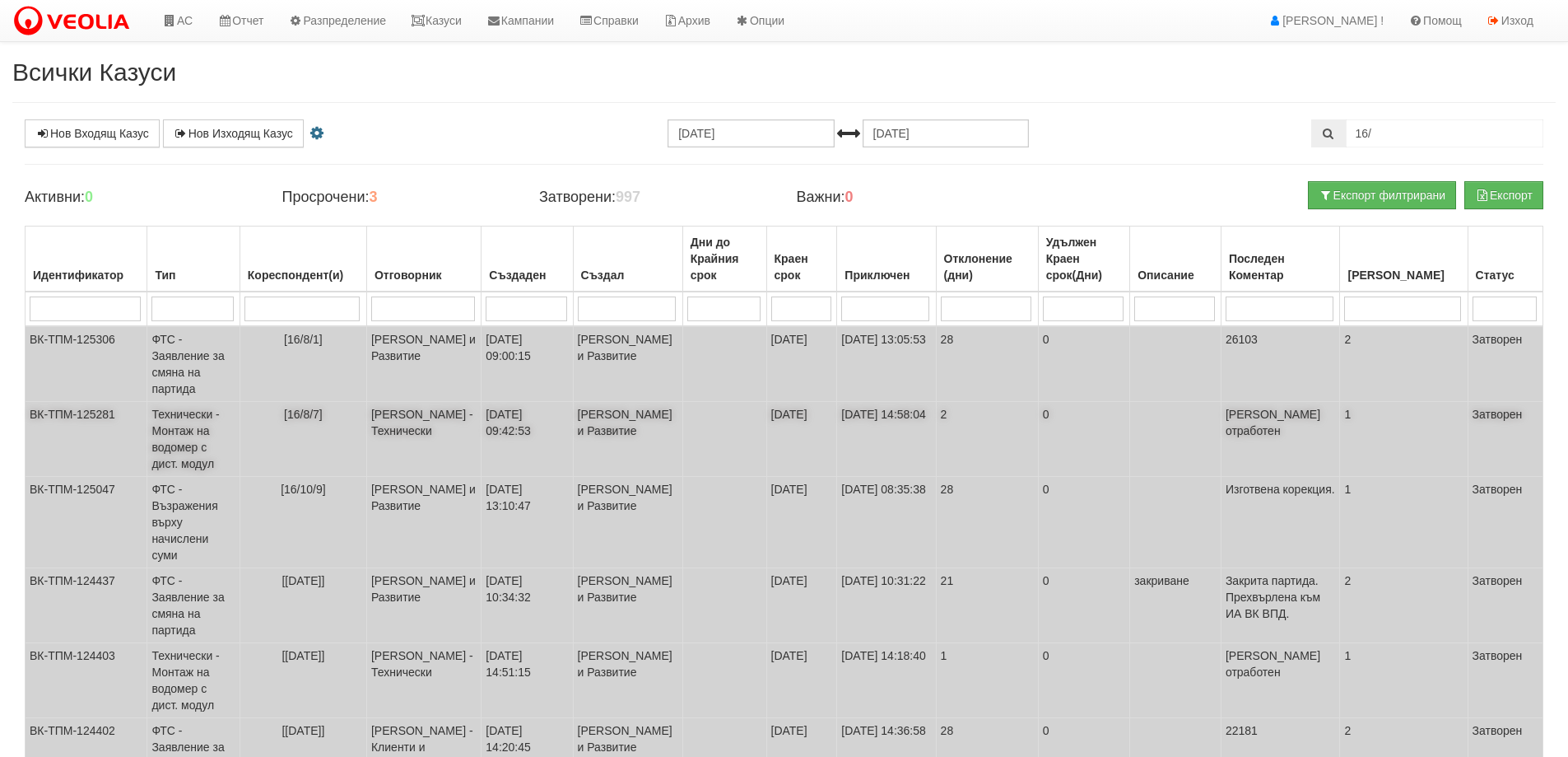
click at [323, 408] on span "[16/8/7]" at bounding box center [303, 414] width 39 height 13
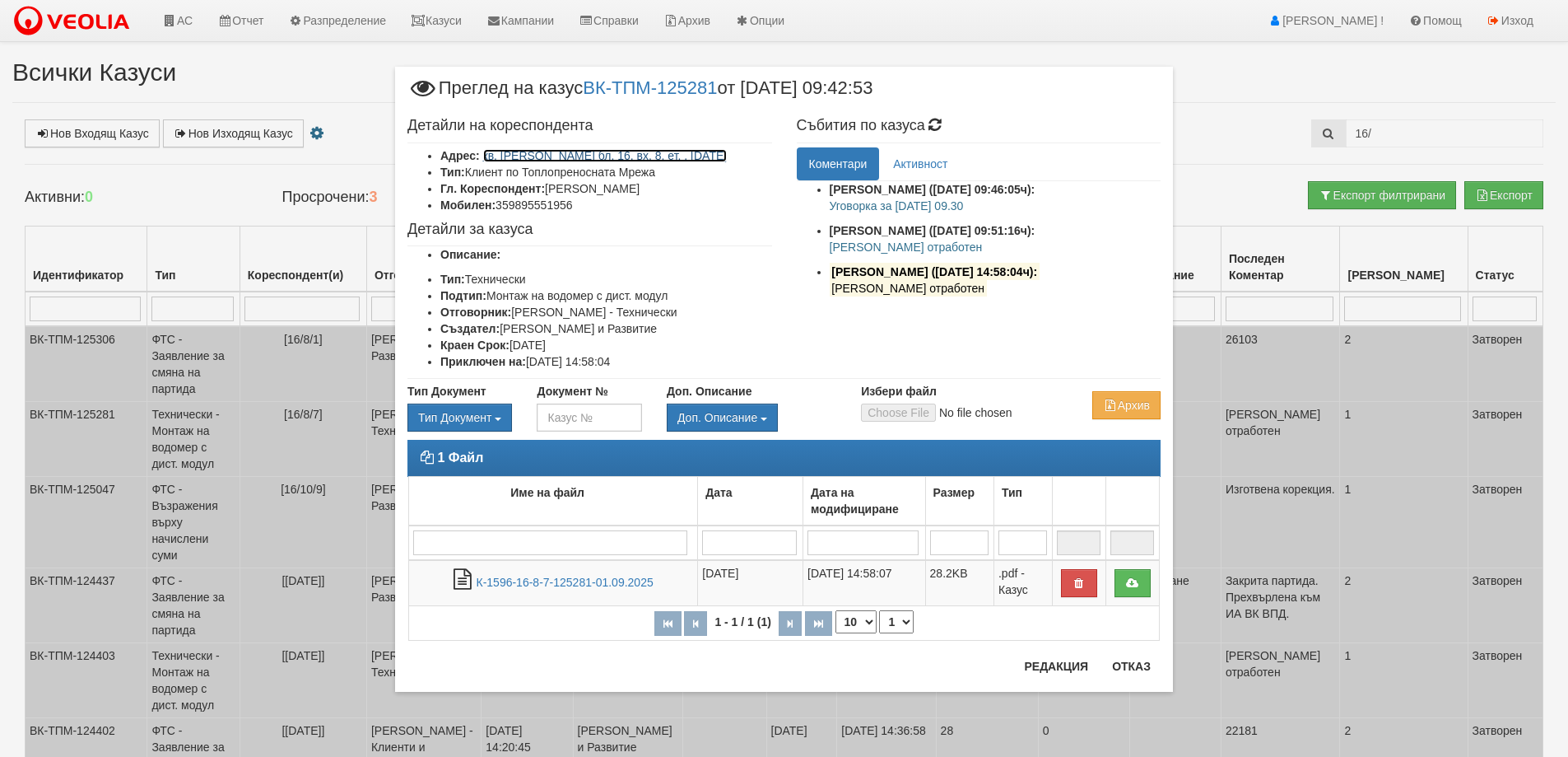
click at [578, 149] on link "кв. [PERSON_NAME] бл. 16, вх. 8, ет. , [DATE]" at bounding box center [605, 156] width 245 height 13
click at [1155, 671] on button "Отказ" at bounding box center [1131, 666] width 58 height 26
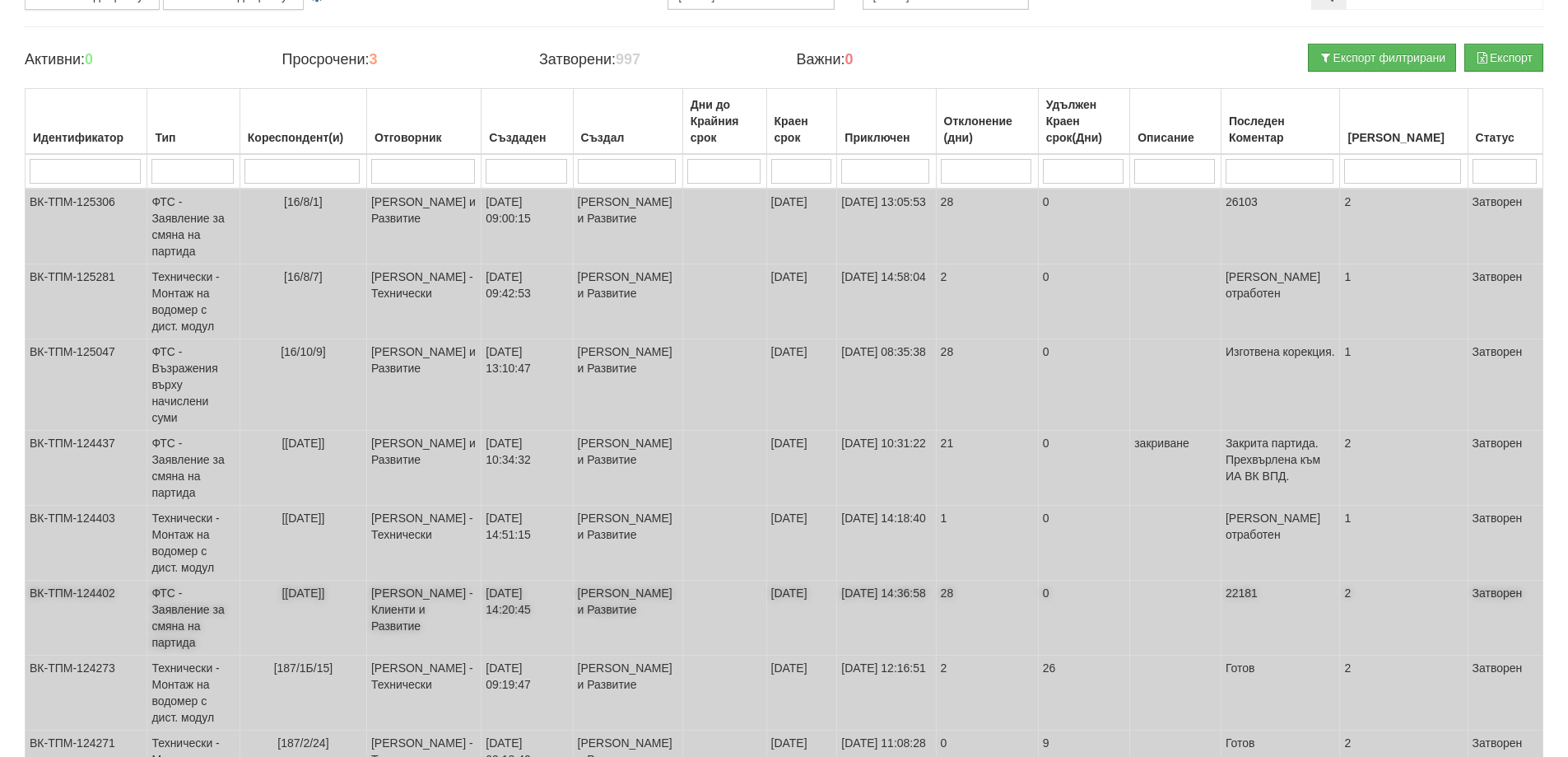
scroll to position [165, 0]
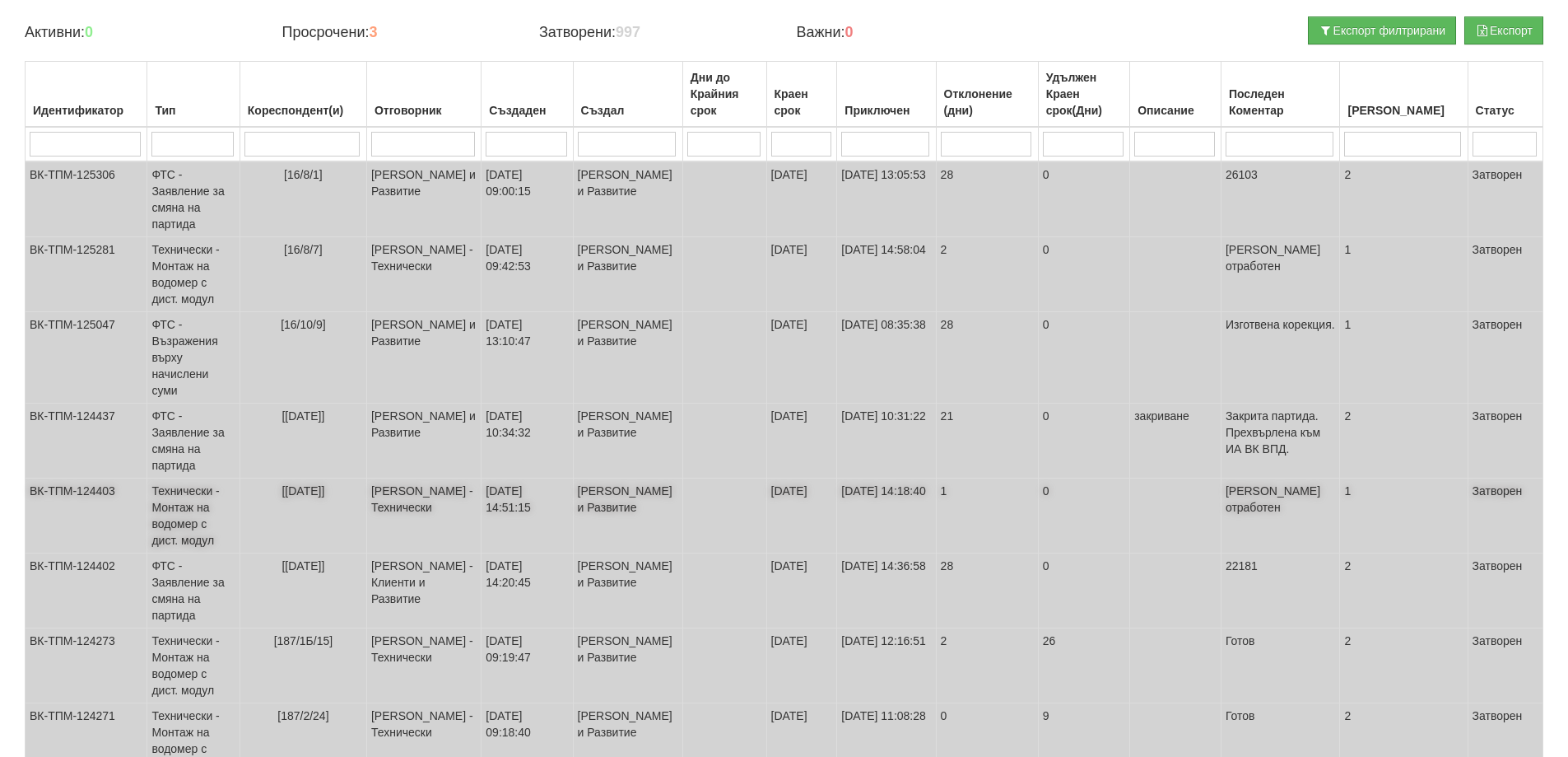
click at [307, 484] on span "[16/8/16]" at bounding box center [303, 490] width 43 height 13
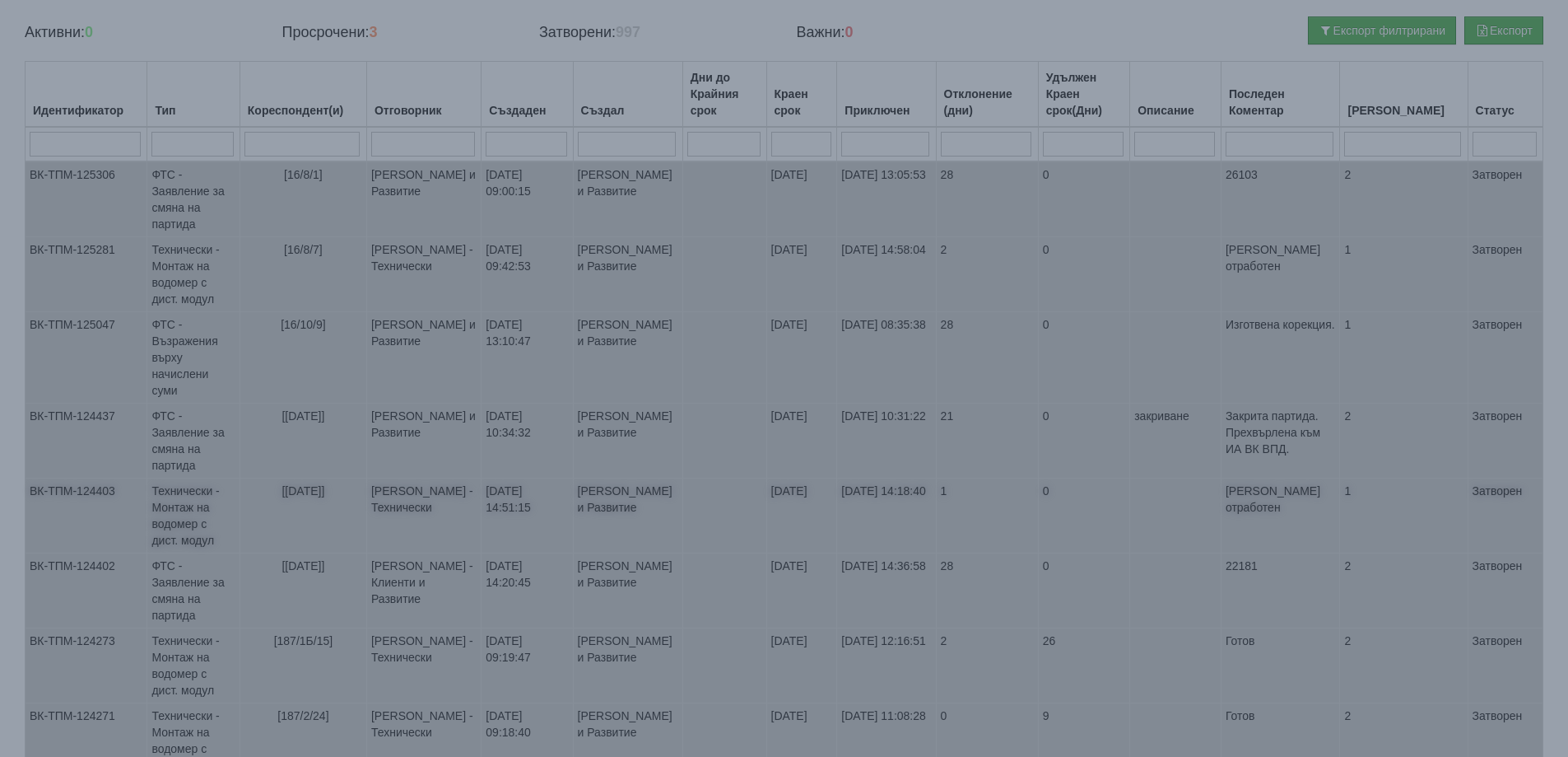
select select "1"
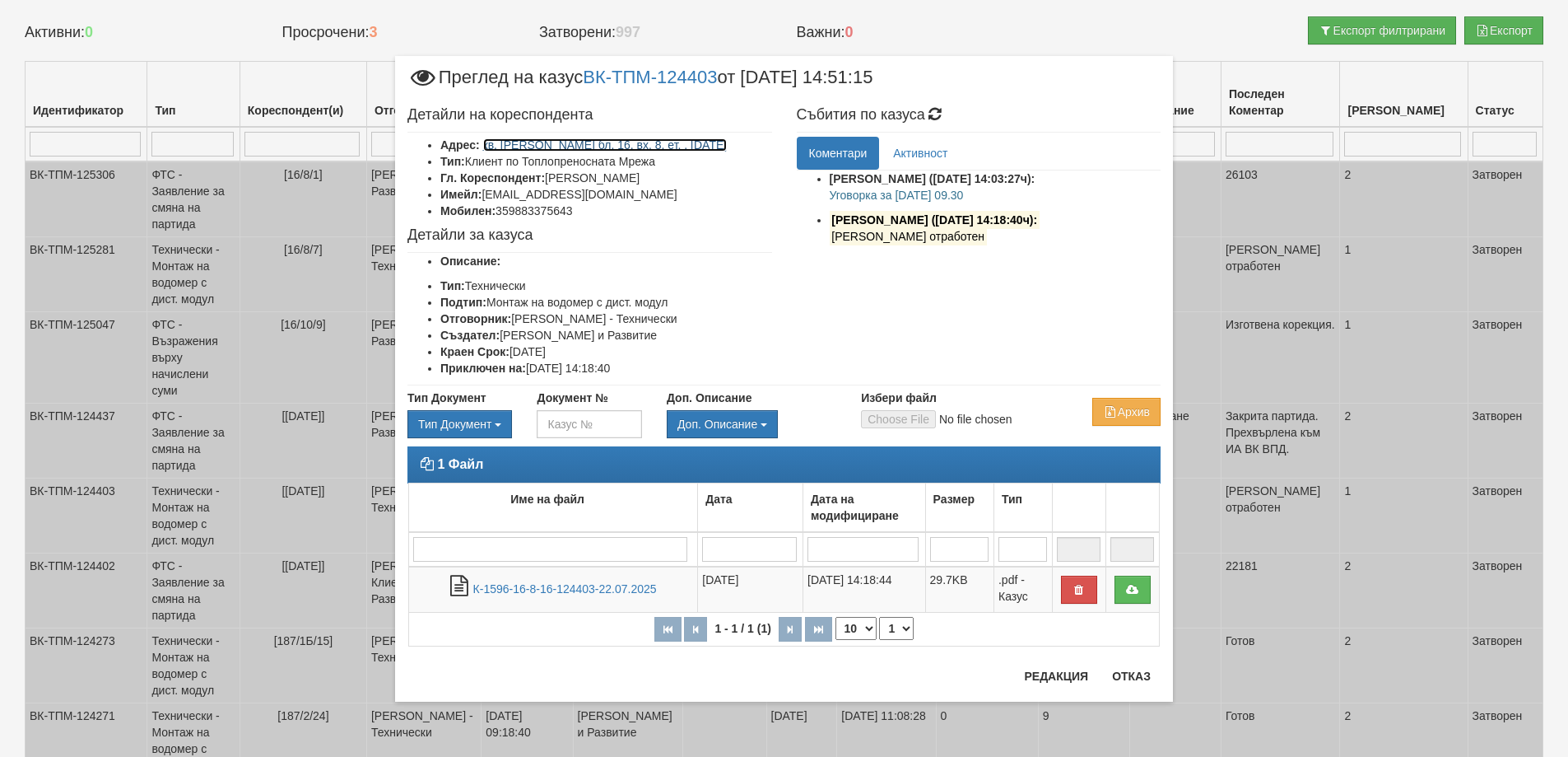
click at [623, 146] on link "кв. Орхид Хилс бл. 16, вх. 8, ет. , ап. 16" at bounding box center [605, 145] width 245 height 13
click at [1133, 678] on button "Отказ" at bounding box center [1131, 676] width 58 height 26
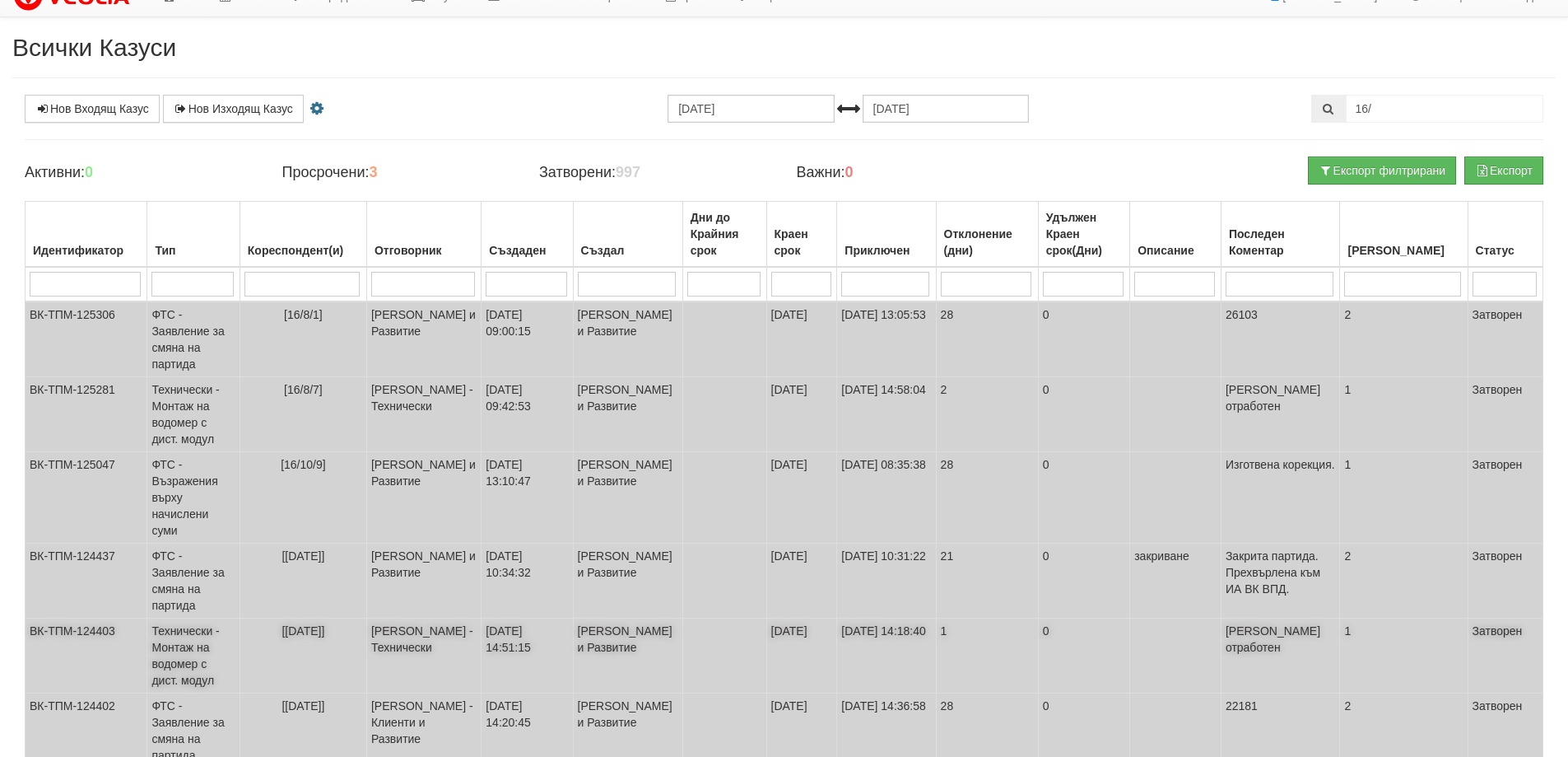
scroll to position [0, 0]
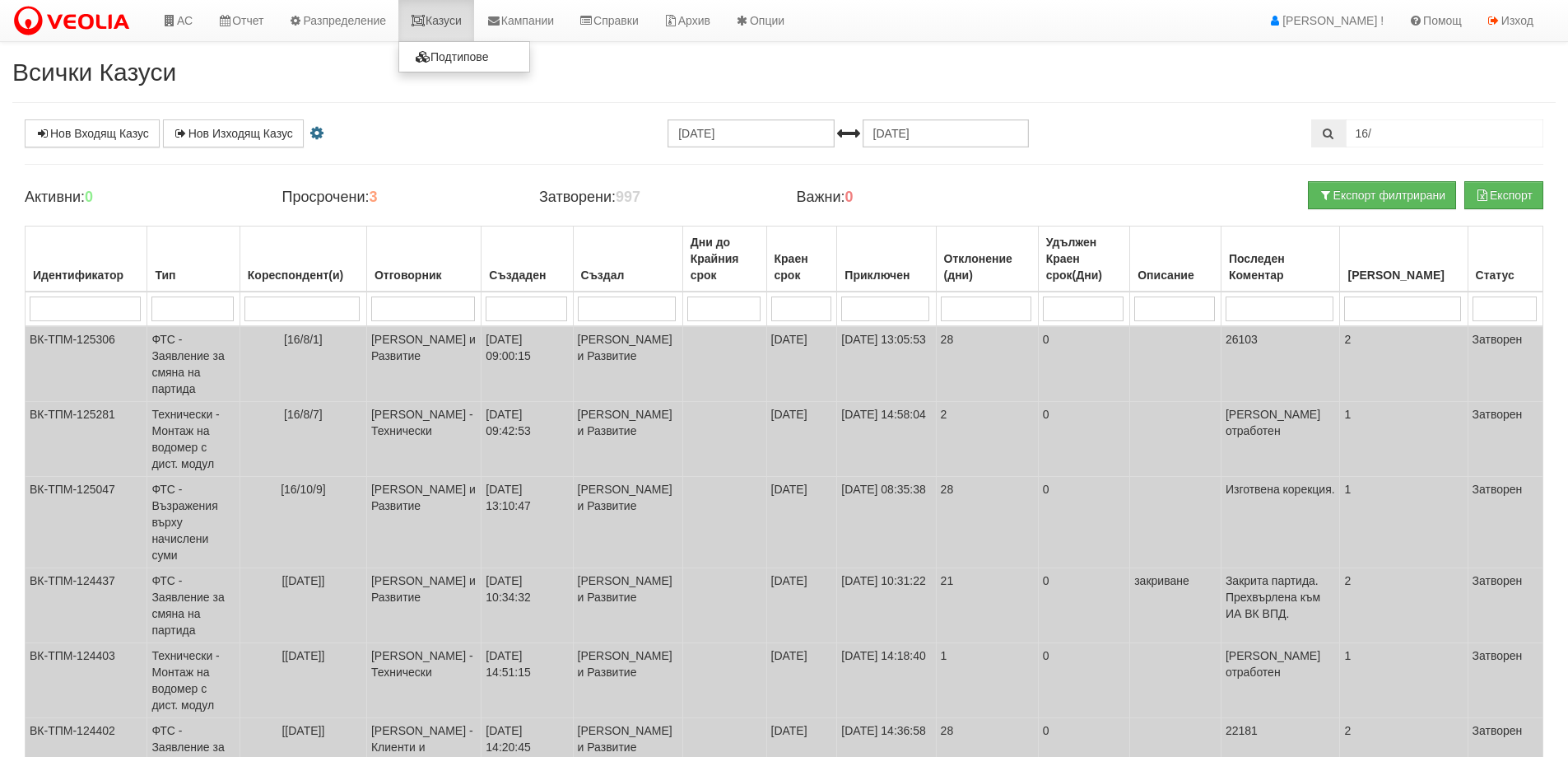
click at [433, 10] on link "Казуси" at bounding box center [436, 20] width 75 height 41
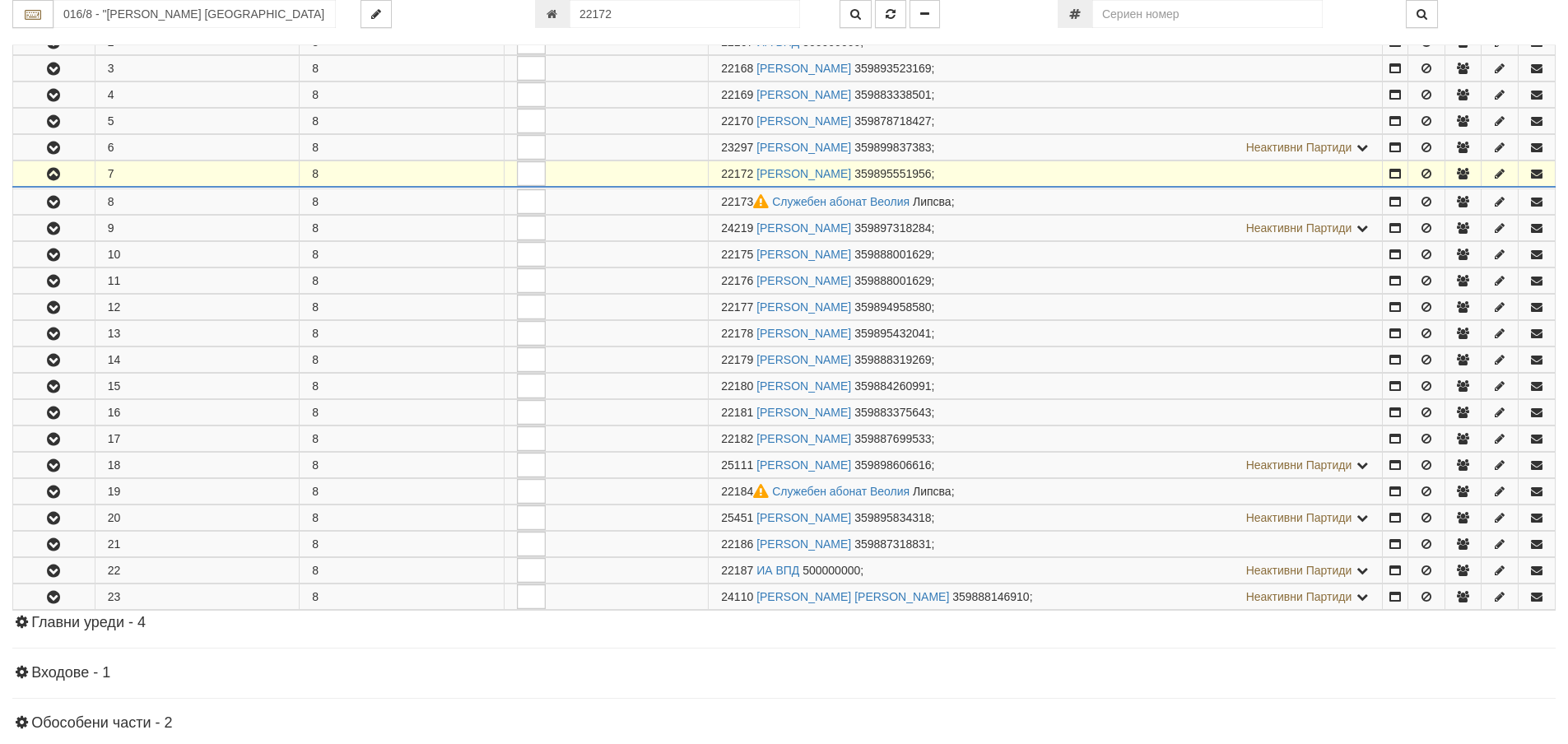
scroll to position [483, 0]
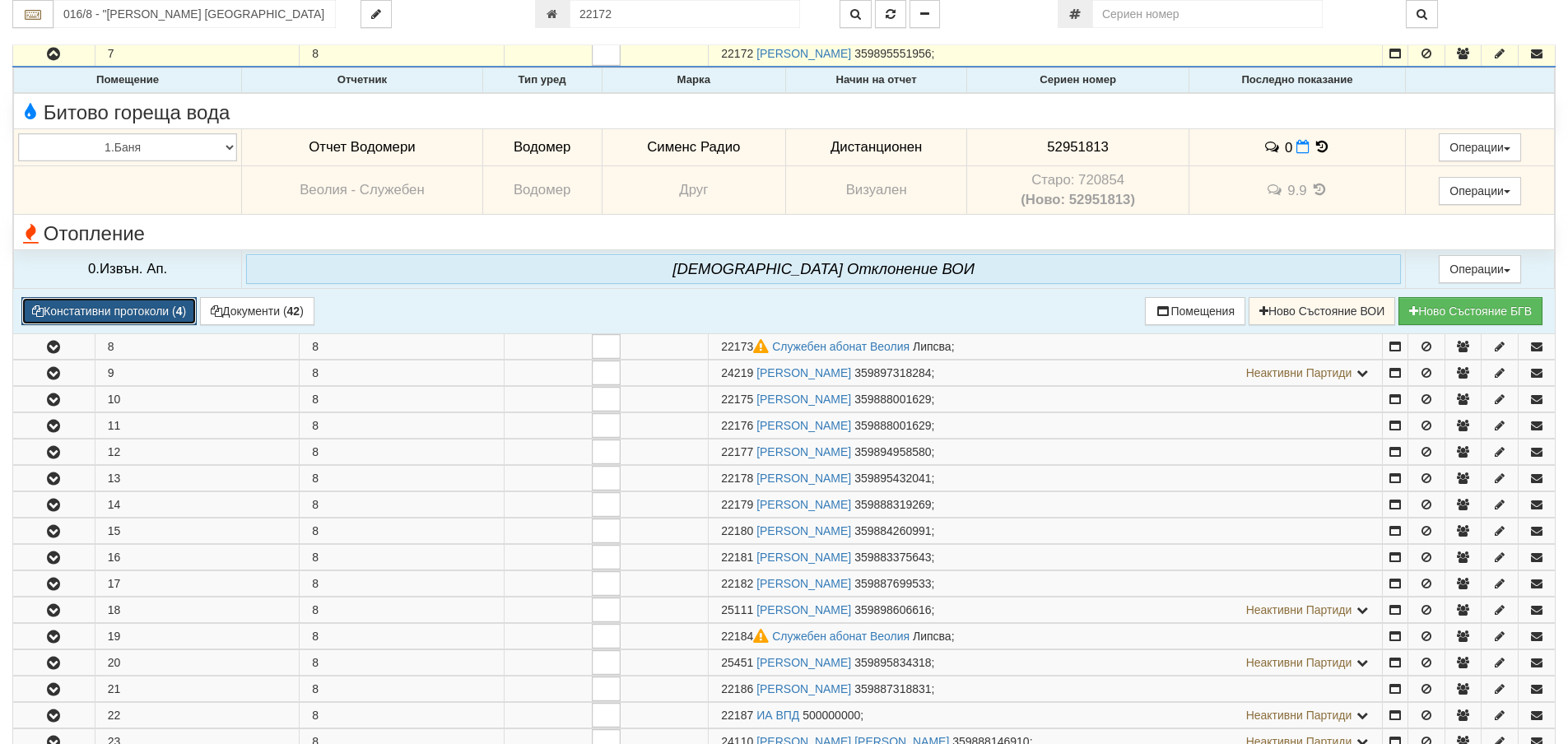
click at [133, 309] on button "Констативни протоколи ( 4 )" at bounding box center [109, 311] width 176 height 28
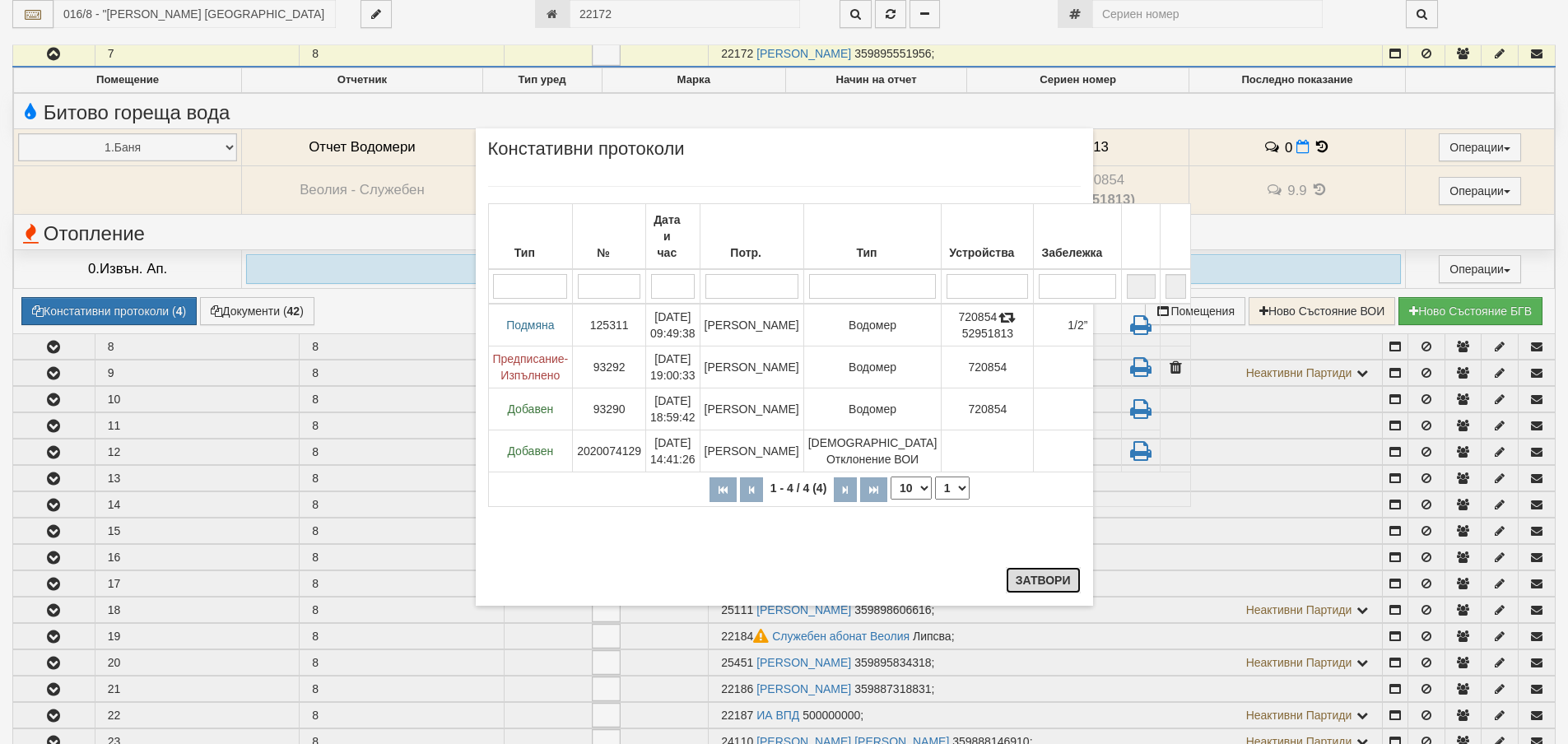
click at [1044, 588] on button "Затвори" at bounding box center [1043, 580] width 75 height 26
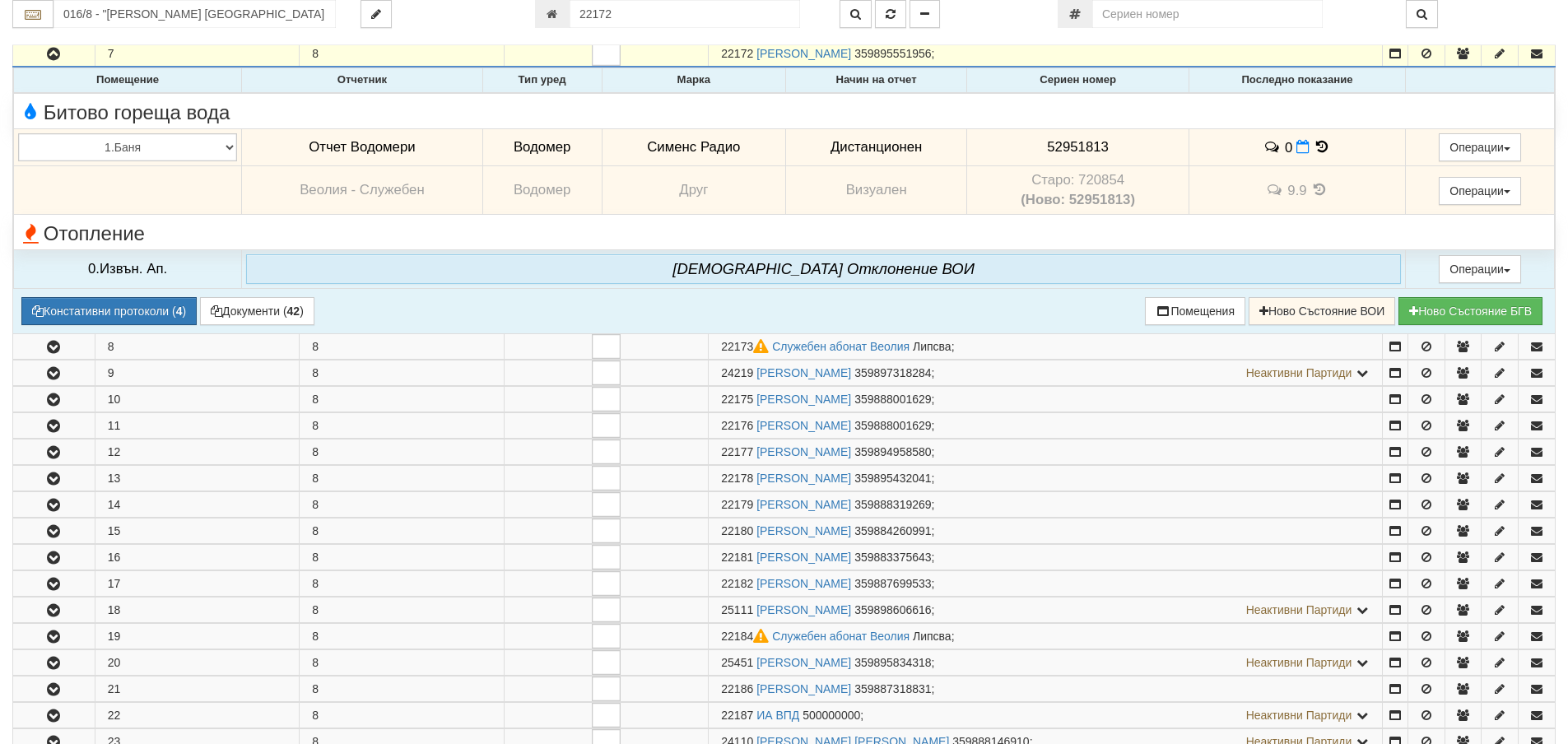
click at [1077, 146] on span "52951813" at bounding box center [1078, 146] width 62 height 15
copy span "52951813"
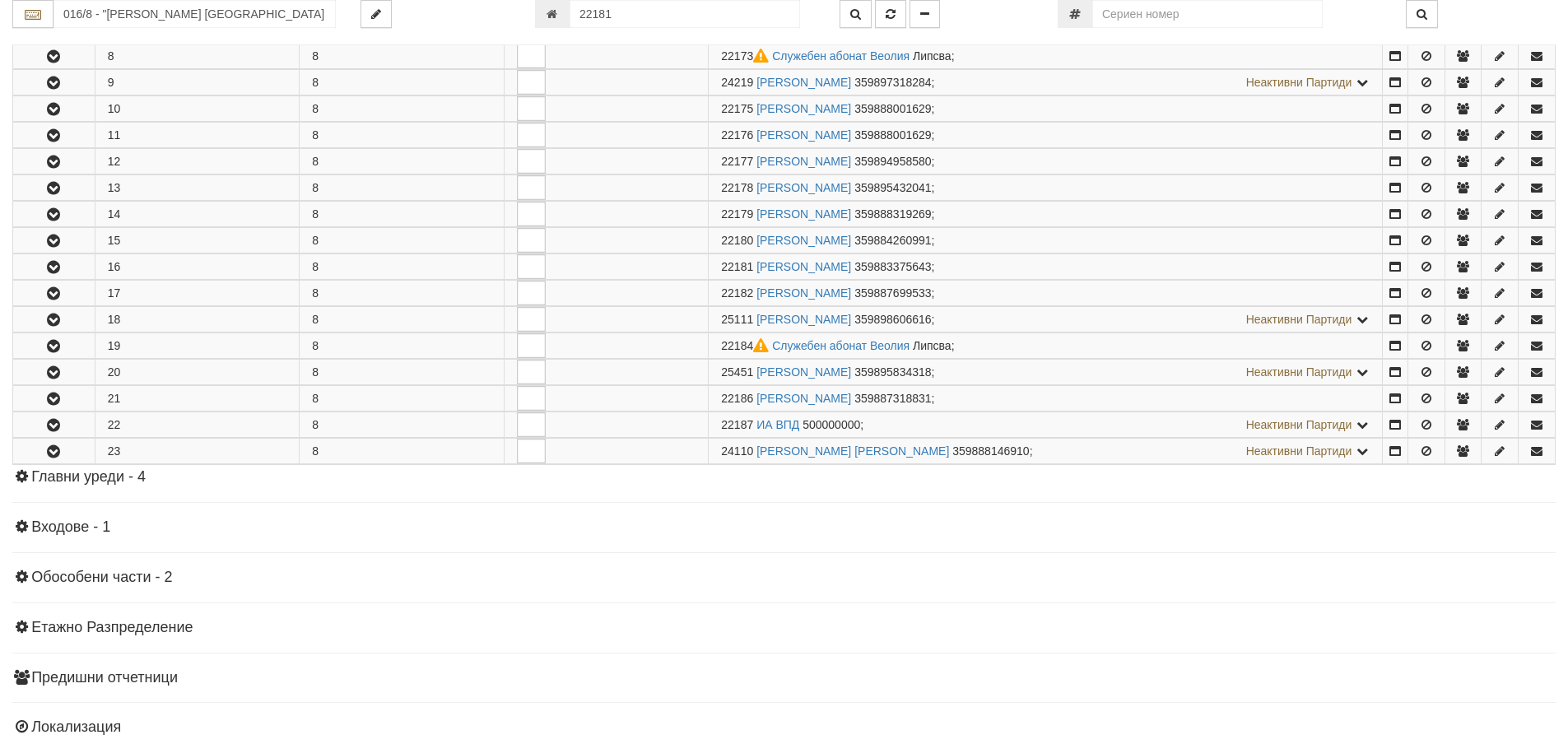
scroll to position [629, 0]
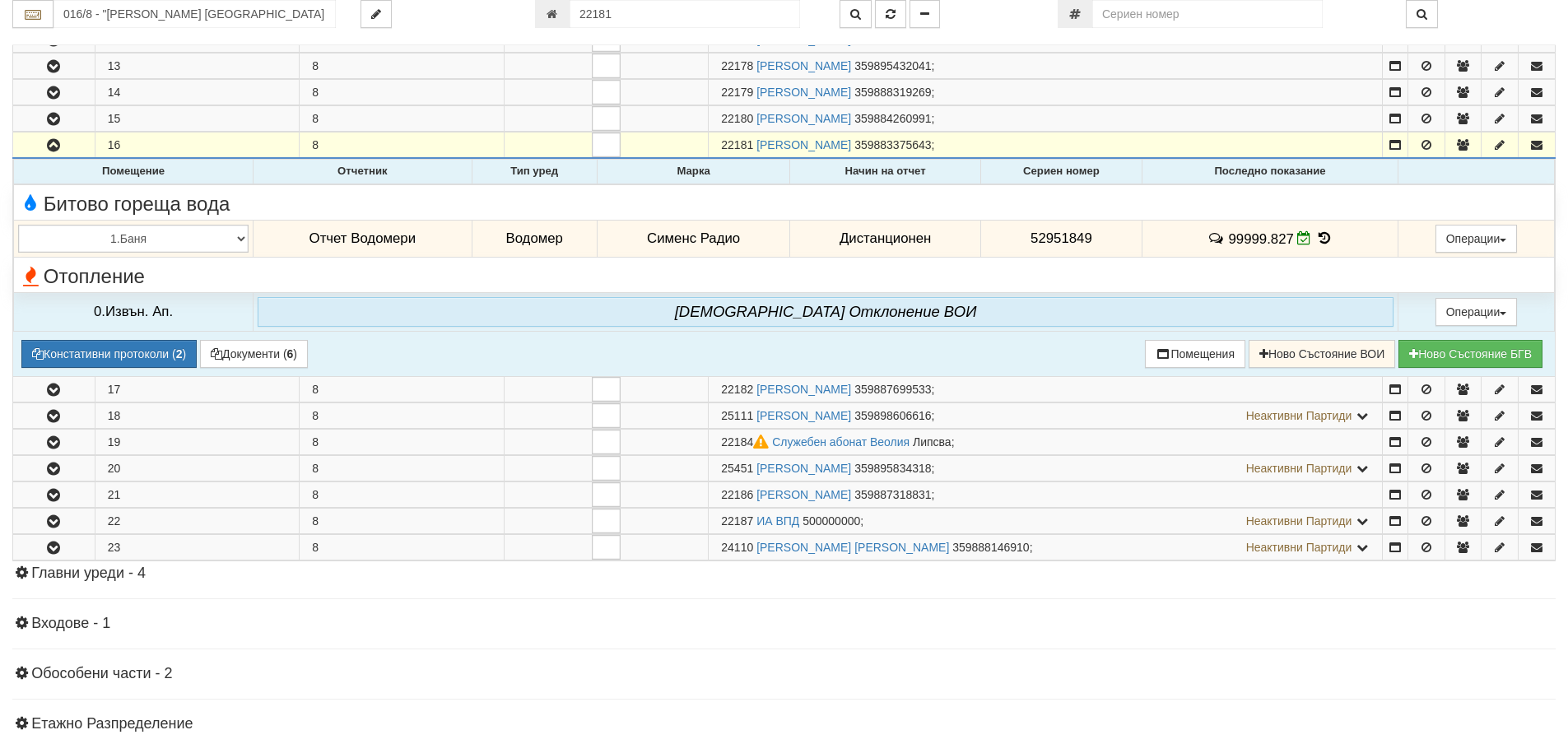
click at [1038, 240] on span "52951849" at bounding box center [1061, 237] width 62 height 15
copy span "52951849"
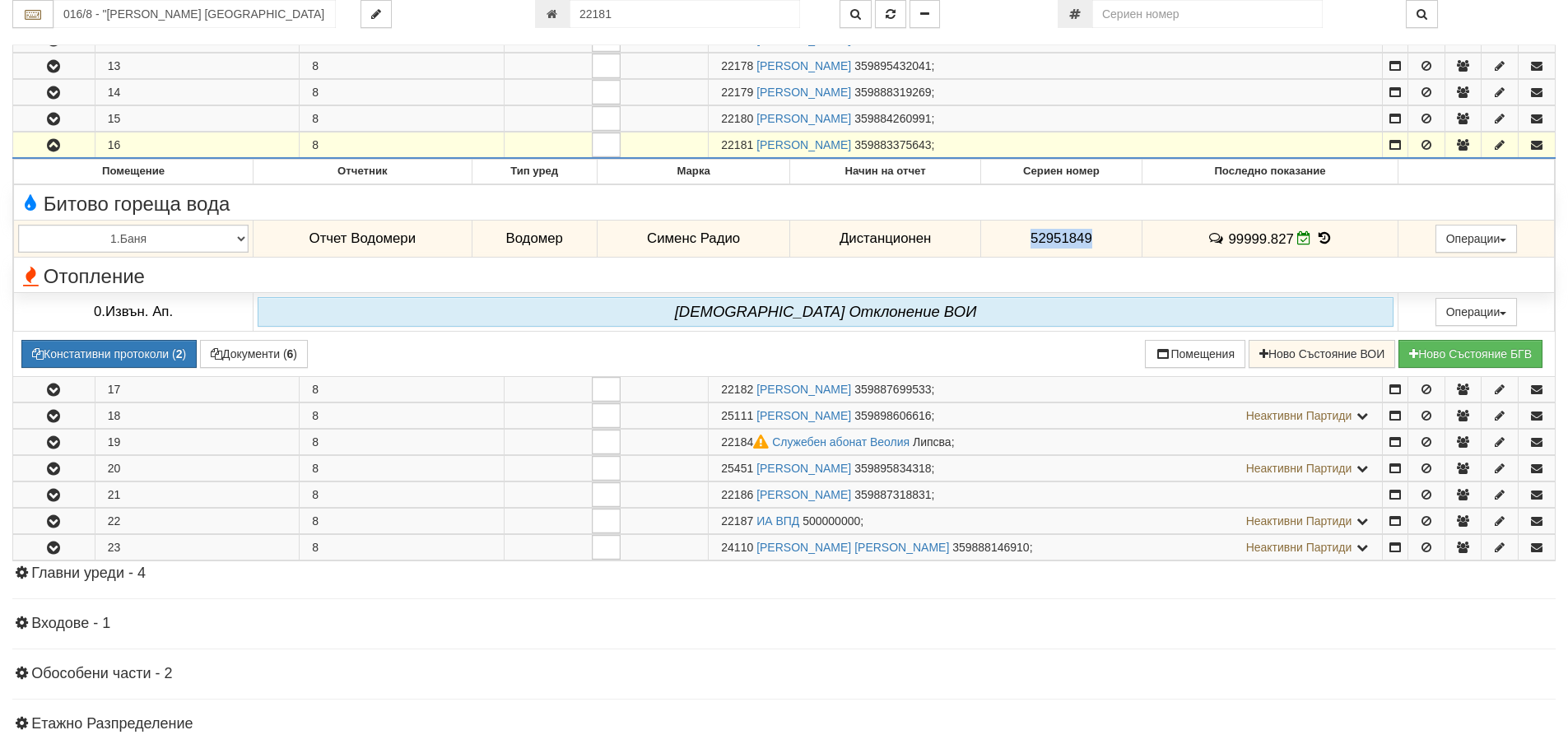
click at [61, 146] on icon "button" at bounding box center [54, 146] width 20 height 12
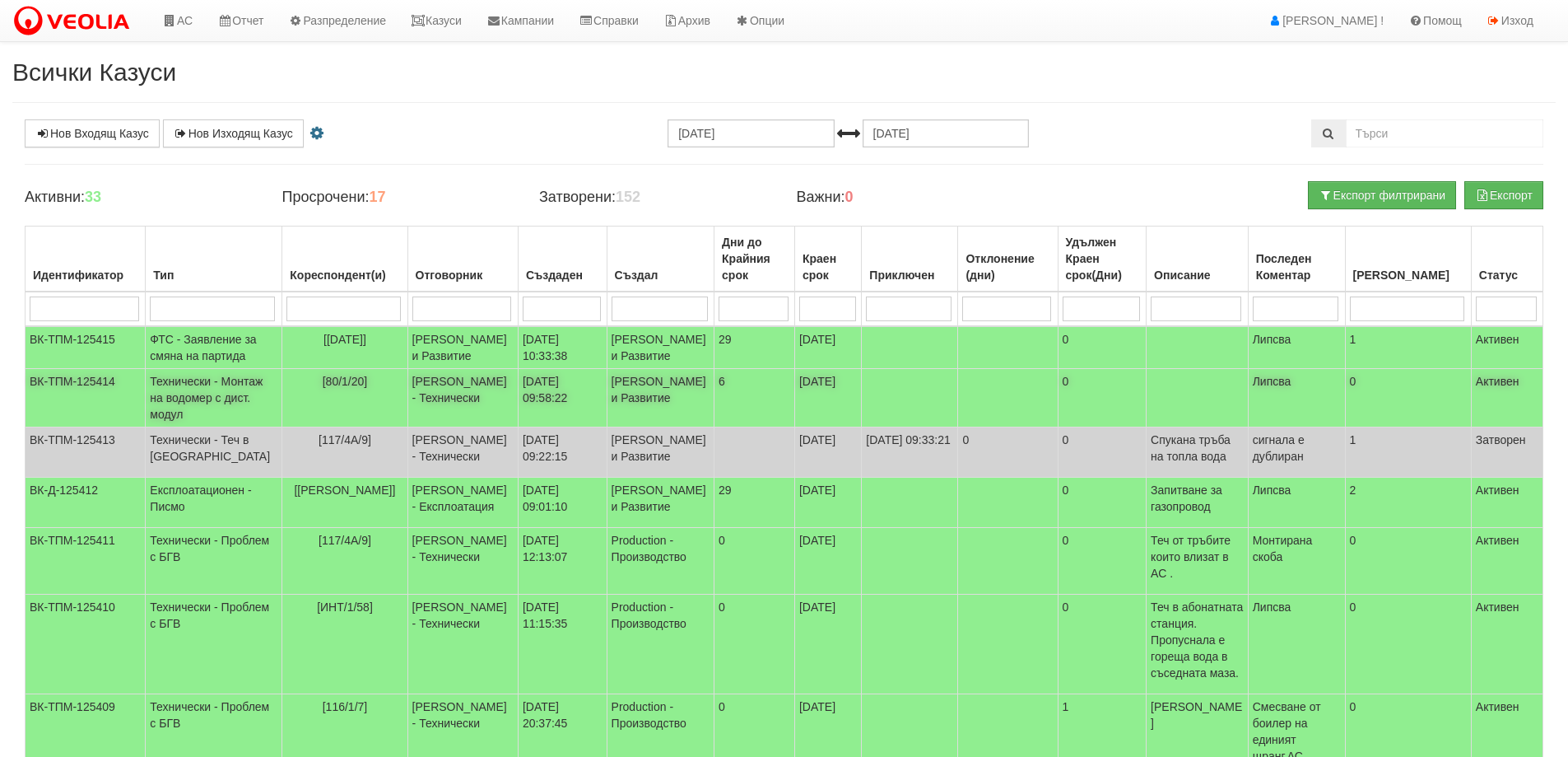
click at [335, 389] on td "[80/1/20]" at bounding box center [345, 399] width 126 height 58
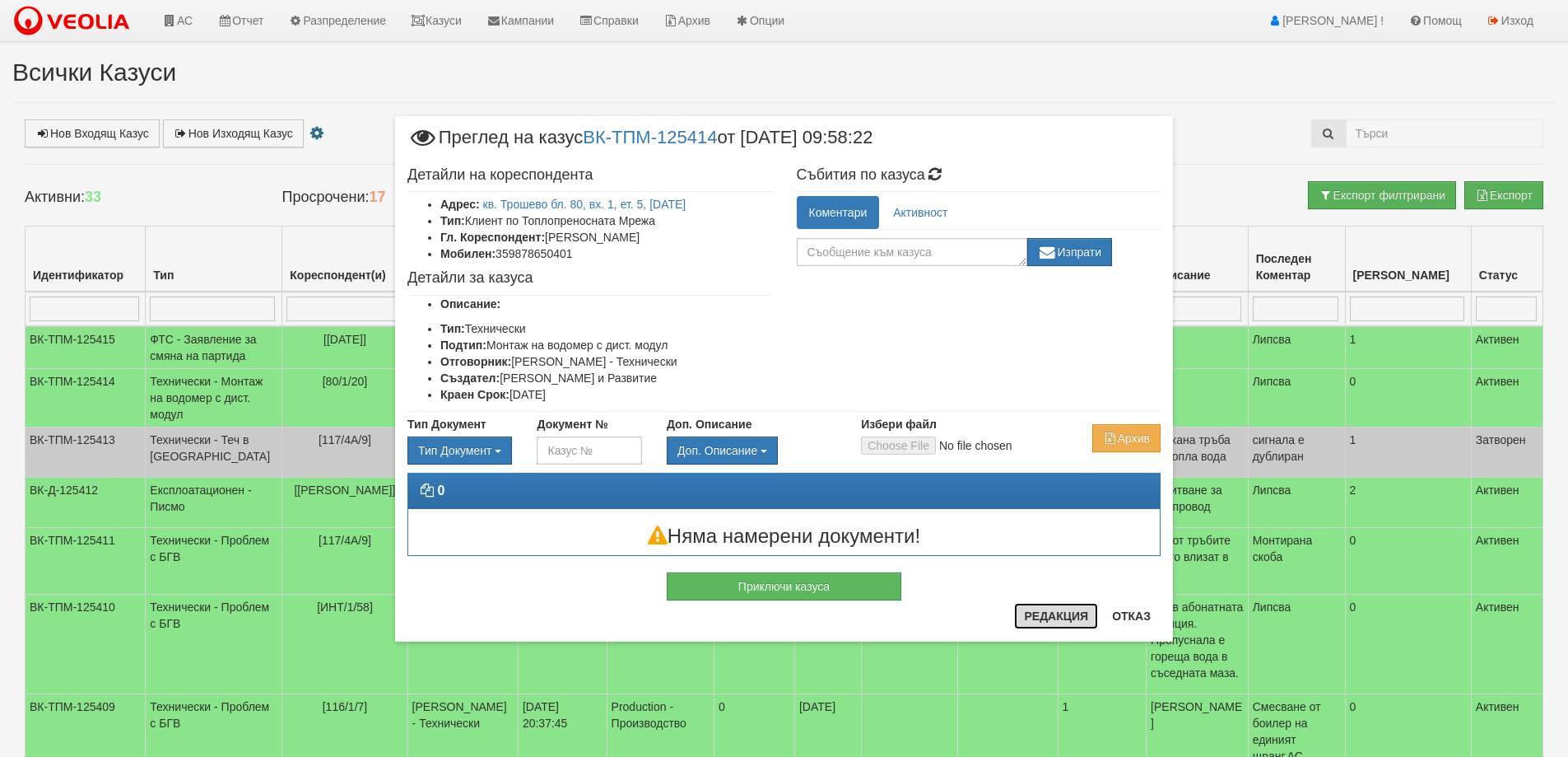
click at [1054, 618] on button "Редакция" at bounding box center [1056, 616] width 84 height 26
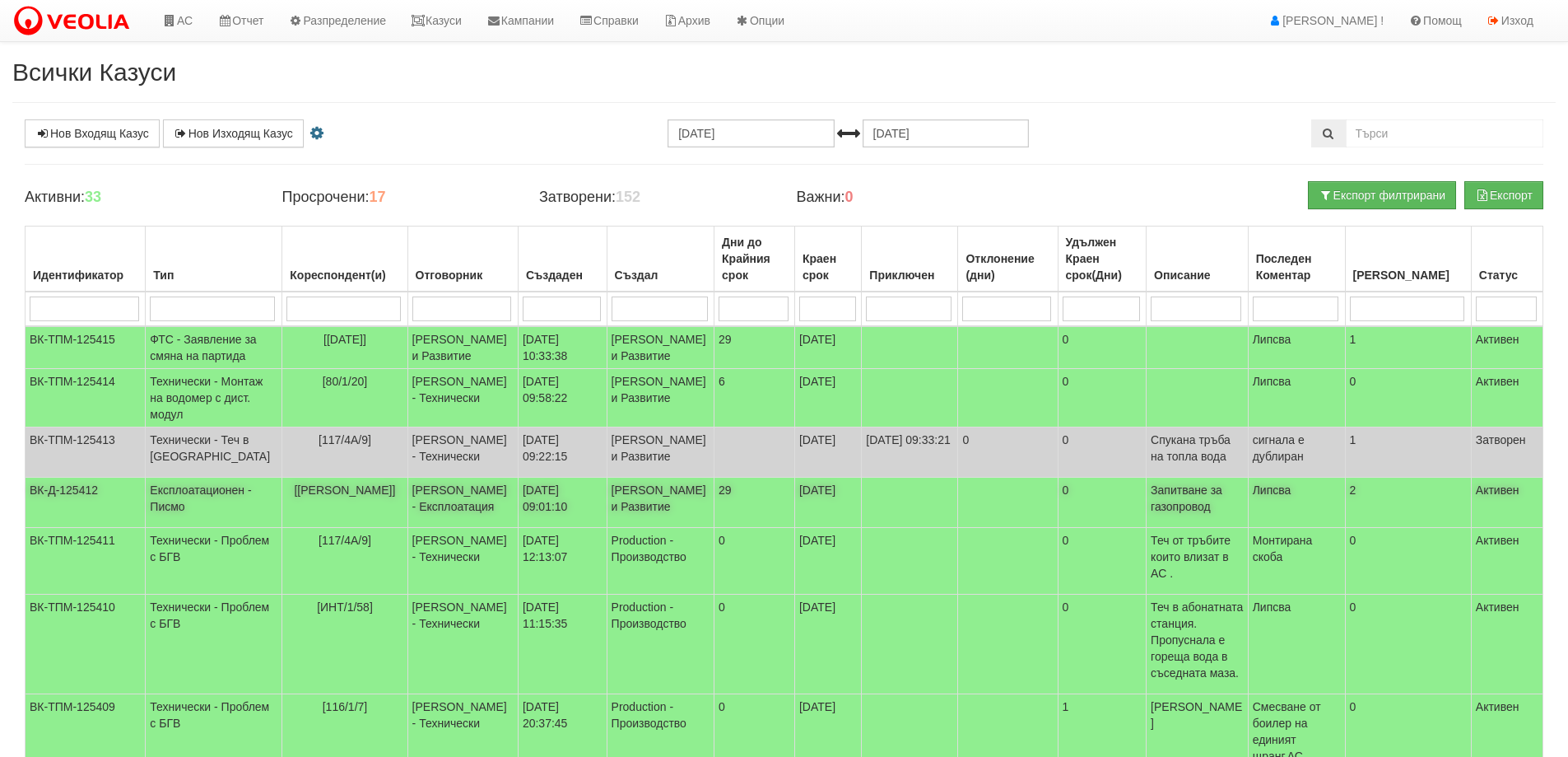
scroll to position [83, 0]
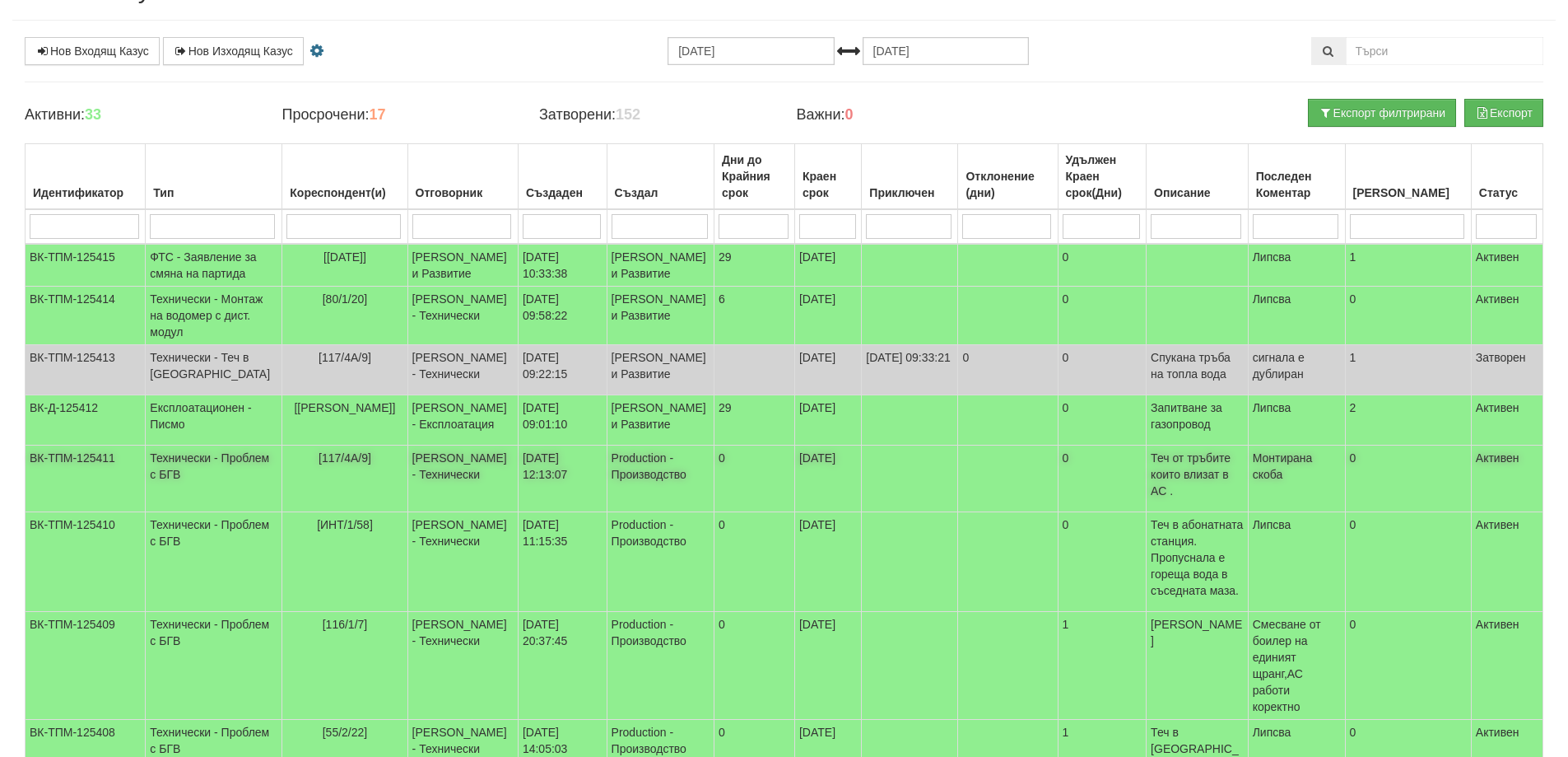
click at [212, 512] on td "Технически - Проблем с БГВ" at bounding box center [214, 479] width 136 height 66
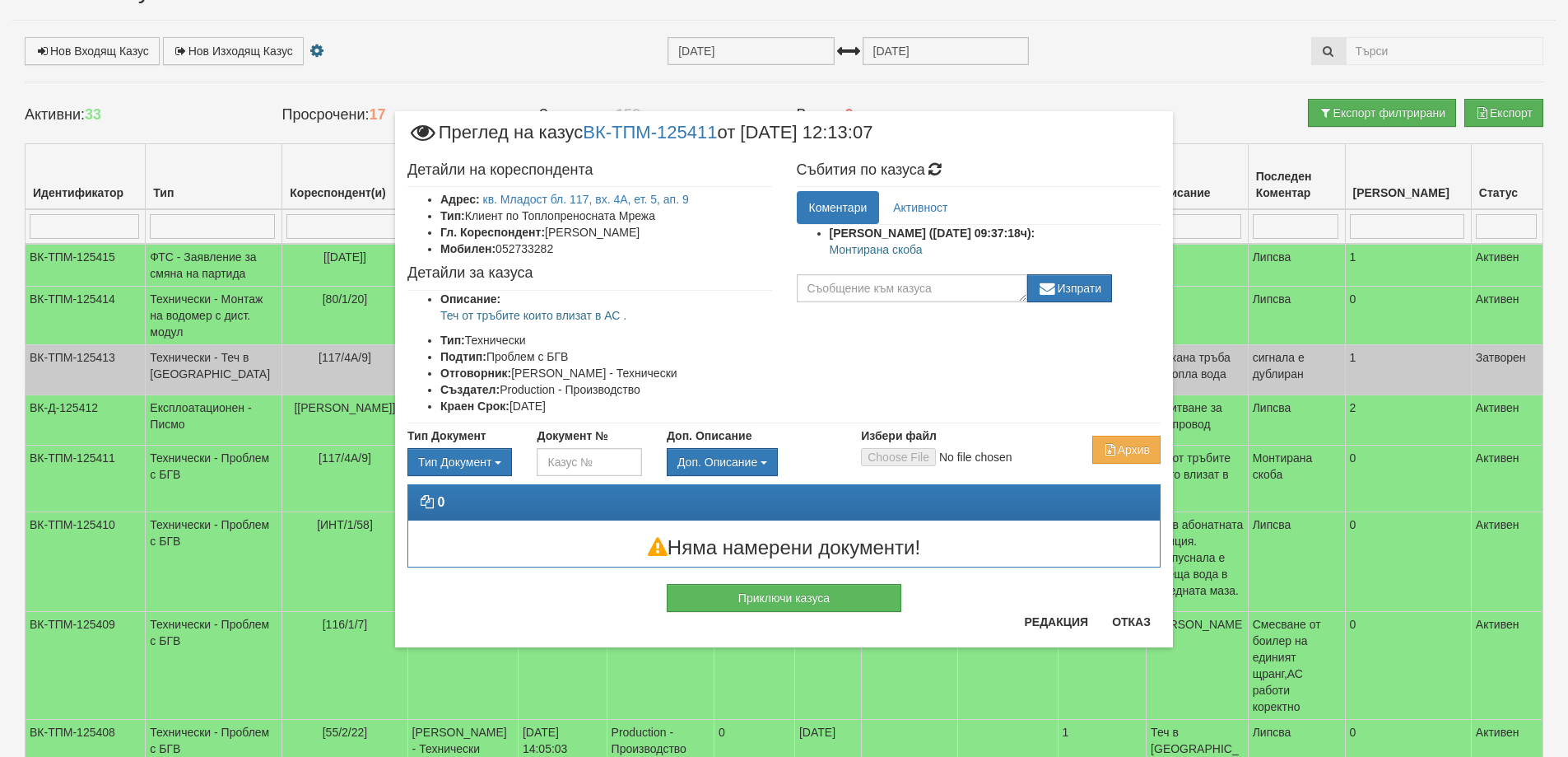
click at [873, 247] on p "Монтирана скоба" at bounding box center [995, 249] width 332 height 16
click at [900, 251] on p "Монтирана скоба" at bounding box center [995, 249] width 332 height 16
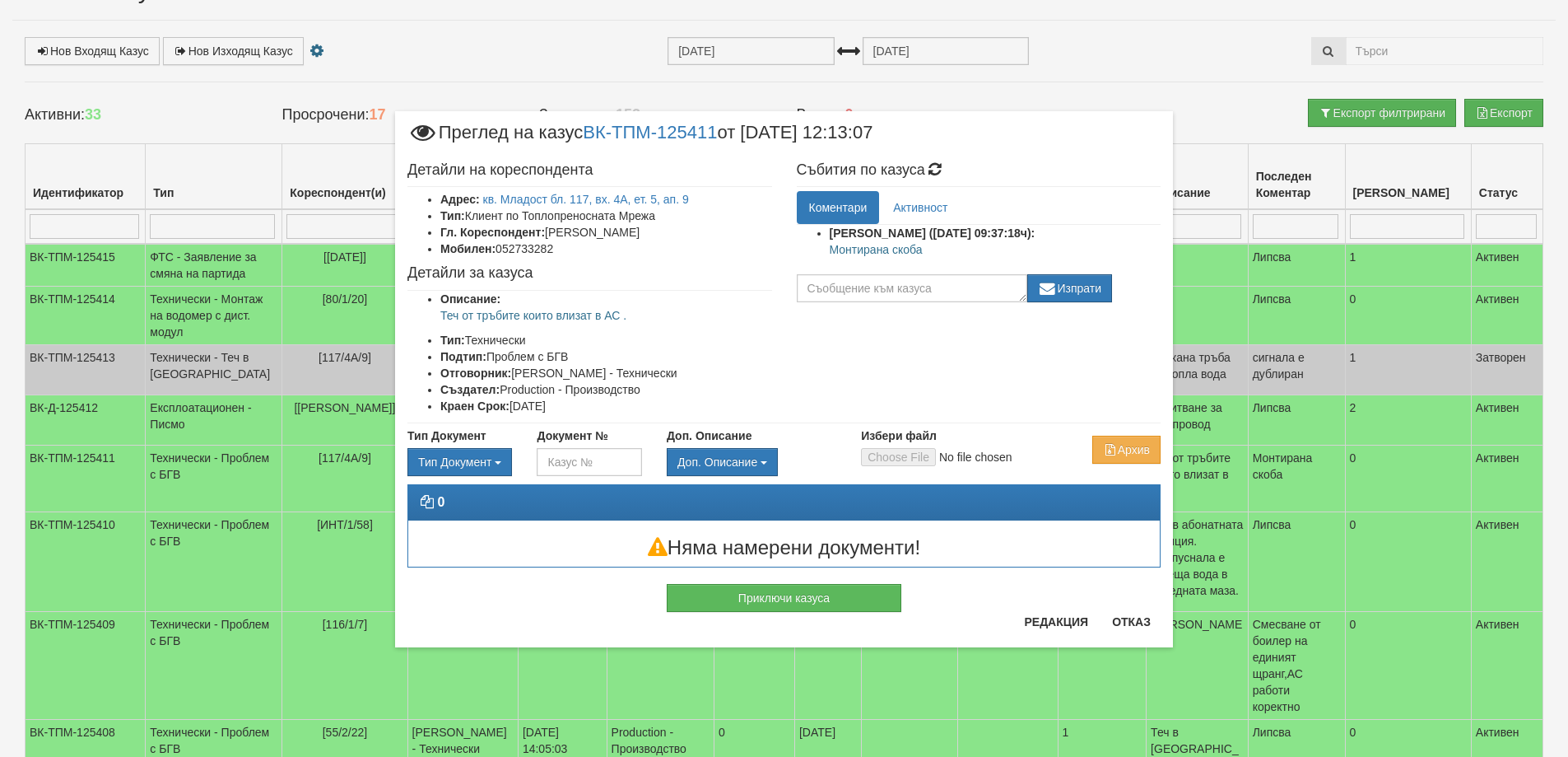
copy div "Монтирана скоба"
click at [799, 590] on button "Приключи казуса" at bounding box center [784, 598] width 235 height 28
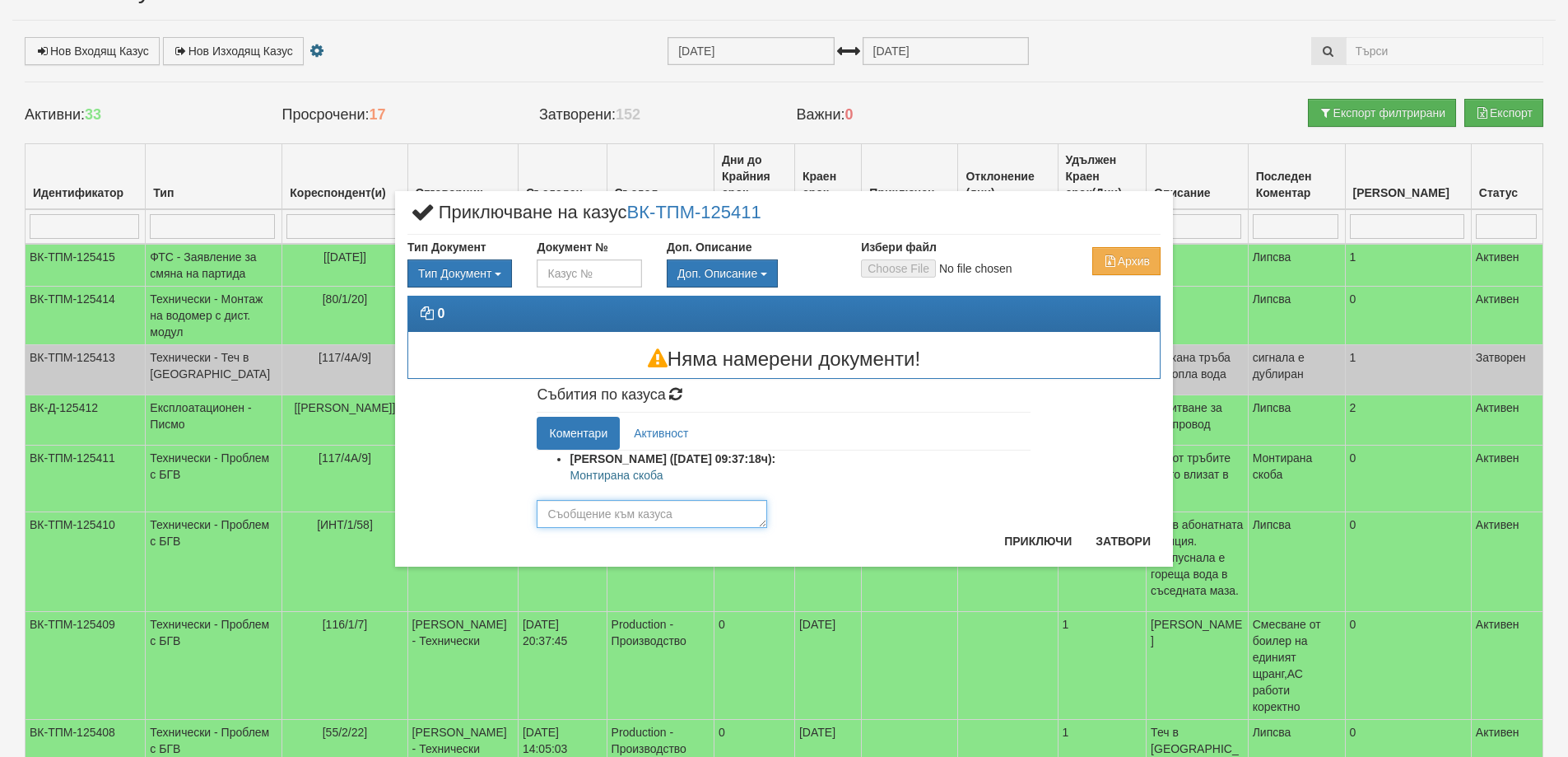
click at [629, 515] on textarea at bounding box center [651, 513] width 230 height 28
paste textarea "Монтирана скоба"
type textarea "Монтирана скоба"
click at [1031, 541] on button "Приключи" at bounding box center [1039, 540] width 87 height 26
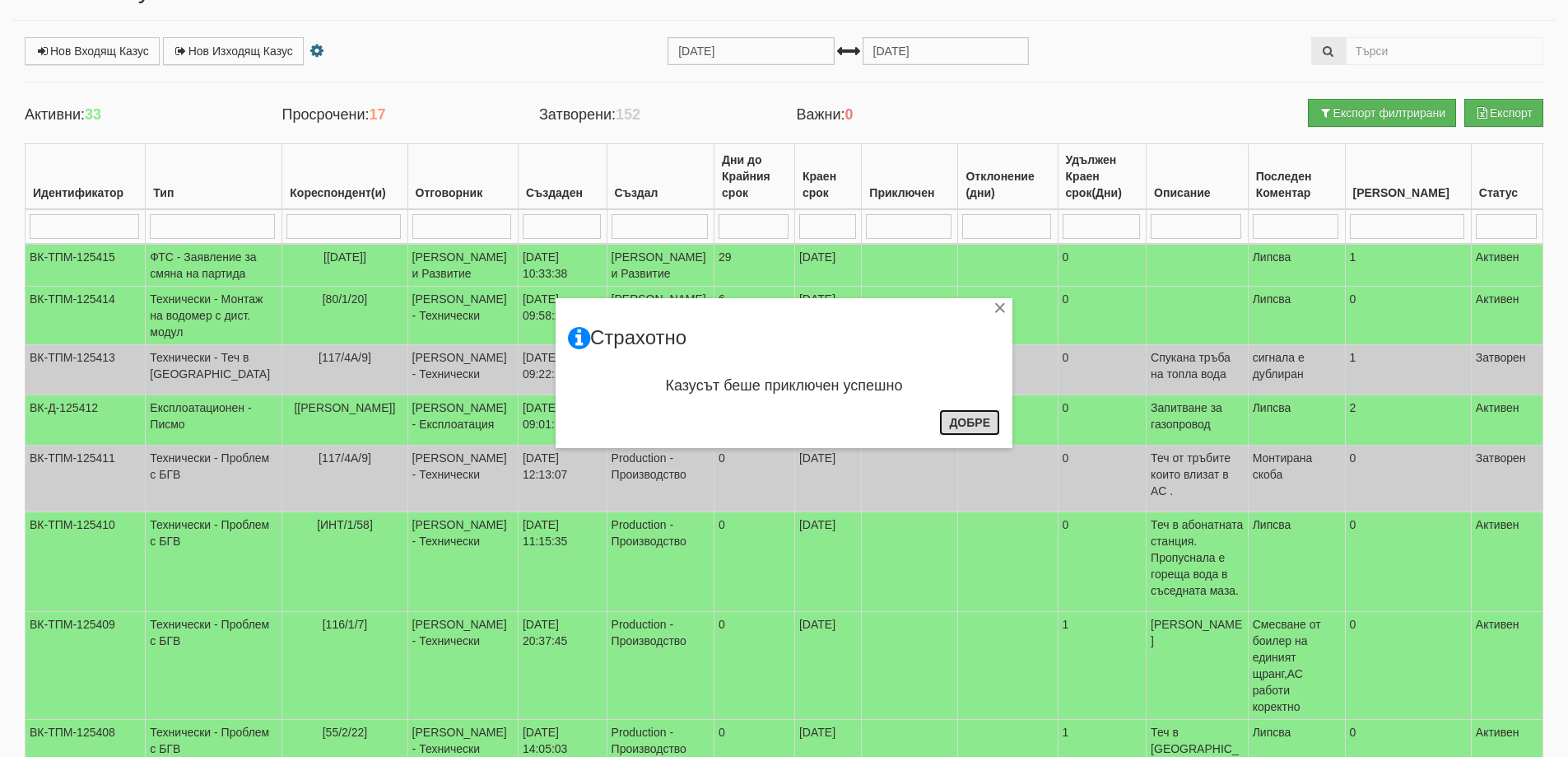
click at [969, 412] on button "Добре" at bounding box center [970, 422] width 61 height 26
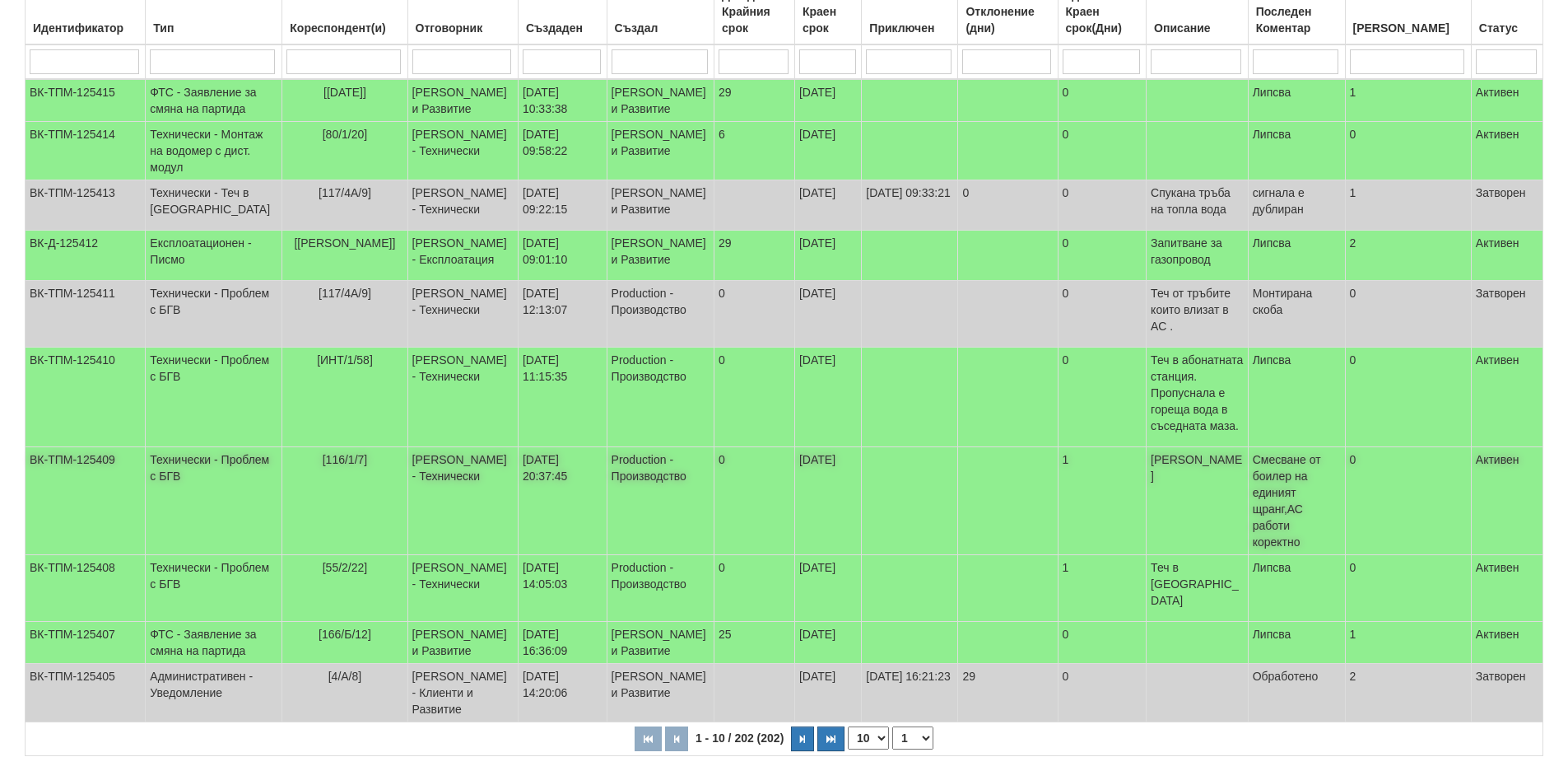
scroll to position [318, 0]
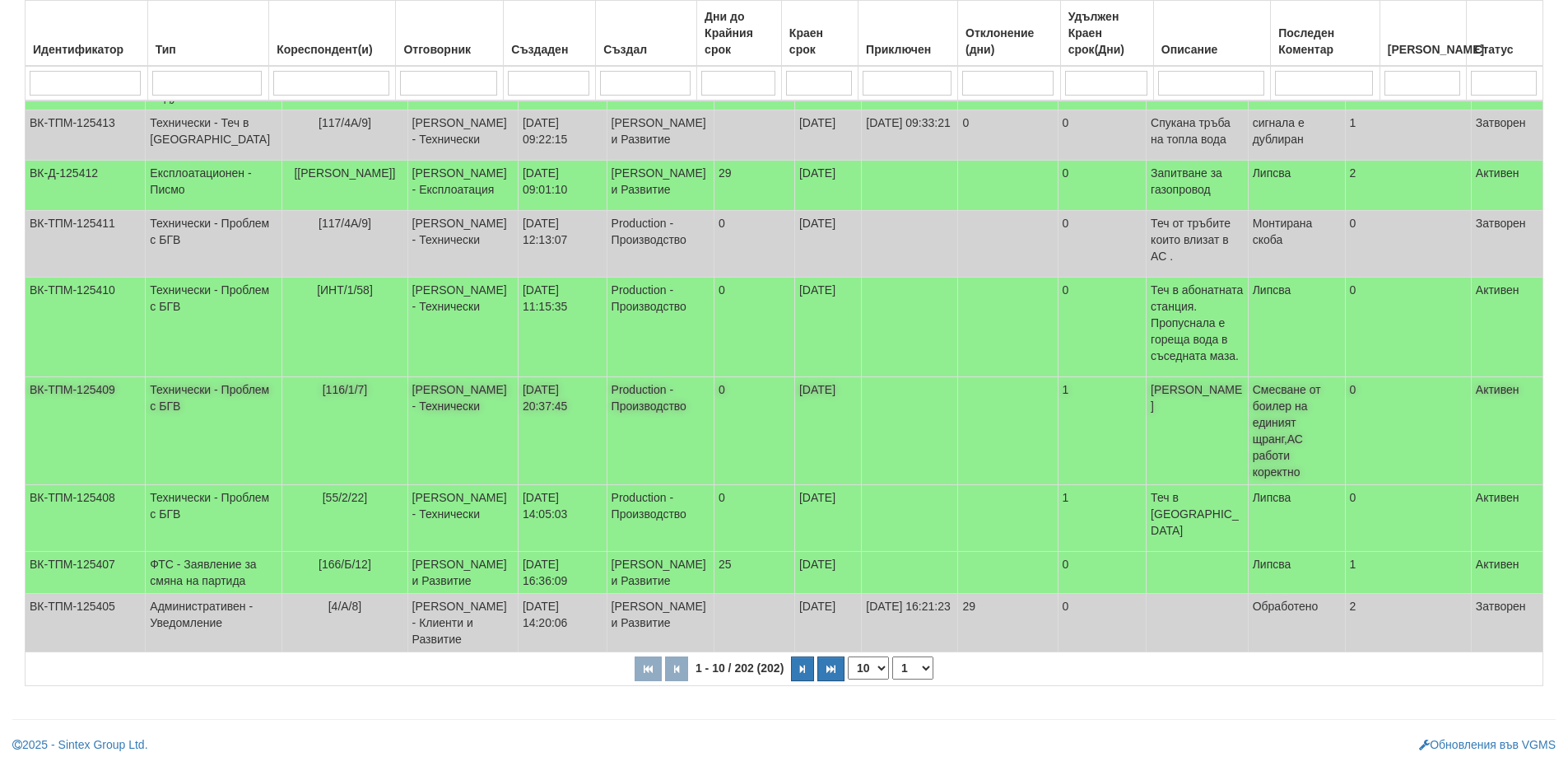
click at [336, 396] on span "[116/1/7]" at bounding box center [346, 389] width 45 height 13
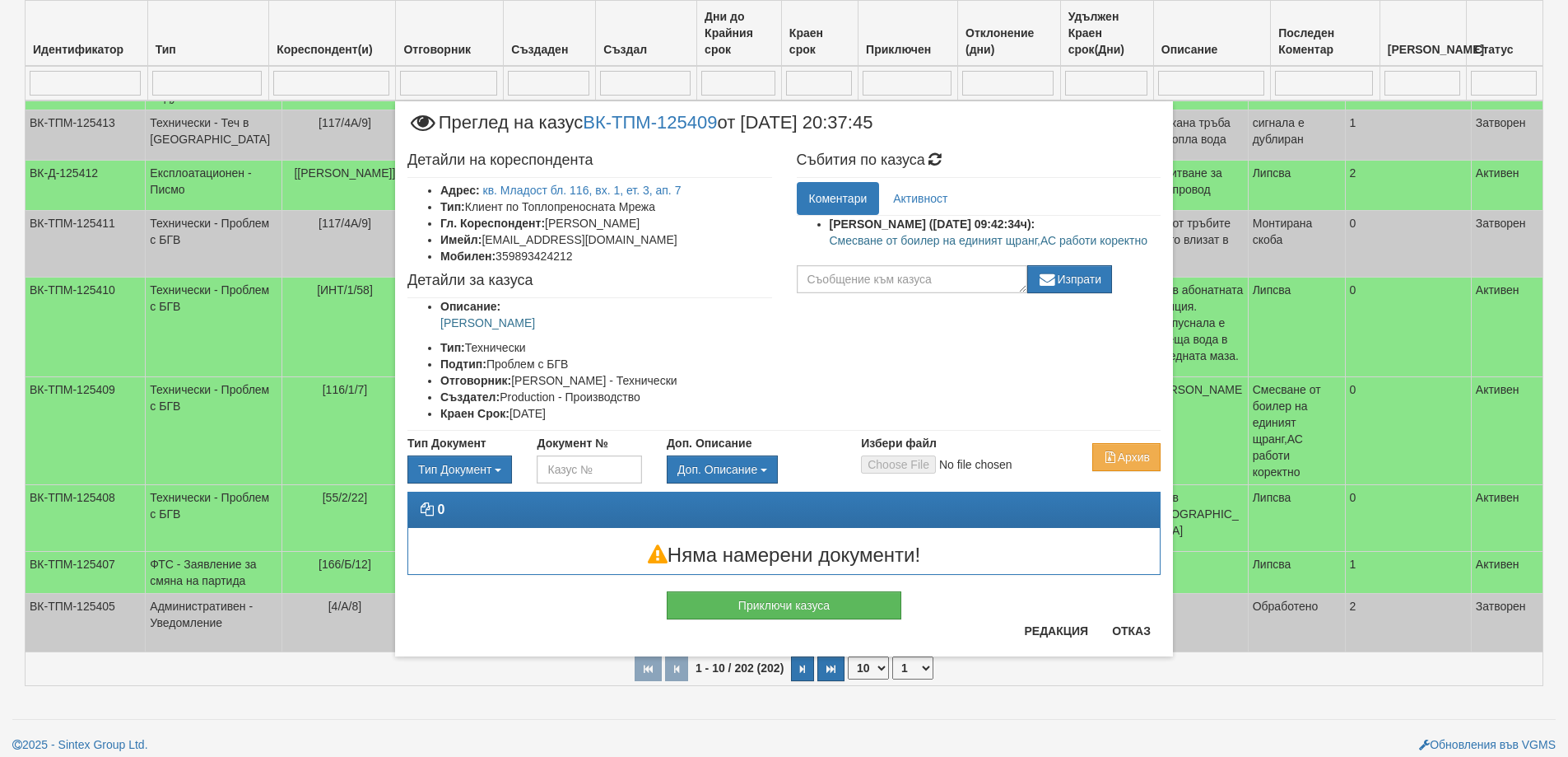
click at [1047, 238] on p "Смесване от боилер на единият щранг,АС работи коректно" at bounding box center [995, 240] width 332 height 16
copy div "Смесване от боилер на единият щранг,АС работи коректно"
click at [819, 611] on button "Приключи казуса" at bounding box center [784, 605] width 235 height 28
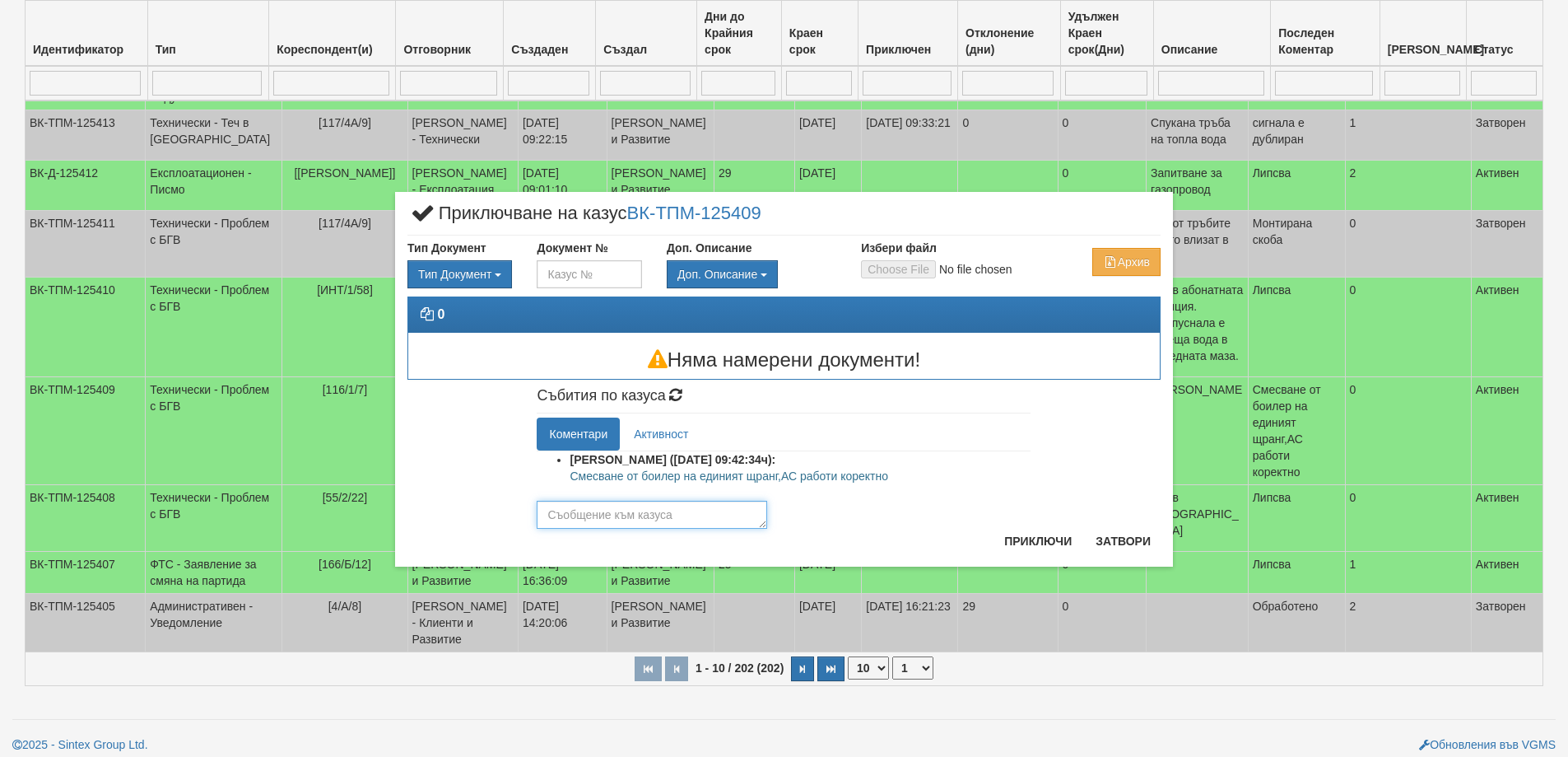
click at [622, 526] on textarea at bounding box center [651, 514] width 230 height 28
paste textarea "Смесване от боилер на единият щранг,АС работи коректно"
type textarea "Смесване от боилер на единият щранг,АС работи коректно"
click at [1013, 542] on button "Приключи" at bounding box center [1039, 540] width 87 height 26
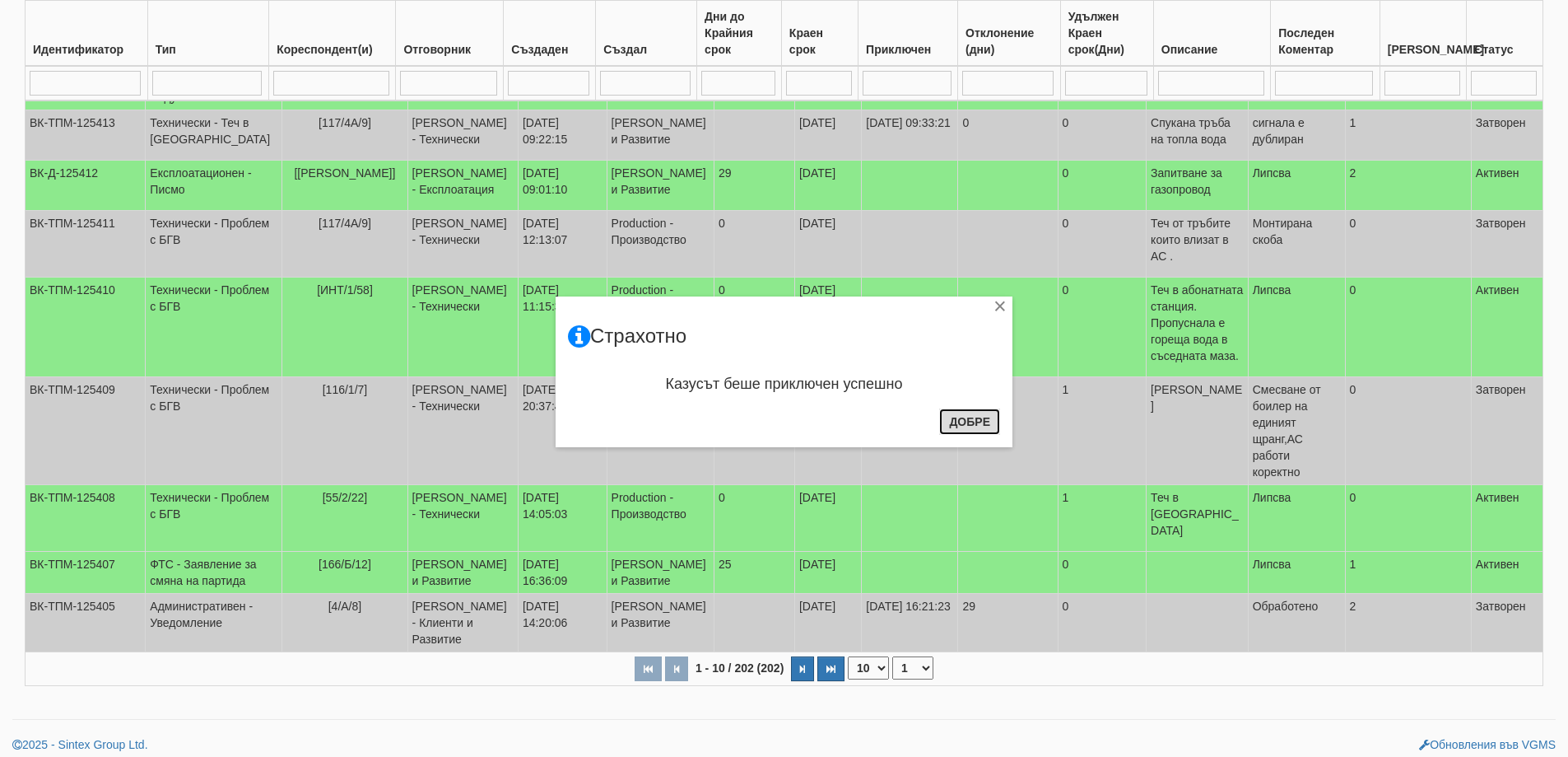
click at [960, 416] on button "Добре" at bounding box center [970, 421] width 61 height 26
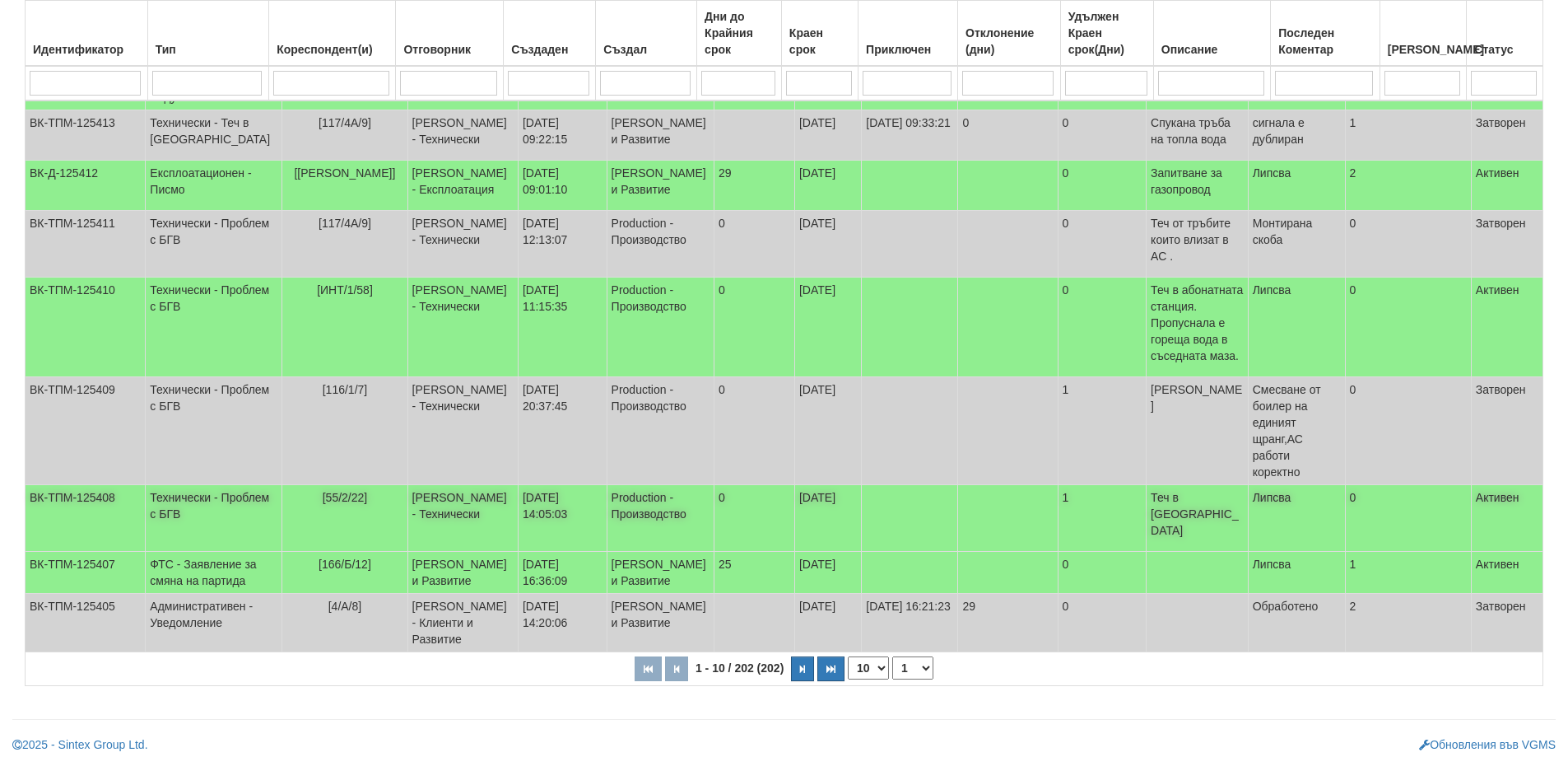
click at [337, 490] on td "[55/2/22]" at bounding box center [345, 518] width 126 height 66
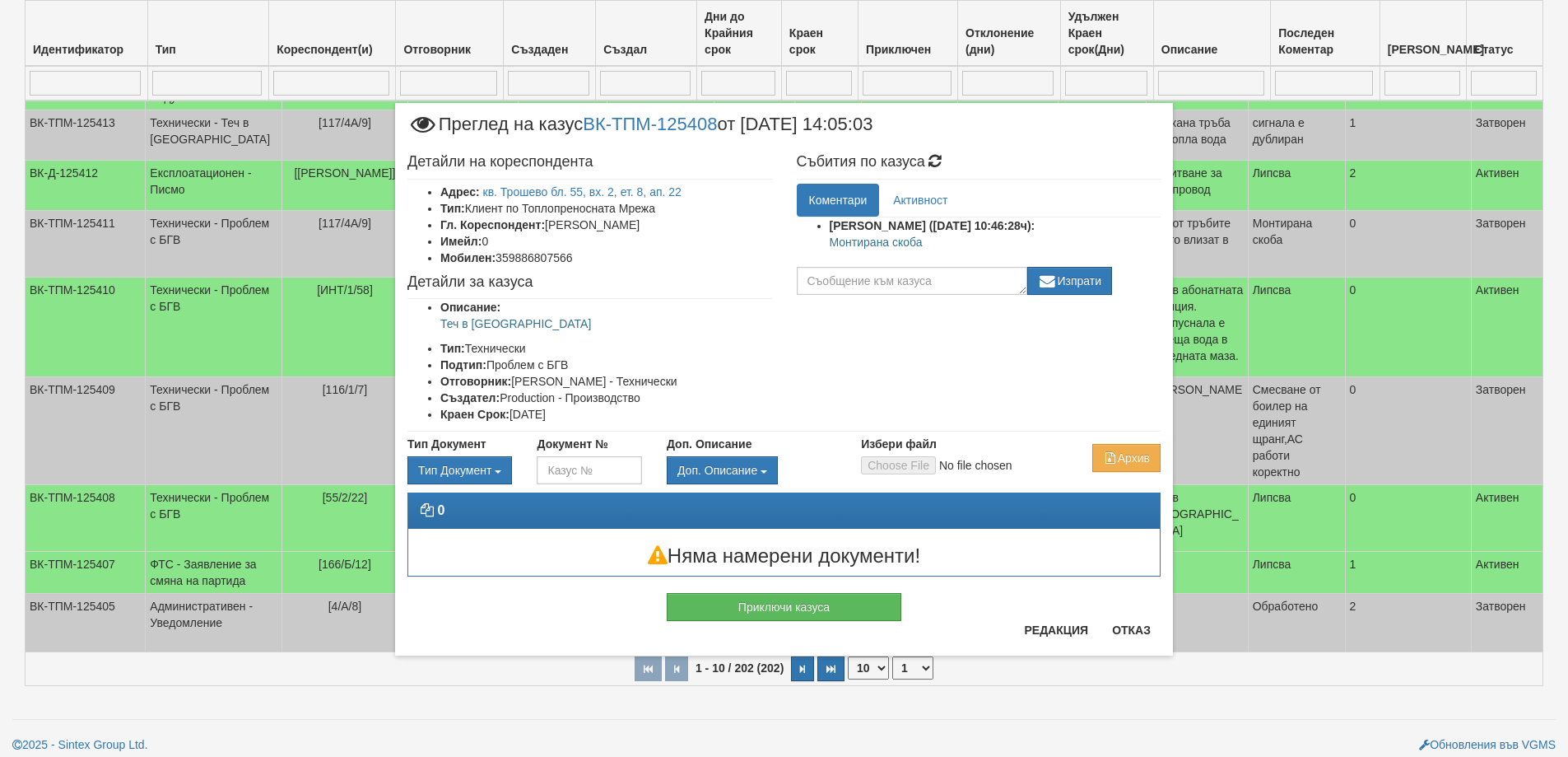
click at [875, 241] on p "Монтирана скоба" at bounding box center [995, 242] width 332 height 16
copy div "Монтирана скоба"
click at [819, 612] on button "Приключи казуса" at bounding box center [784, 607] width 235 height 28
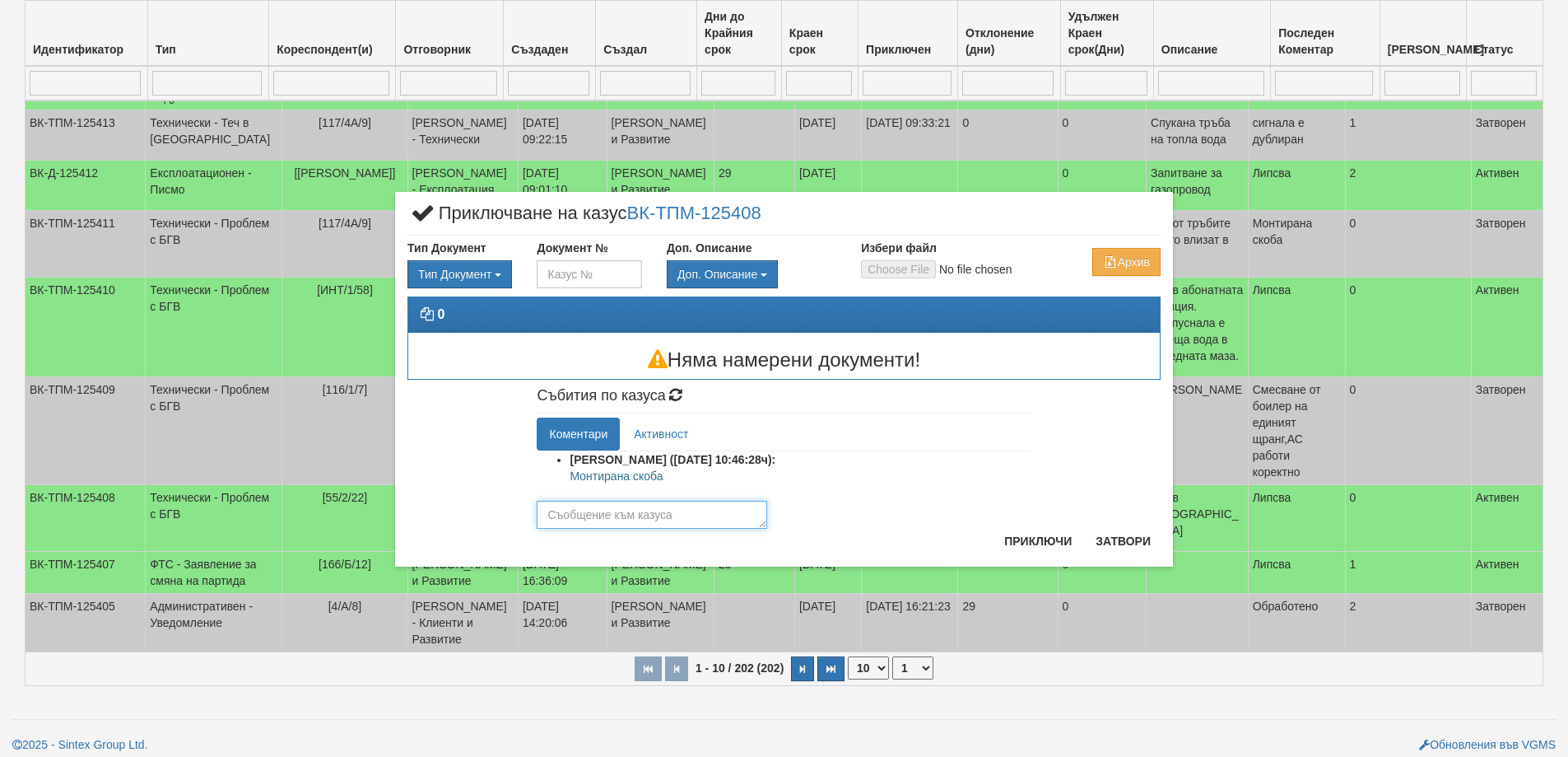
click at [668, 517] on textarea at bounding box center [651, 514] width 230 height 28
paste textarea "Монтирана скоба"
type textarea "Монтирана скоба"
click at [1025, 534] on button "Приключи" at bounding box center [1039, 540] width 87 height 26
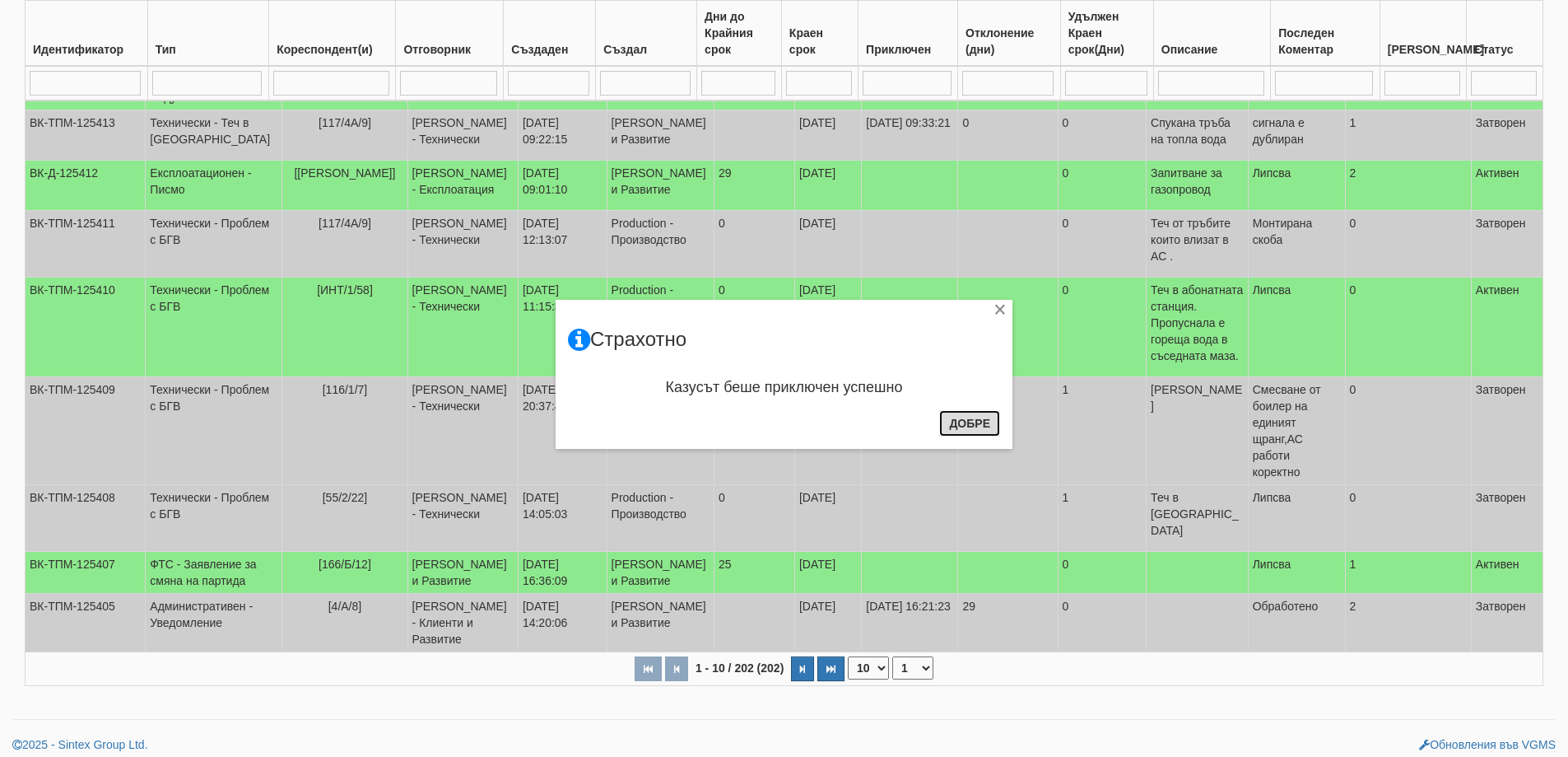
click at [988, 416] on button "Добре" at bounding box center [970, 423] width 61 height 26
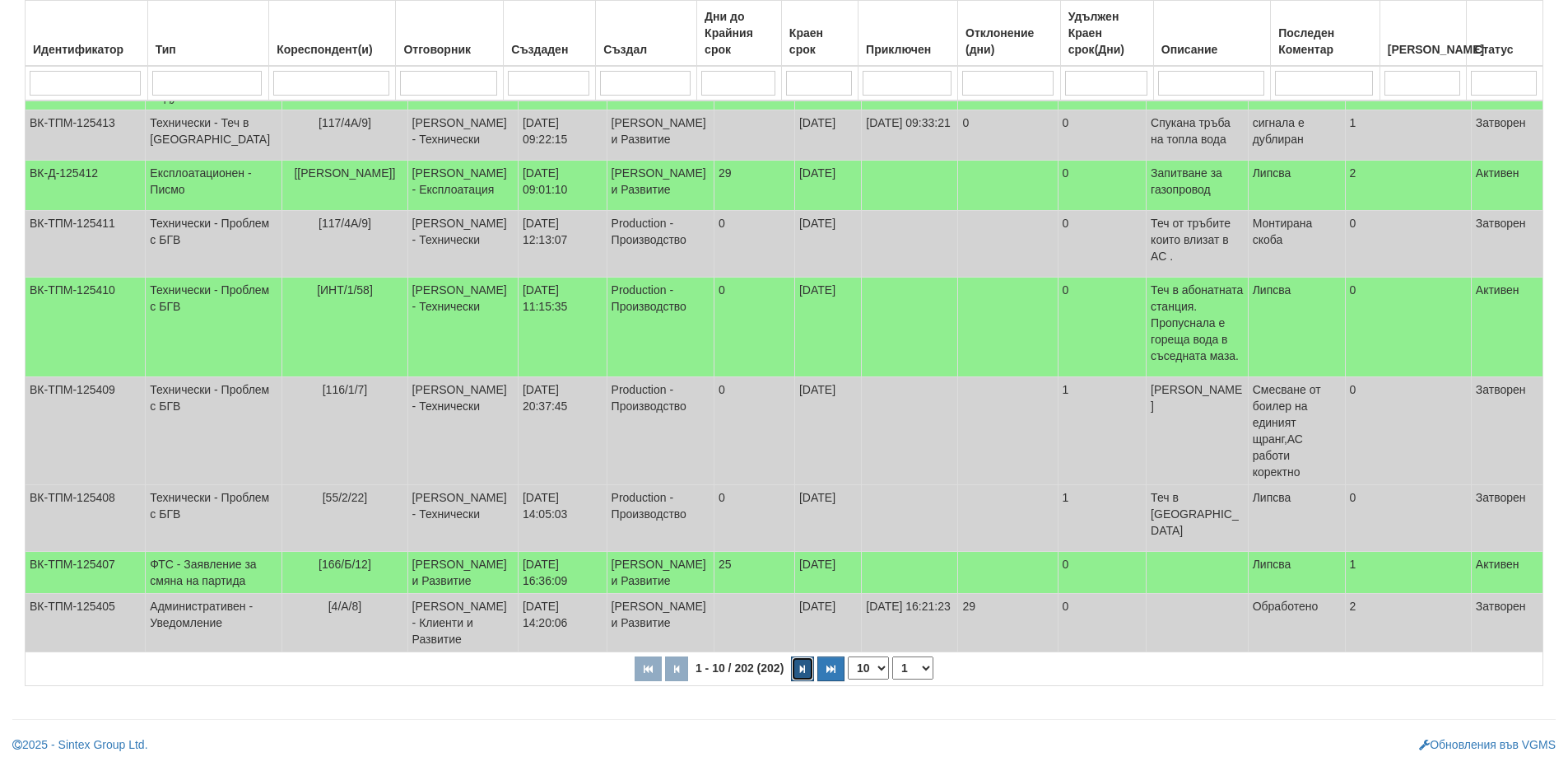
click at [807, 666] on button "button" at bounding box center [802, 668] width 23 height 25
select select "2"
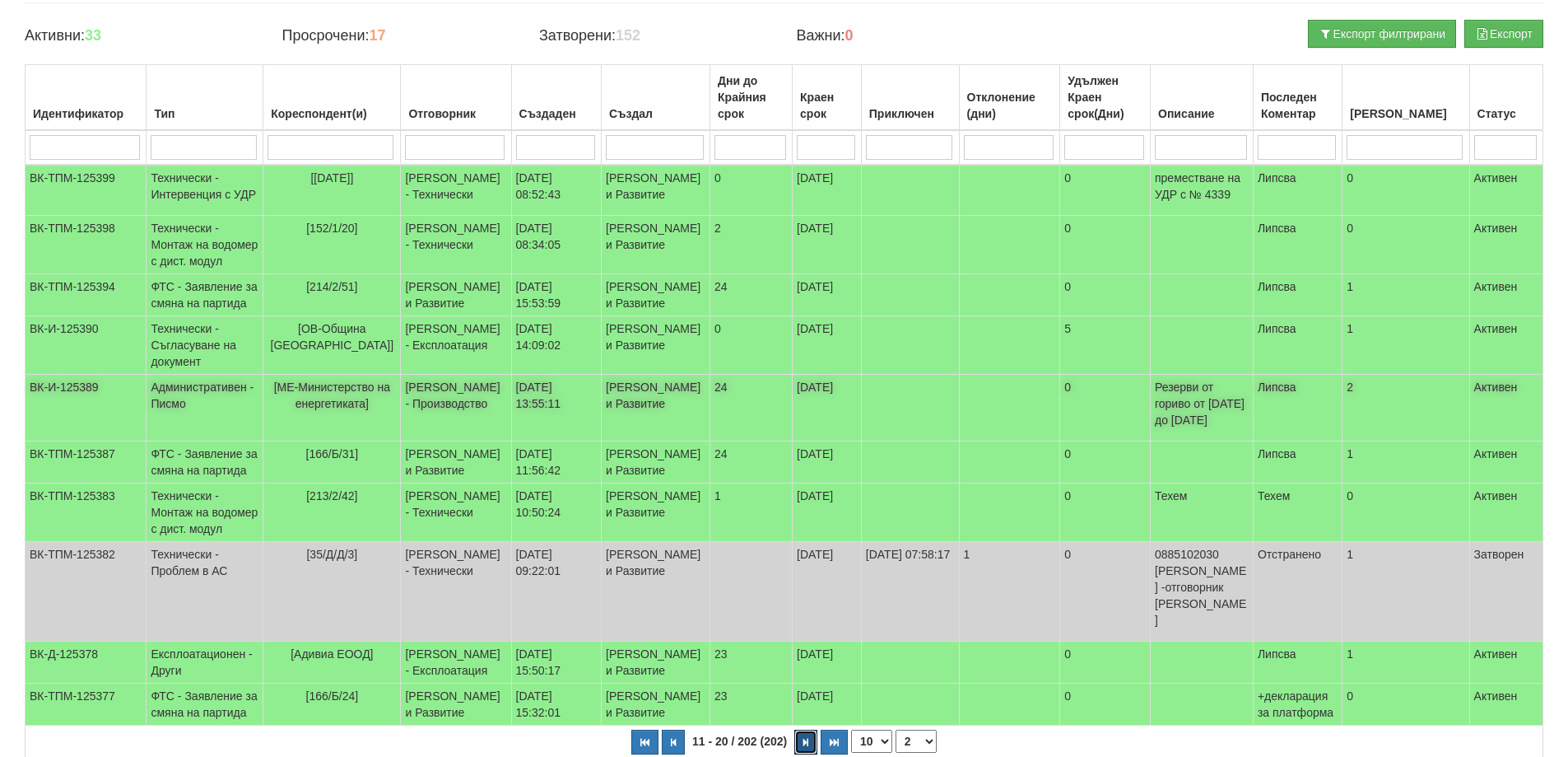
scroll to position [152, 0]
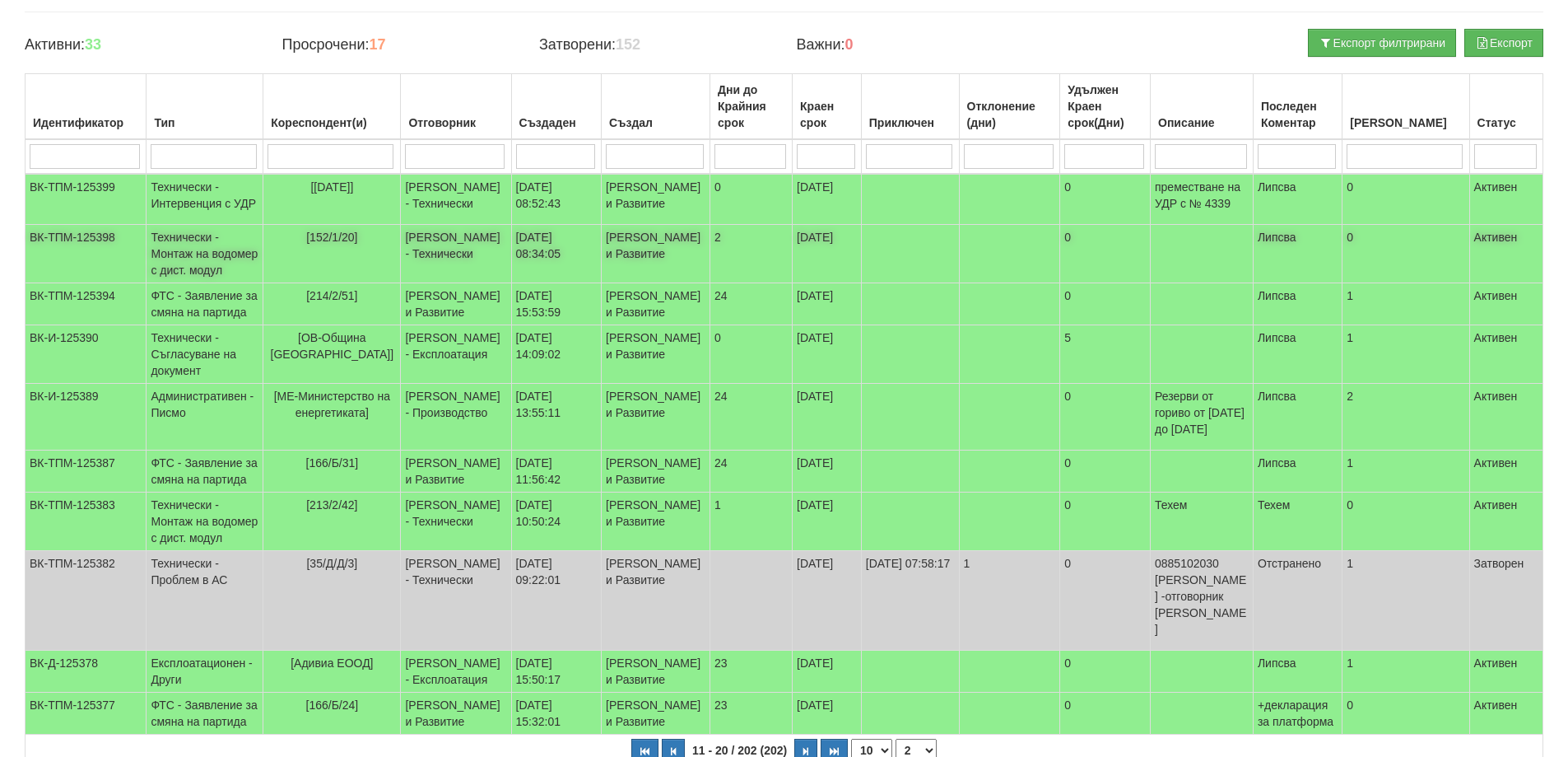
click at [351, 244] on span "[152/1/20]" at bounding box center [332, 237] width 51 height 13
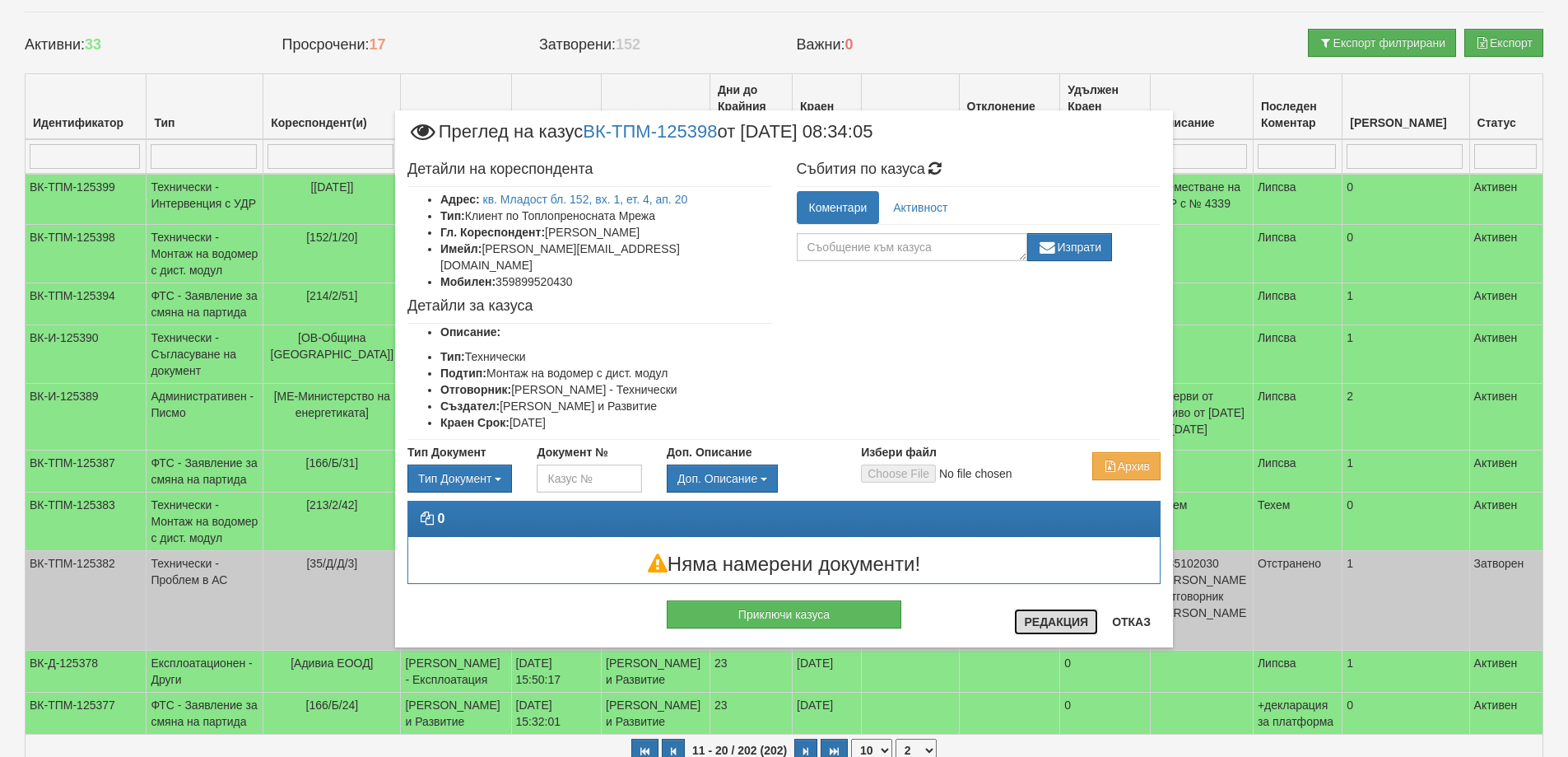
click at [1076, 621] on button "Редакция" at bounding box center [1056, 621] width 84 height 26
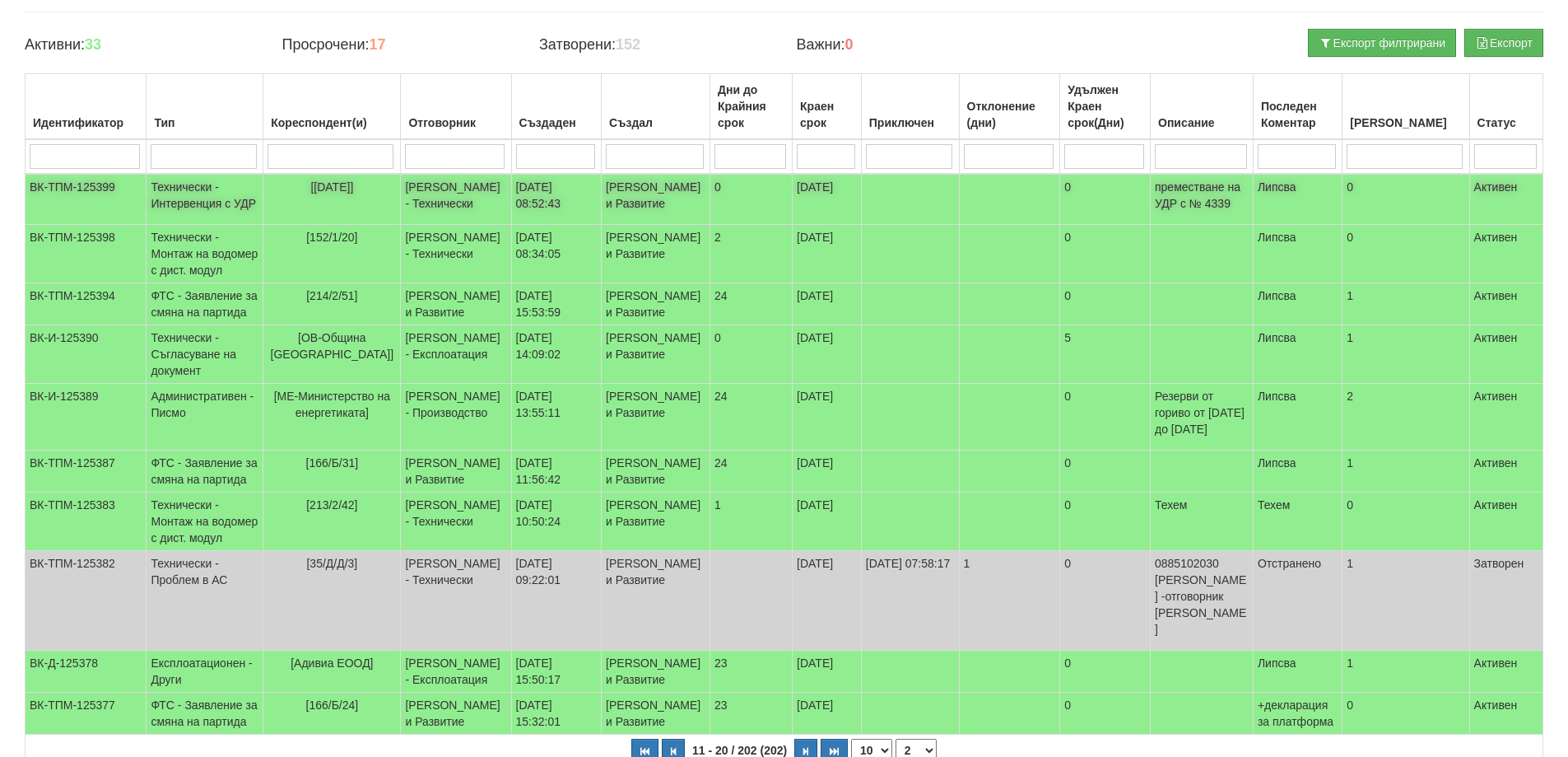
click at [347, 178] on td "[26/5/11]" at bounding box center [332, 199] width 137 height 51
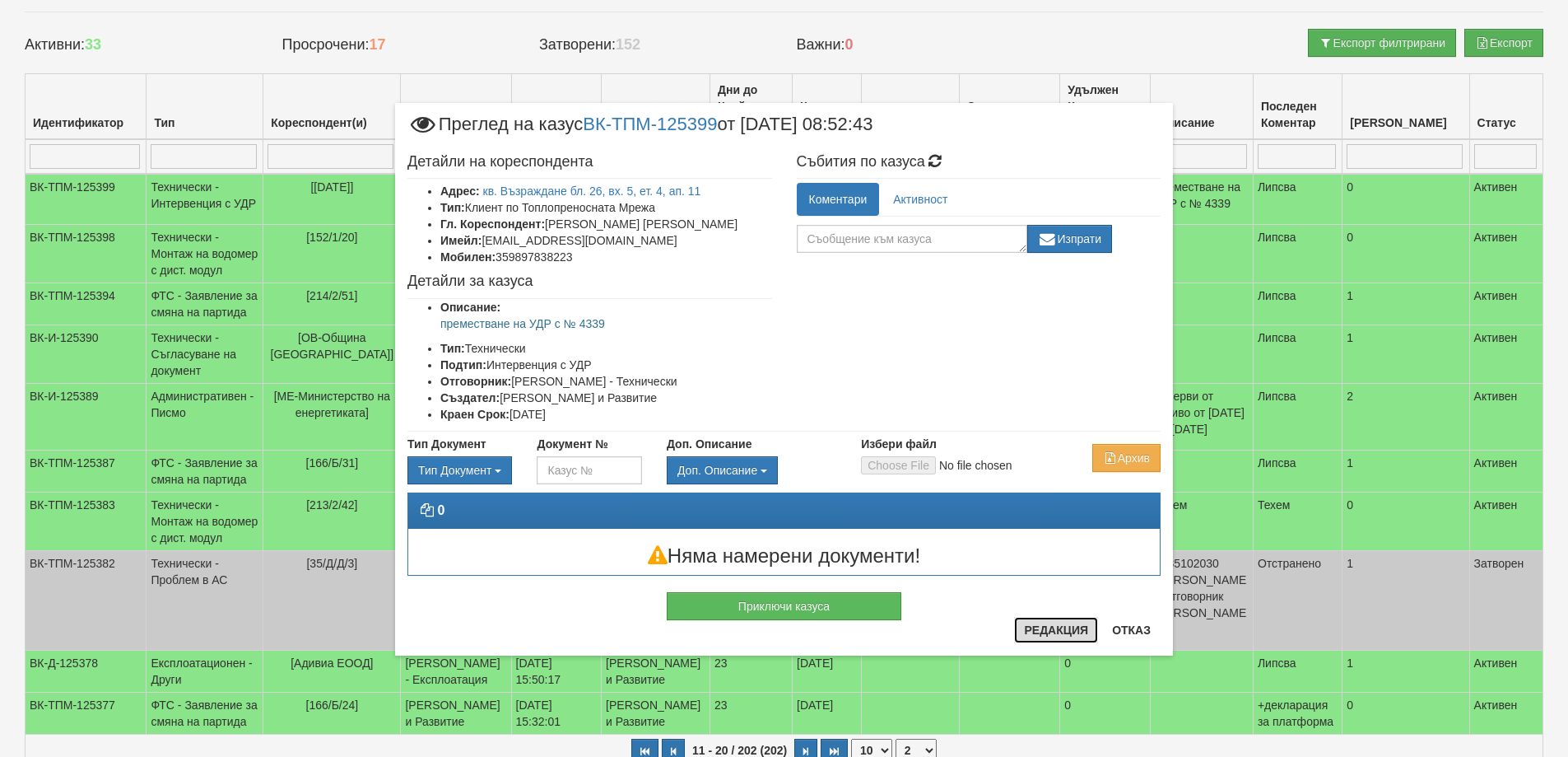
click at [1060, 633] on button "Редакция" at bounding box center [1056, 630] width 84 height 26
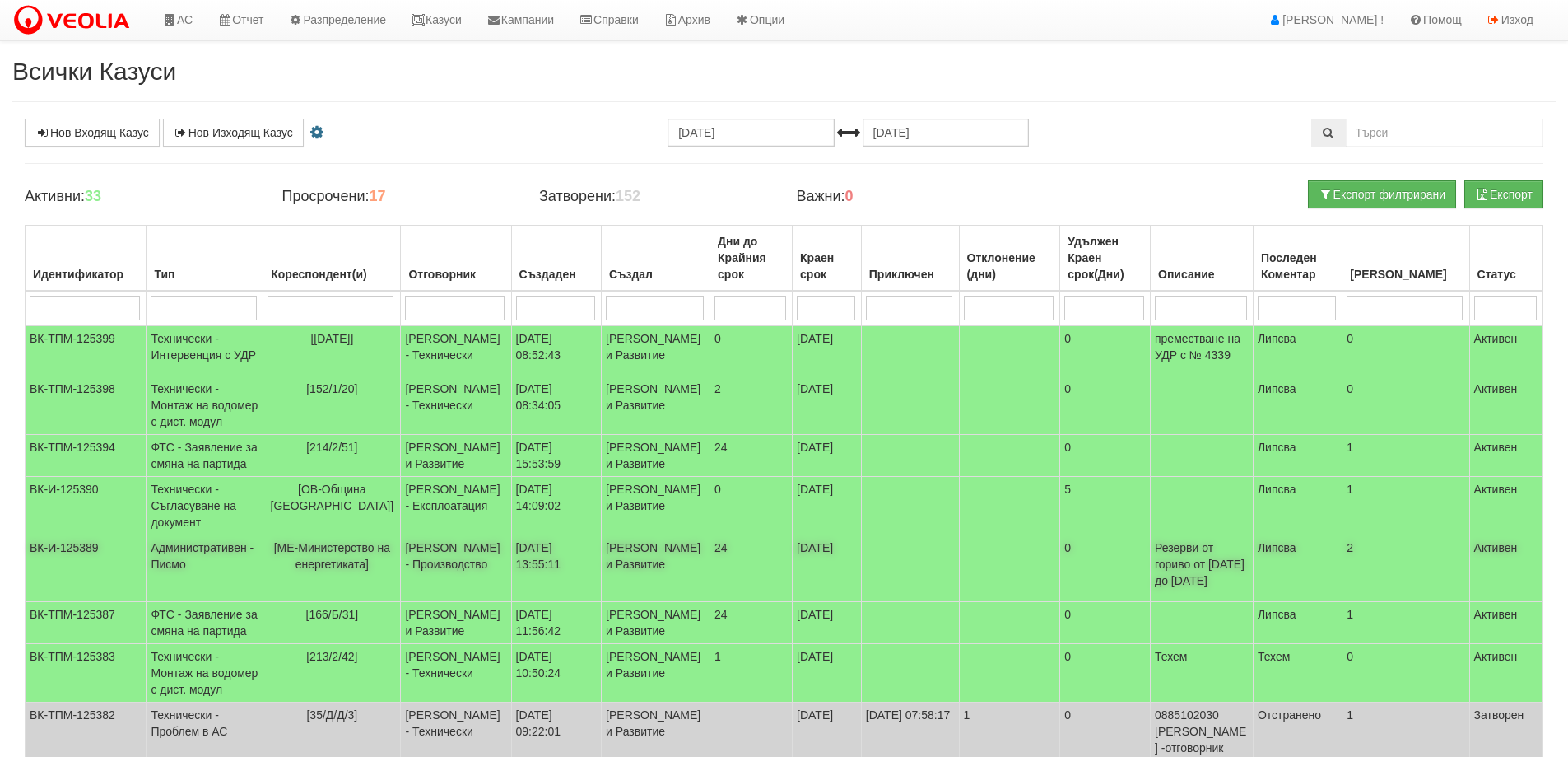
scroll to position [0, 0]
click at [456, 24] on link "Казуси" at bounding box center [436, 20] width 75 height 41
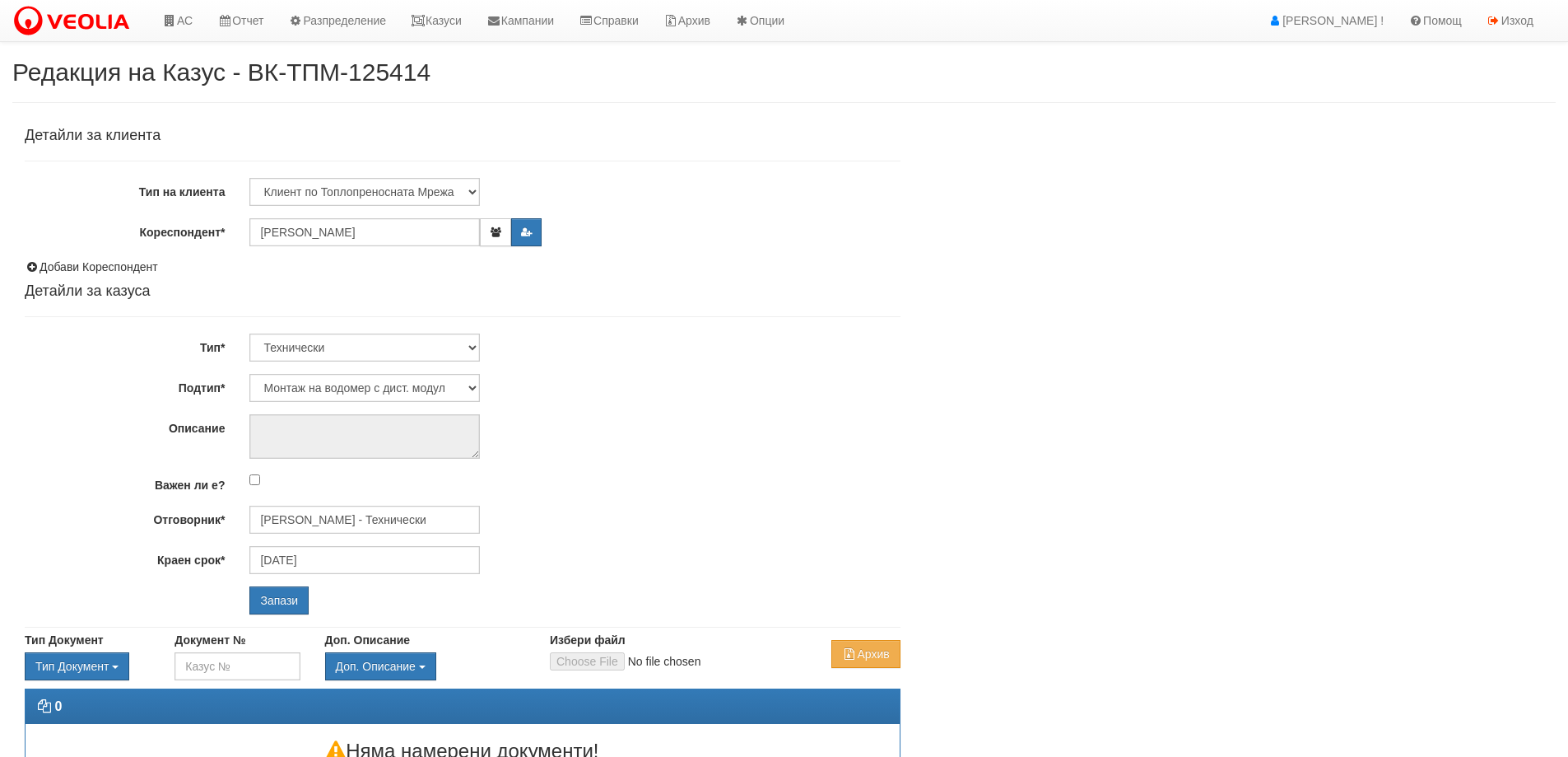
select select "Монтаж на водомер с дист. модул"
click at [352, 524] on input "[PERSON_NAME] - Технически" at bounding box center [364, 520] width 230 height 28
click at [336, 544] on div "[PERSON_NAME] - Технически" at bounding box center [719, 545] width 938 height 21
type input "[PERSON_NAME] - Технически"
click at [271, 598] on input "Запази" at bounding box center [278, 601] width 59 height 28
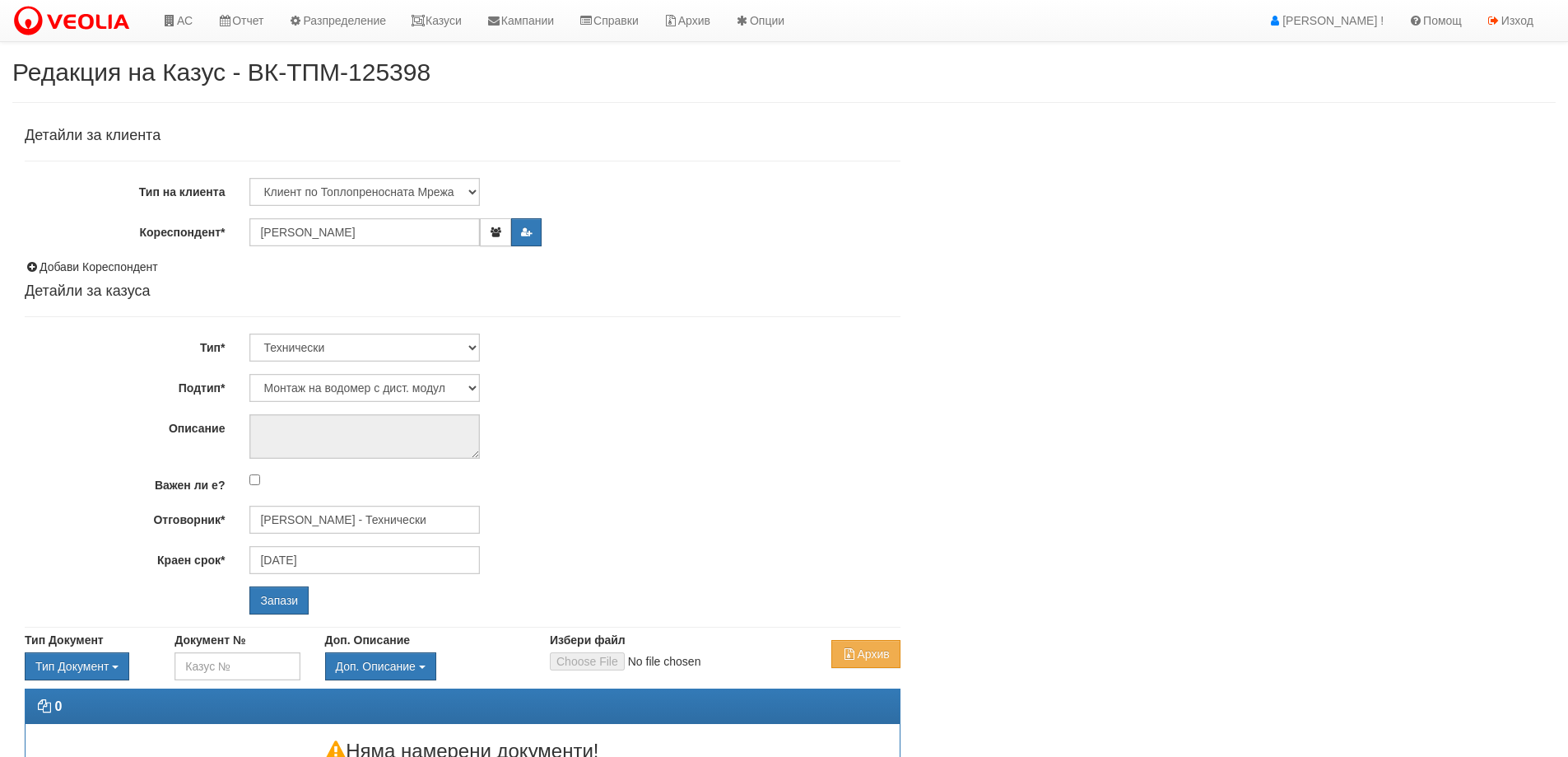
select select "Монтаж на водомер с дист. модул"
click at [386, 516] on input "[PERSON_NAME] - Технически" at bounding box center [364, 520] width 230 height 28
click at [395, 543] on div "[PERSON_NAME] - Технически" at bounding box center [719, 545] width 938 height 21
type input "[PERSON_NAME] - Технически"
click at [272, 596] on input "Запази" at bounding box center [278, 601] width 59 height 28
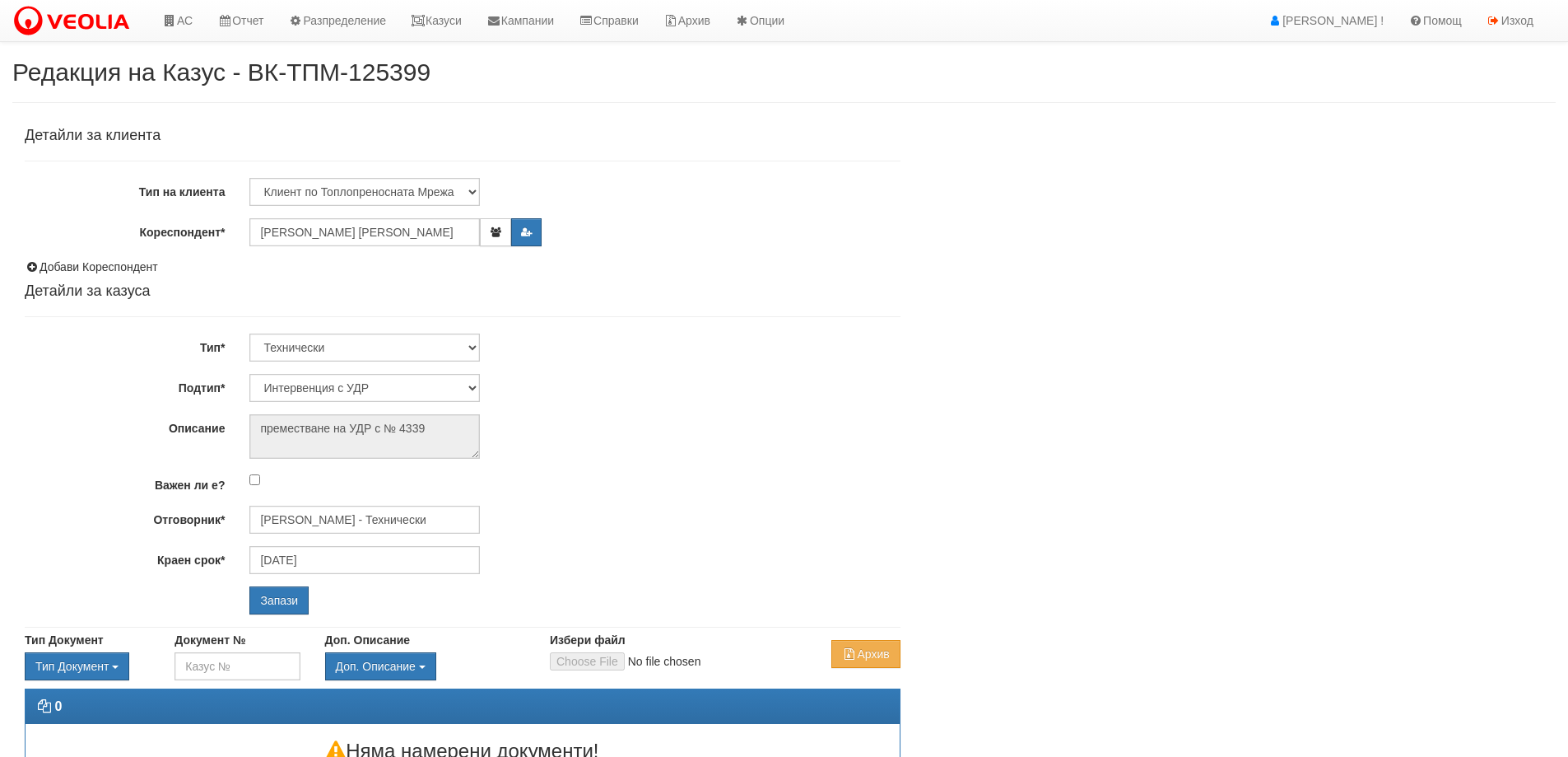
select select "Интервенция с УДР"
click at [300, 512] on input "[PERSON_NAME] - Технически" at bounding box center [364, 520] width 230 height 28
click at [304, 562] on div "[PERSON_NAME] - Технически" at bounding box center [719, 564] width 938 height 21
type input "[PERSON_NAME] - Технически"
click at [275, 602] on input "Запази" at bounding box center [278, 601] width 59 height 28
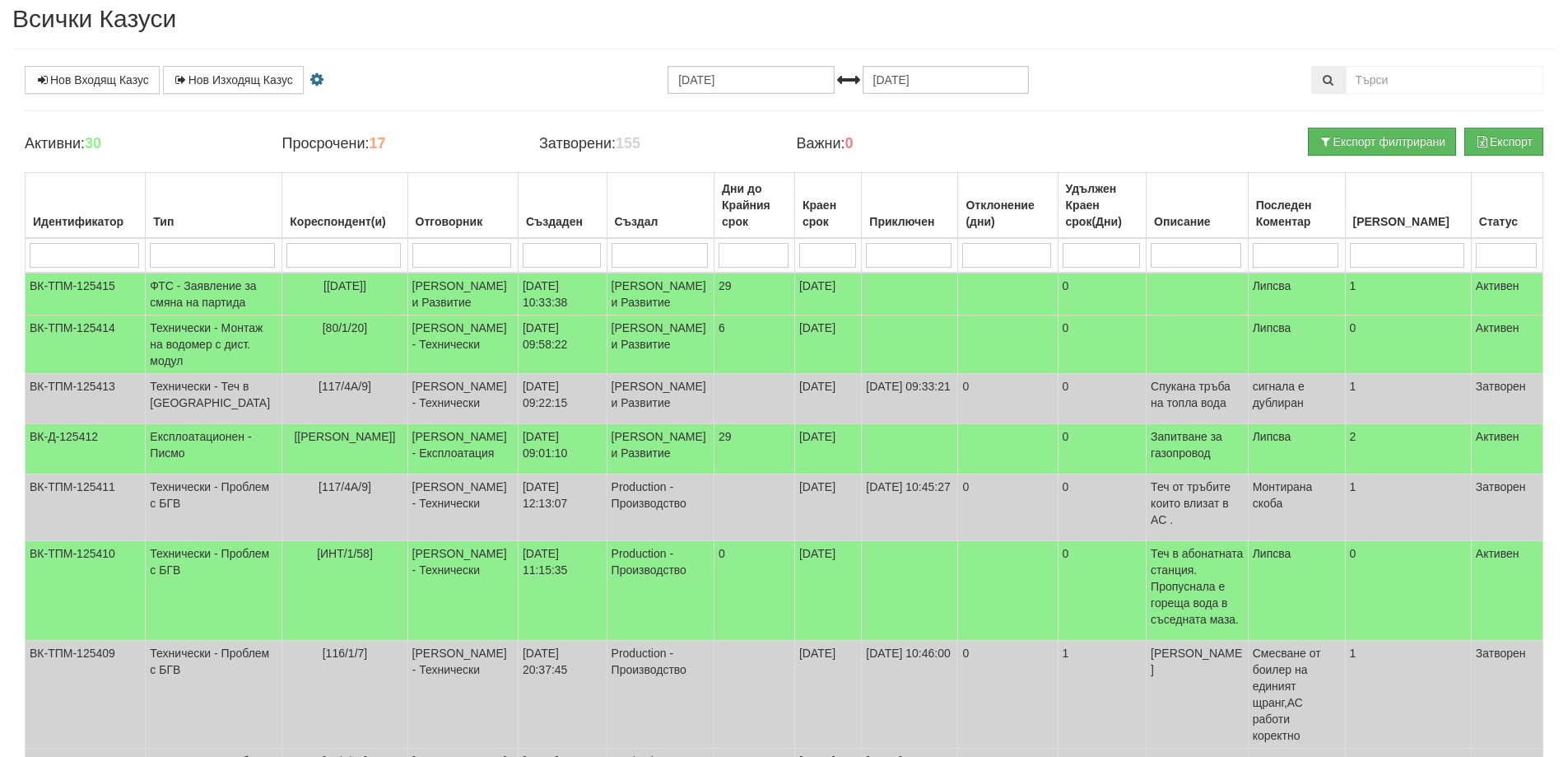
scroll to position [247, 0]
